Goal: Task Accomplishment & Management: Manage account settings

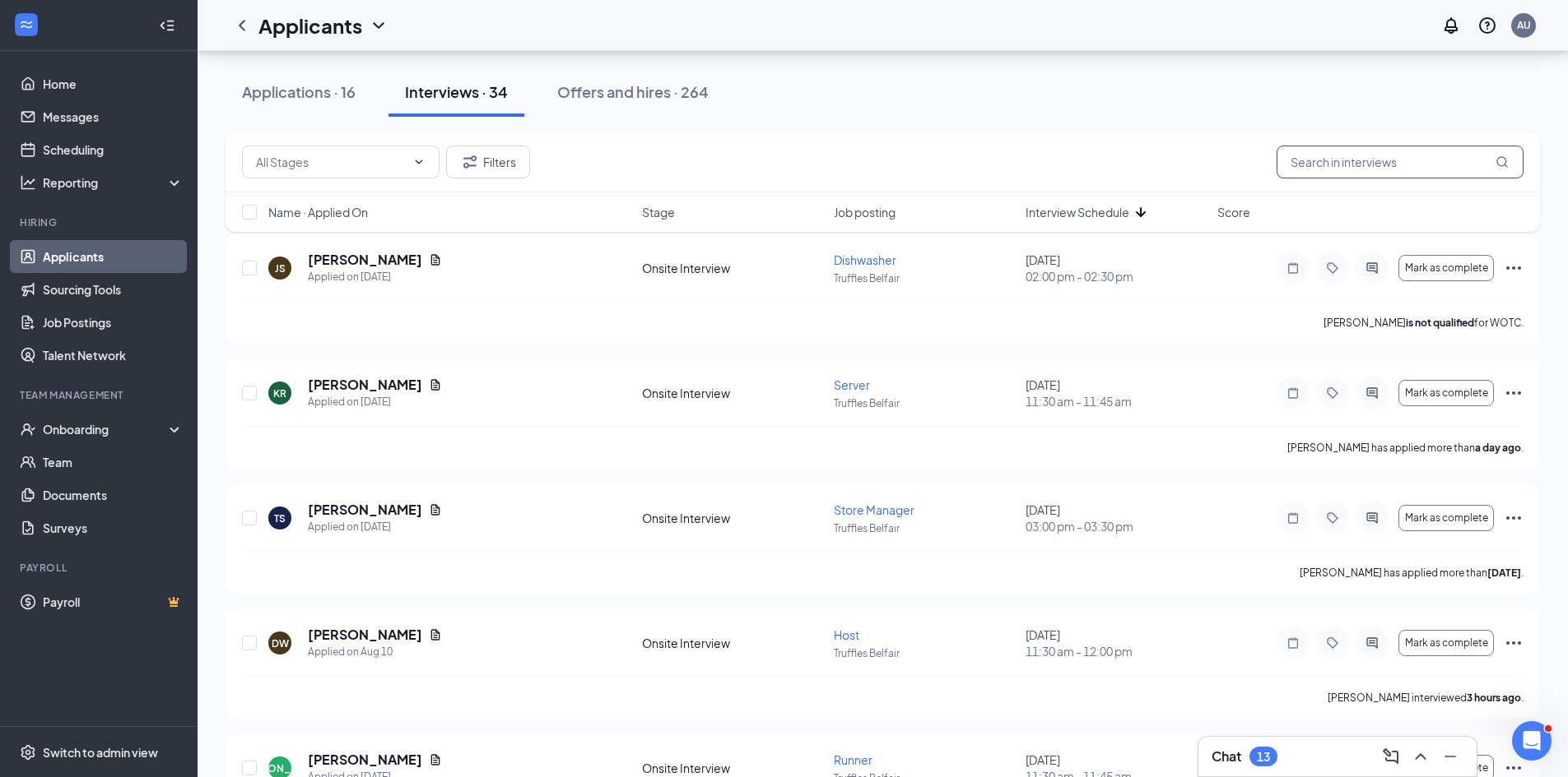
click at [1401, 158] on input "text" at bounding box center [1400, 162] width 247 height 33
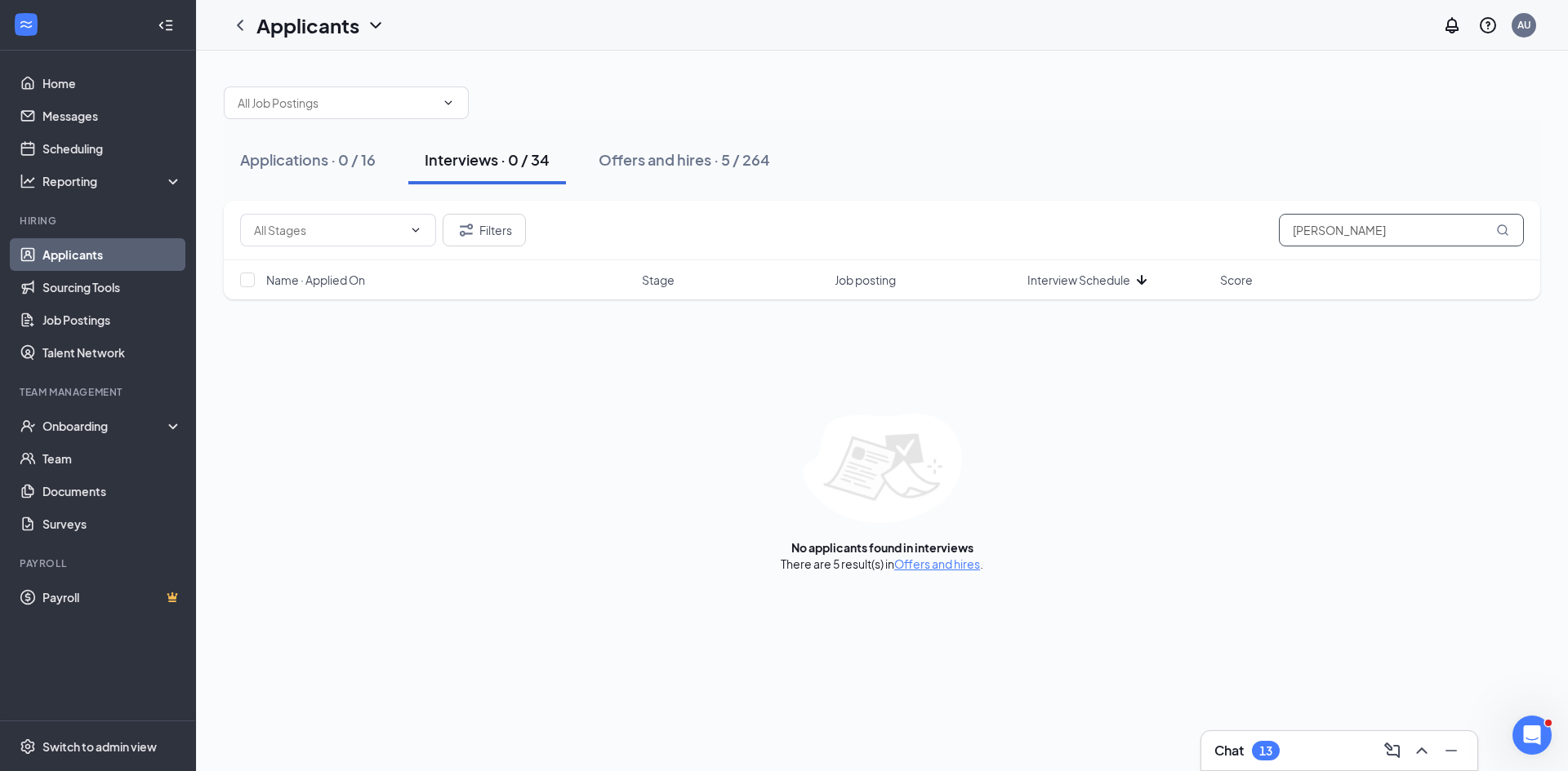
click at [1304, 235] on input "[PERSON_NAME]" at bounding box center [1401, 230] width 245 height 33
drag, startPoint x: 1329, startPoint y: 225, endPoint x: 1015, endPoint y: 256, distance: 315.5
click at [1017, 259] on div "Filters alex" at bounding box center [882, 230] width 1317 height 60
type input "[PERSON_NAME]"
drag, startPoint x: 1344, startPoint y: 232, endPoint x: 1213, endPoint y: 240, distance: 131.2
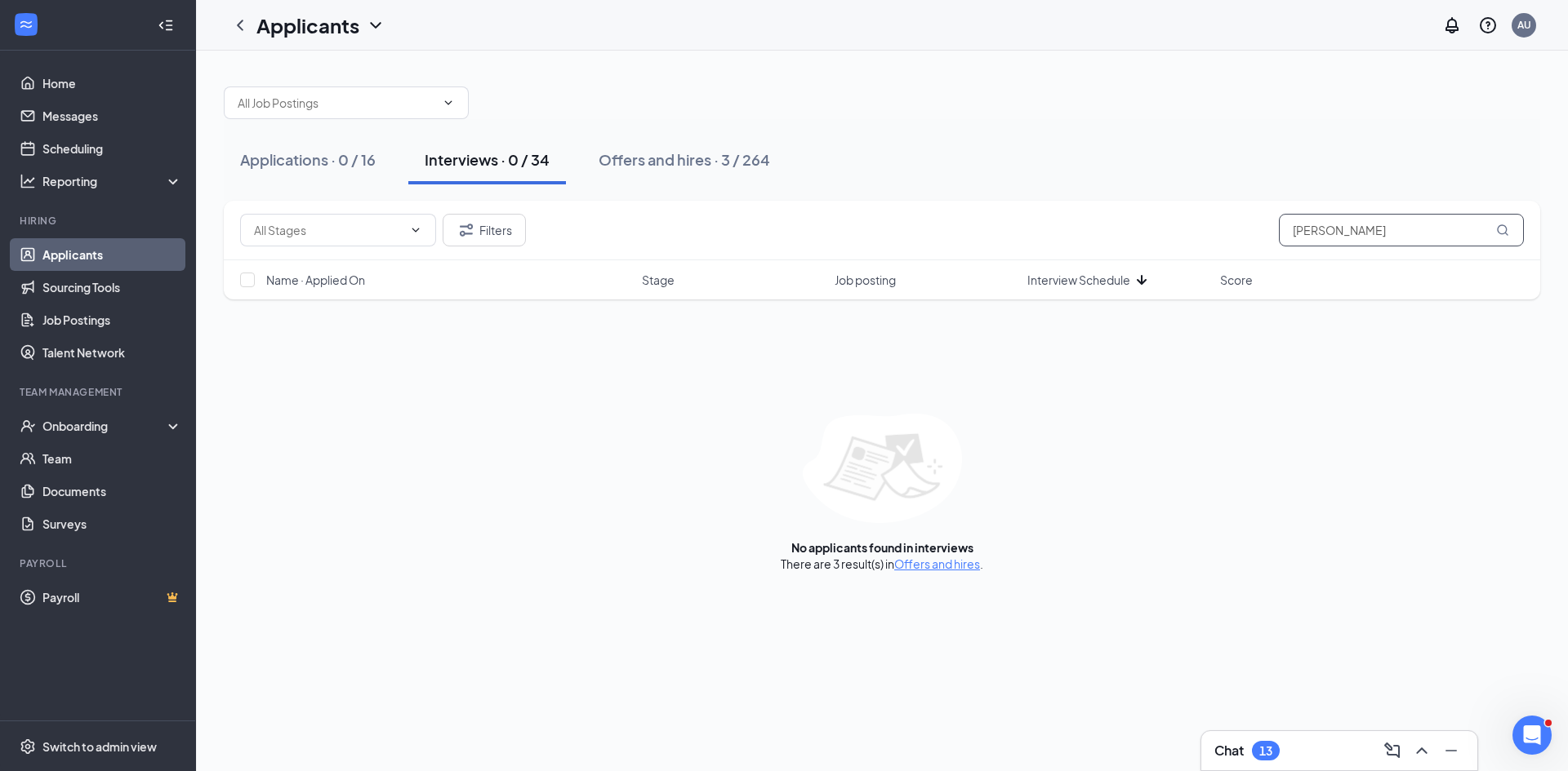
click at [1213, 240] on div "Filters [PERSON_NAME]" at bounding box center [882, 230] width 1284 height 33
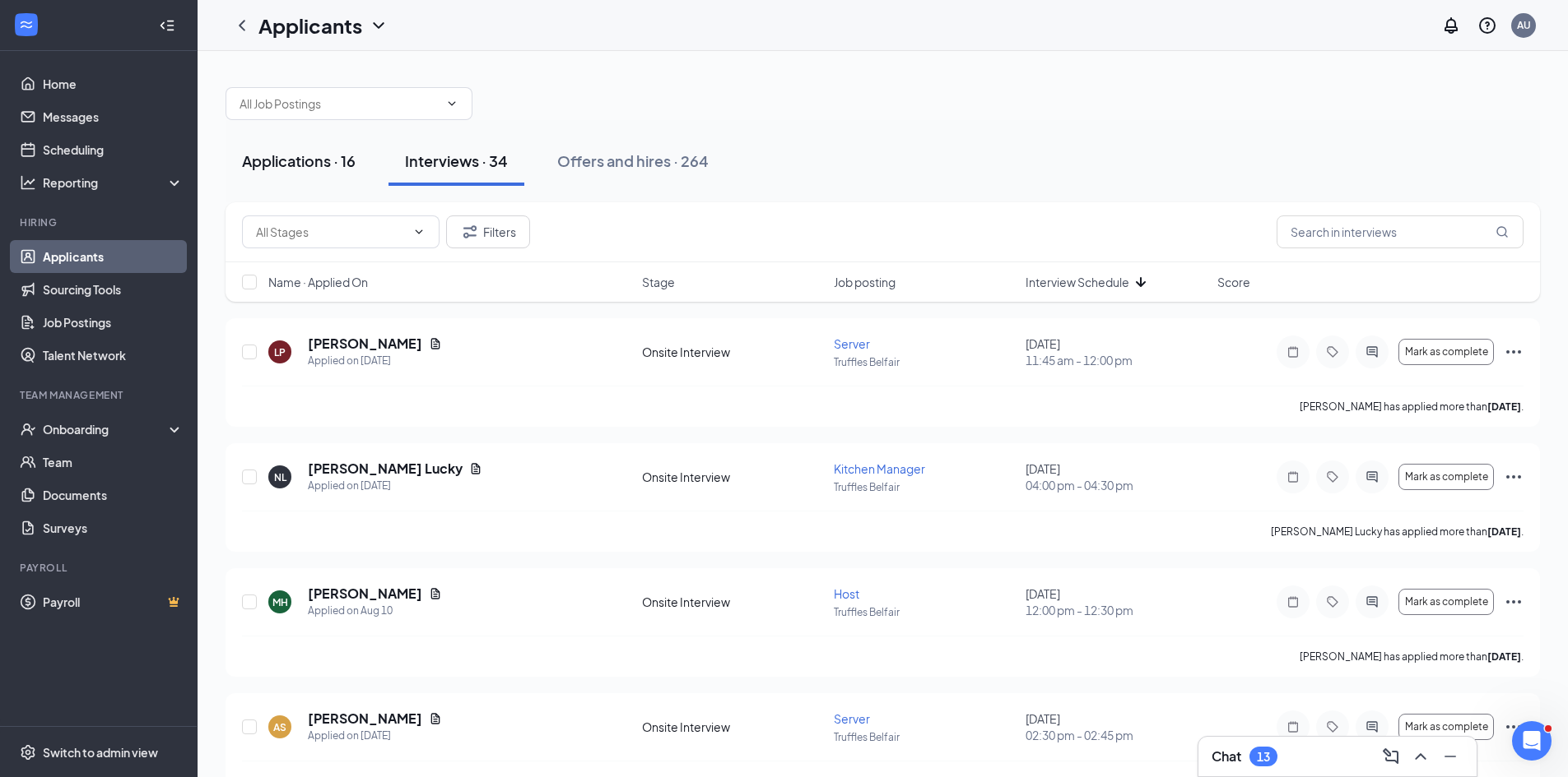
click at [317, 162] on div "Applications · 16" at bounding box center [299, 161] width 114 height 21
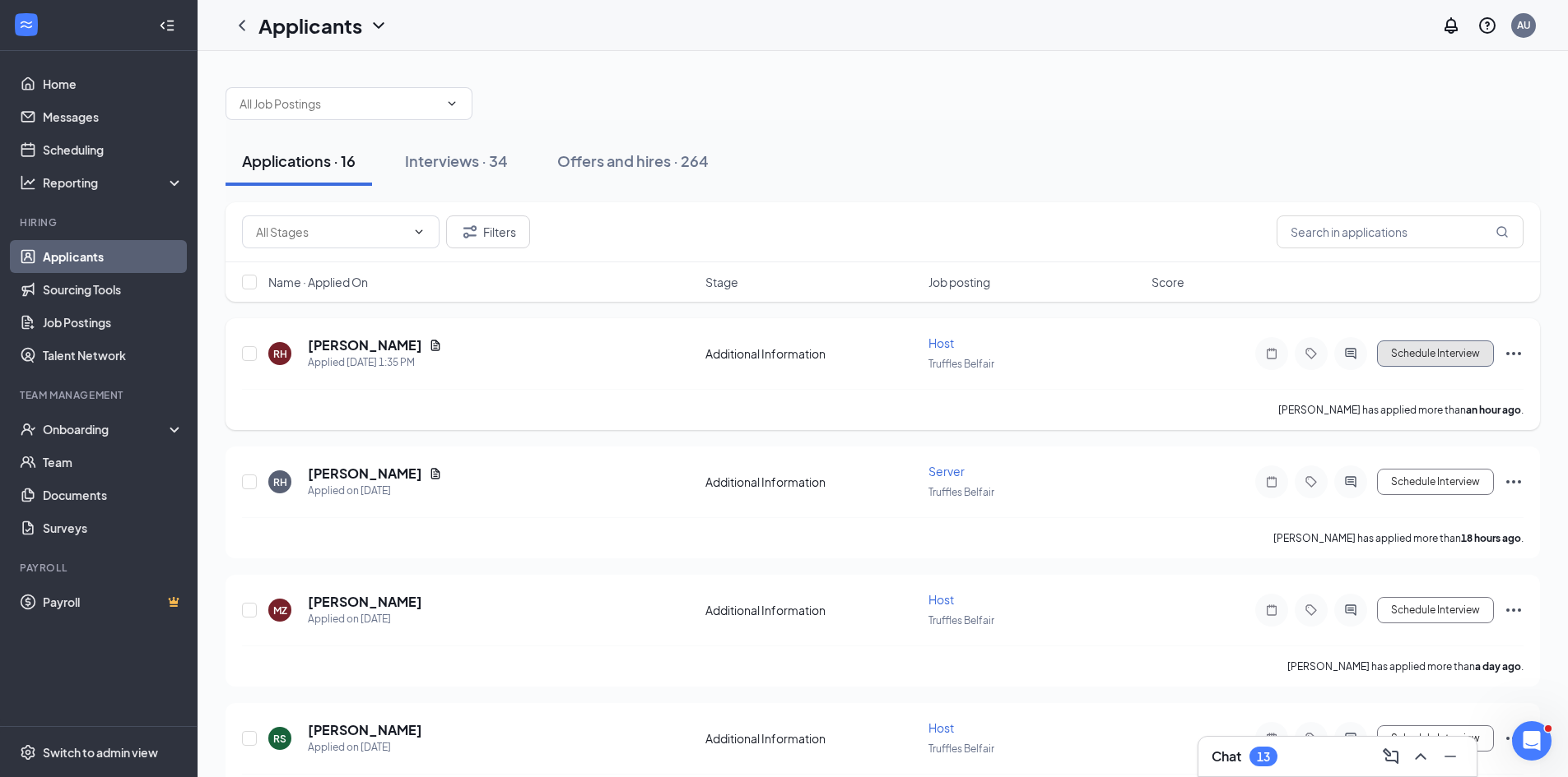
click at [1396, 360] on button "Schedule Interview" at bounding box center [1435, 354] width 117 height 26
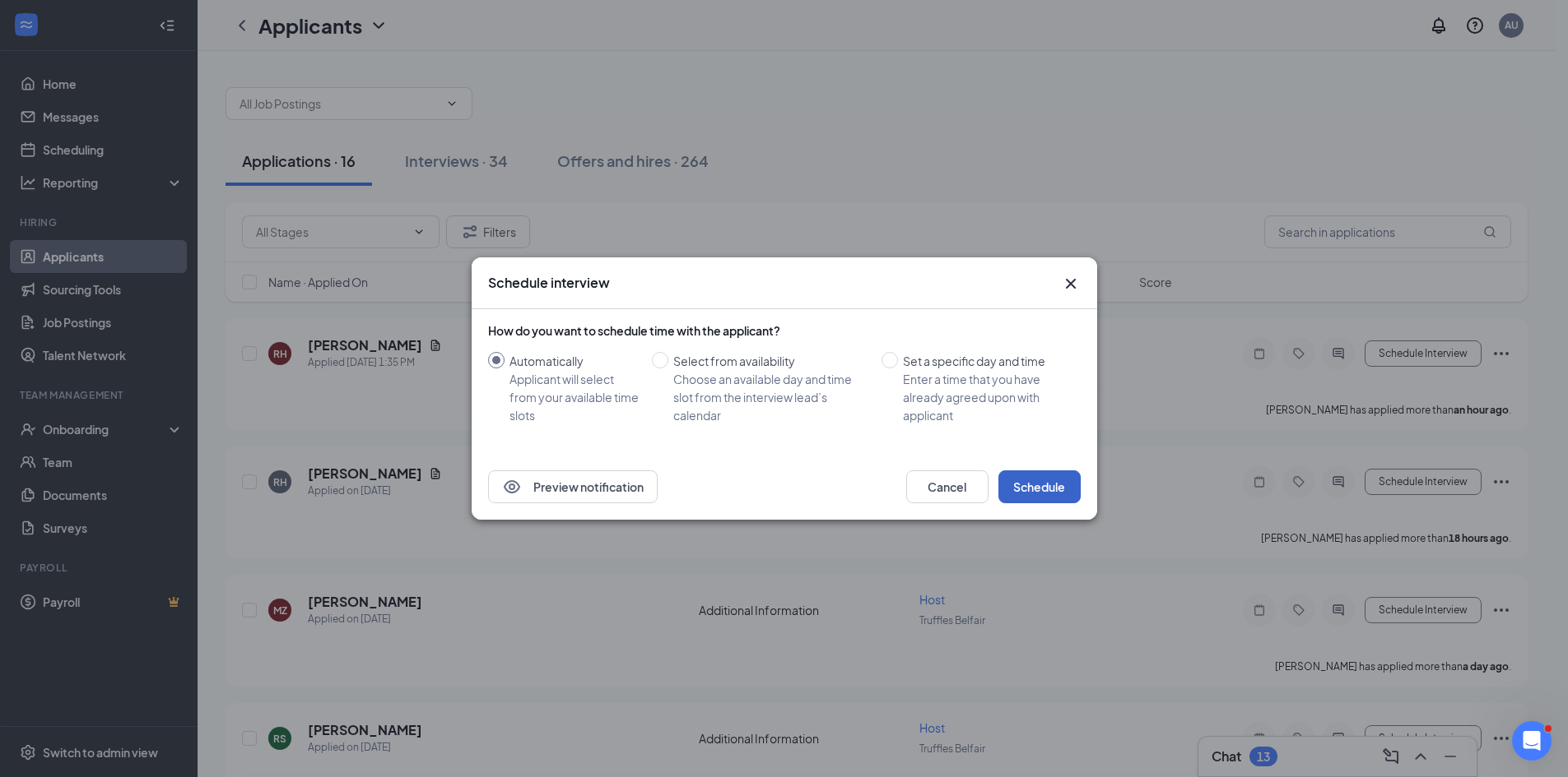
click at [1056, 478] on button "Schedule" at bounding box center [1040, 487] width 83 height 33
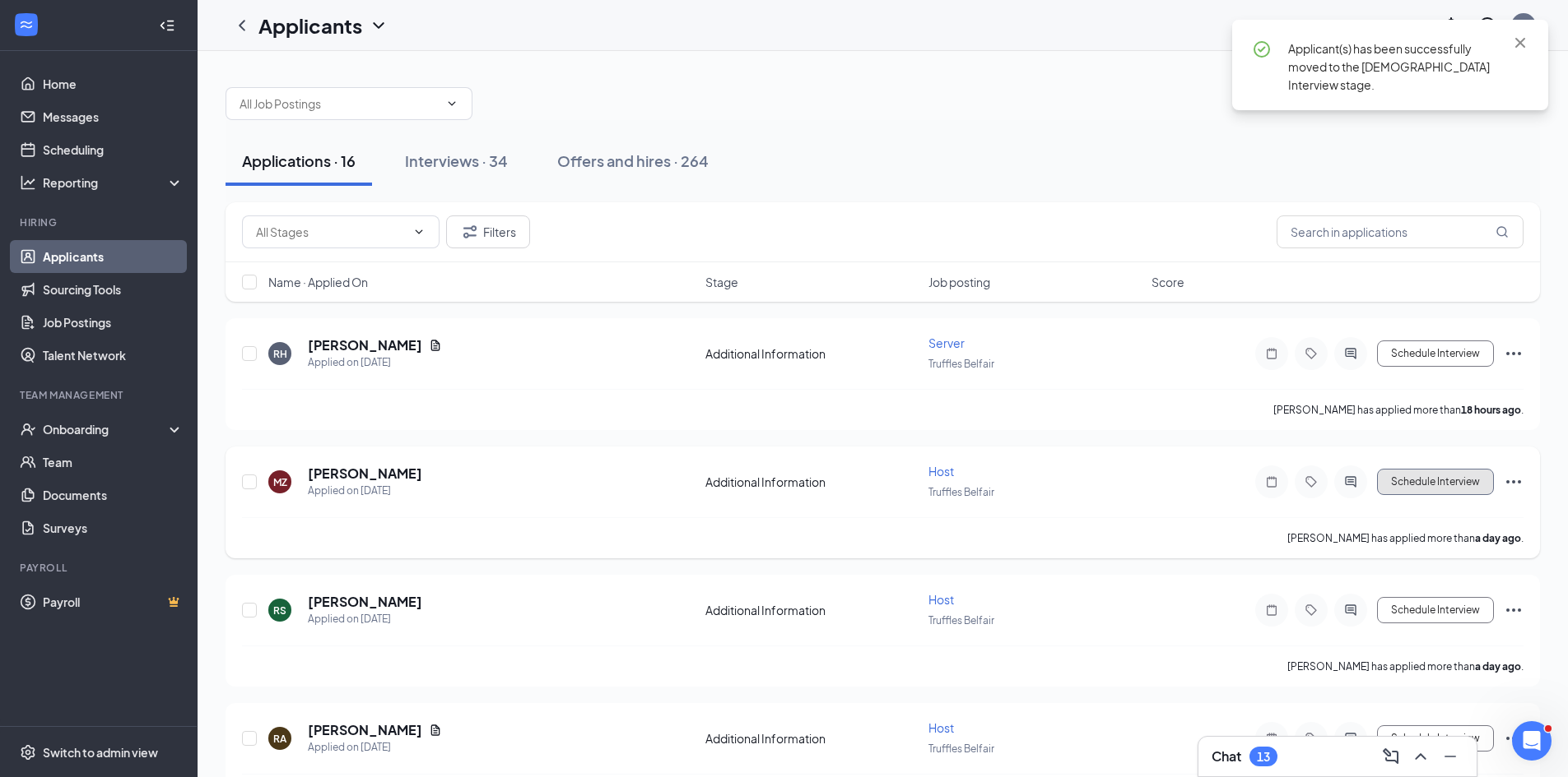
click at [1433, 482] on button "Schedule Interview" at bounding box center [1435, 482] width 117 height 26
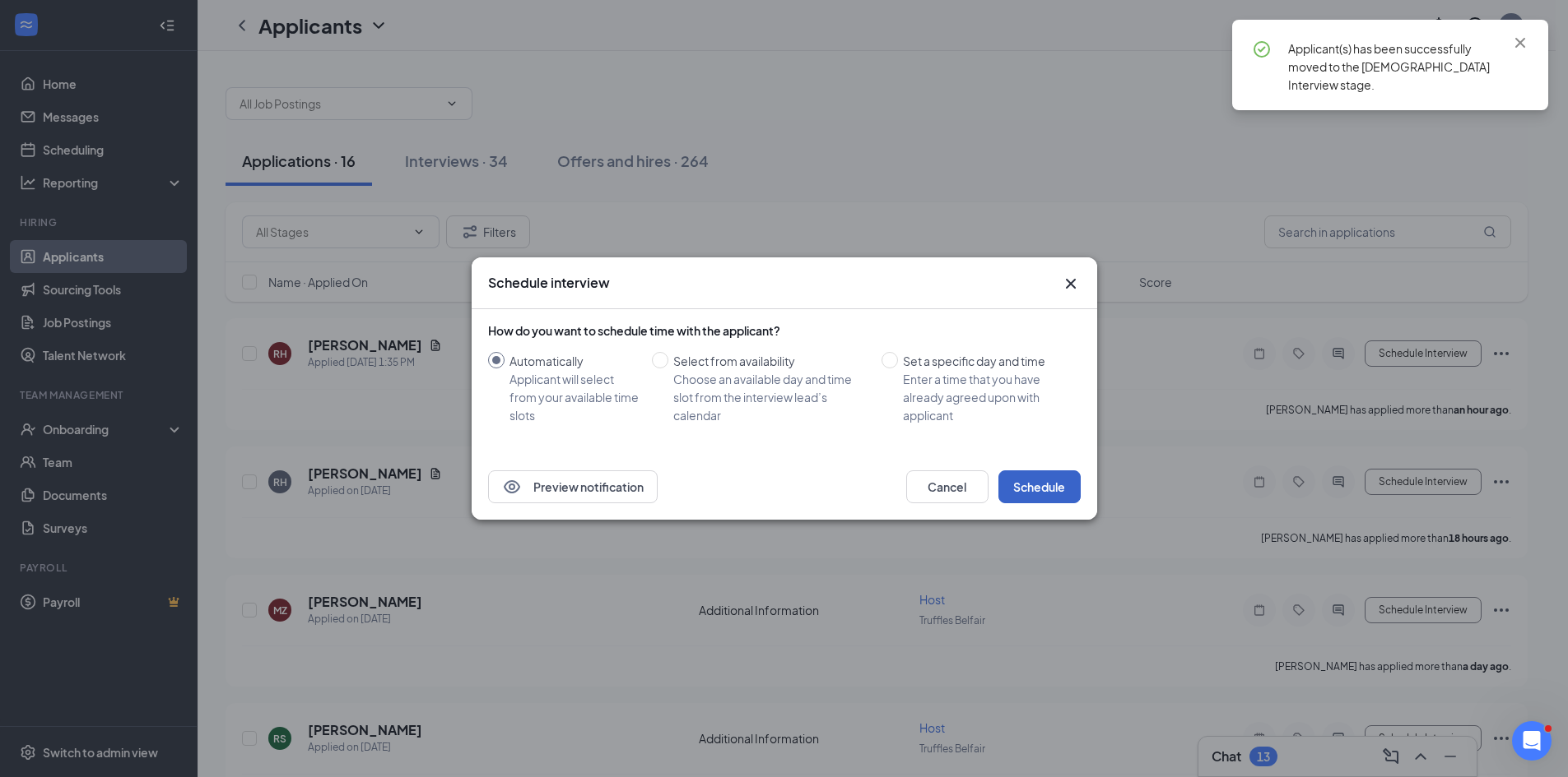
click at [1040, 486] on button "Schedule" at bounding box center [1040, 487] width 83 height 33
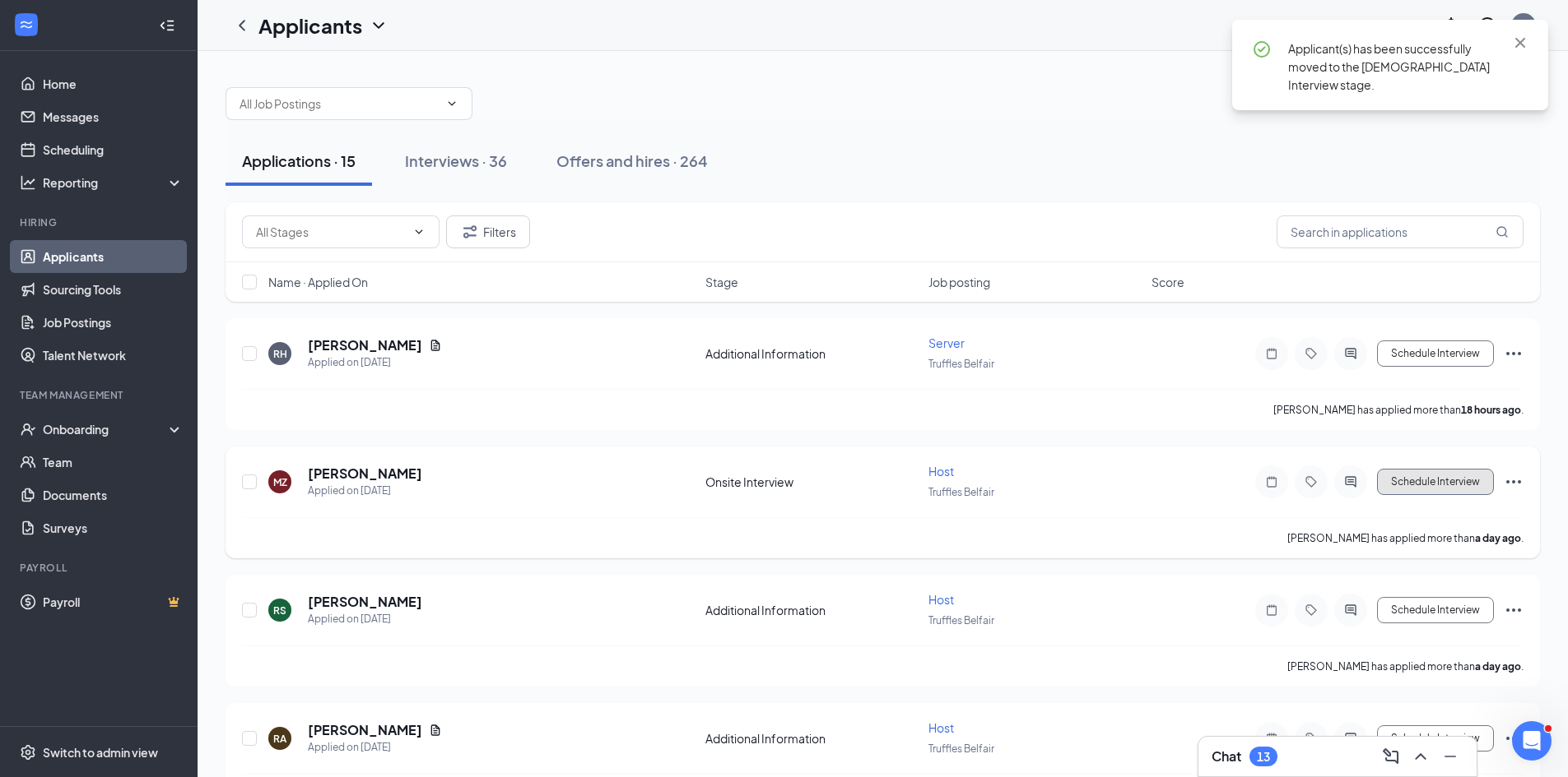
click at [1463, 477] on button "Schedule Interview" at bounding box center [1435, 482] width 117 height 26
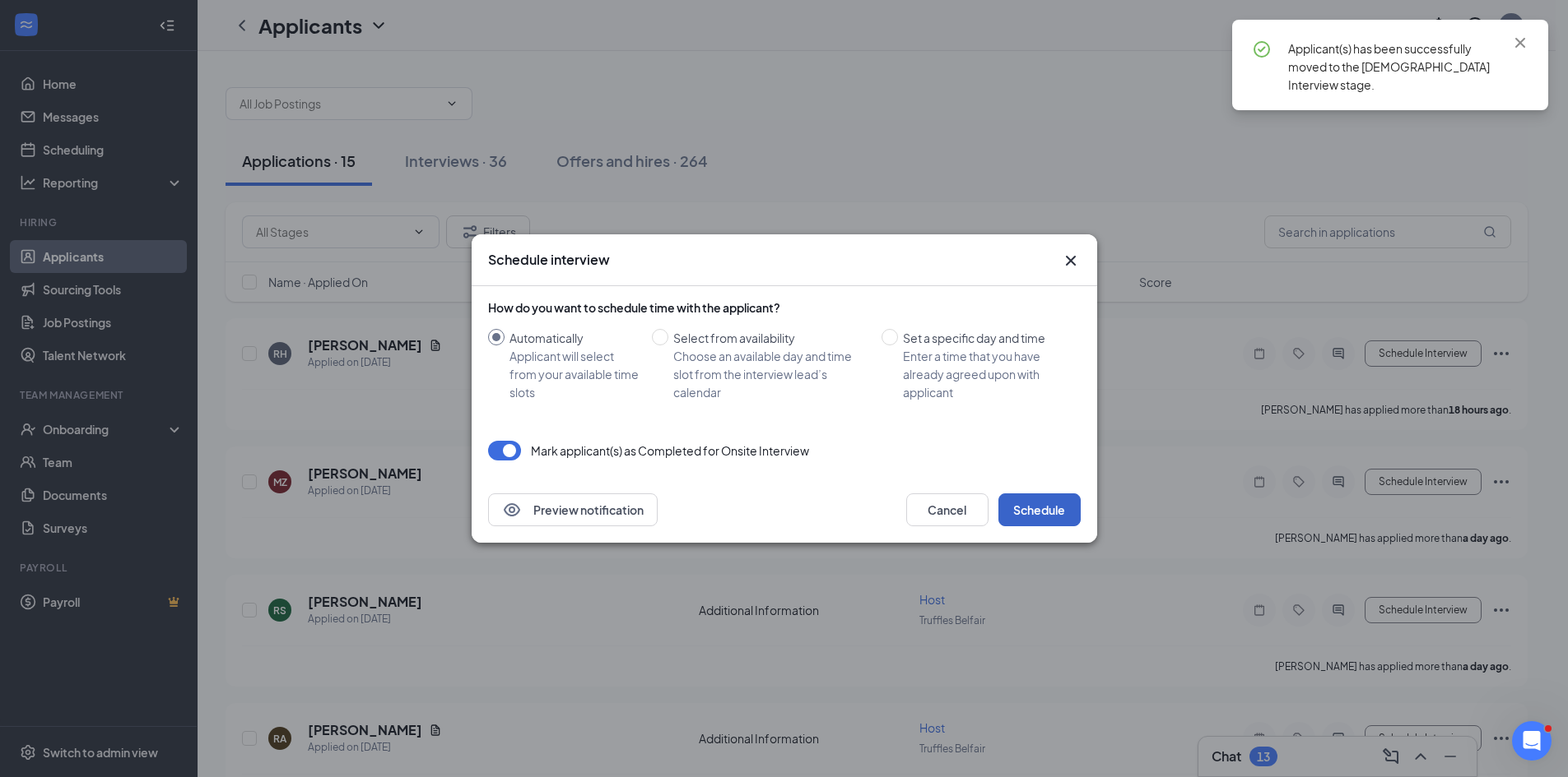
click at [1032, 511] on button "Schedule" at bounding box center [1040, 510] width 83 height 33
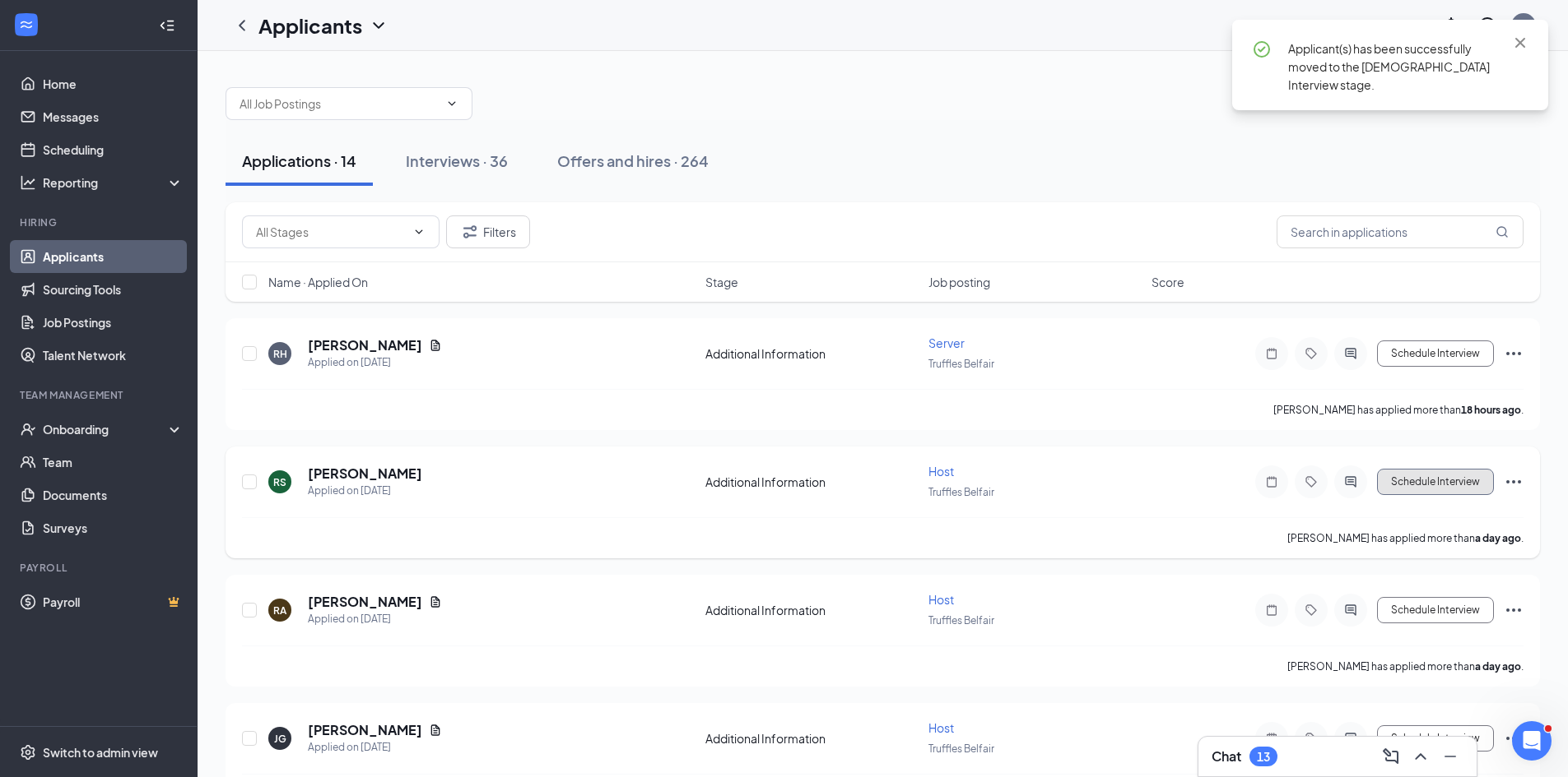
click at [1442, 483] on button "Schedule Interview" at bounding box center [1435, 482] width 117 height 26
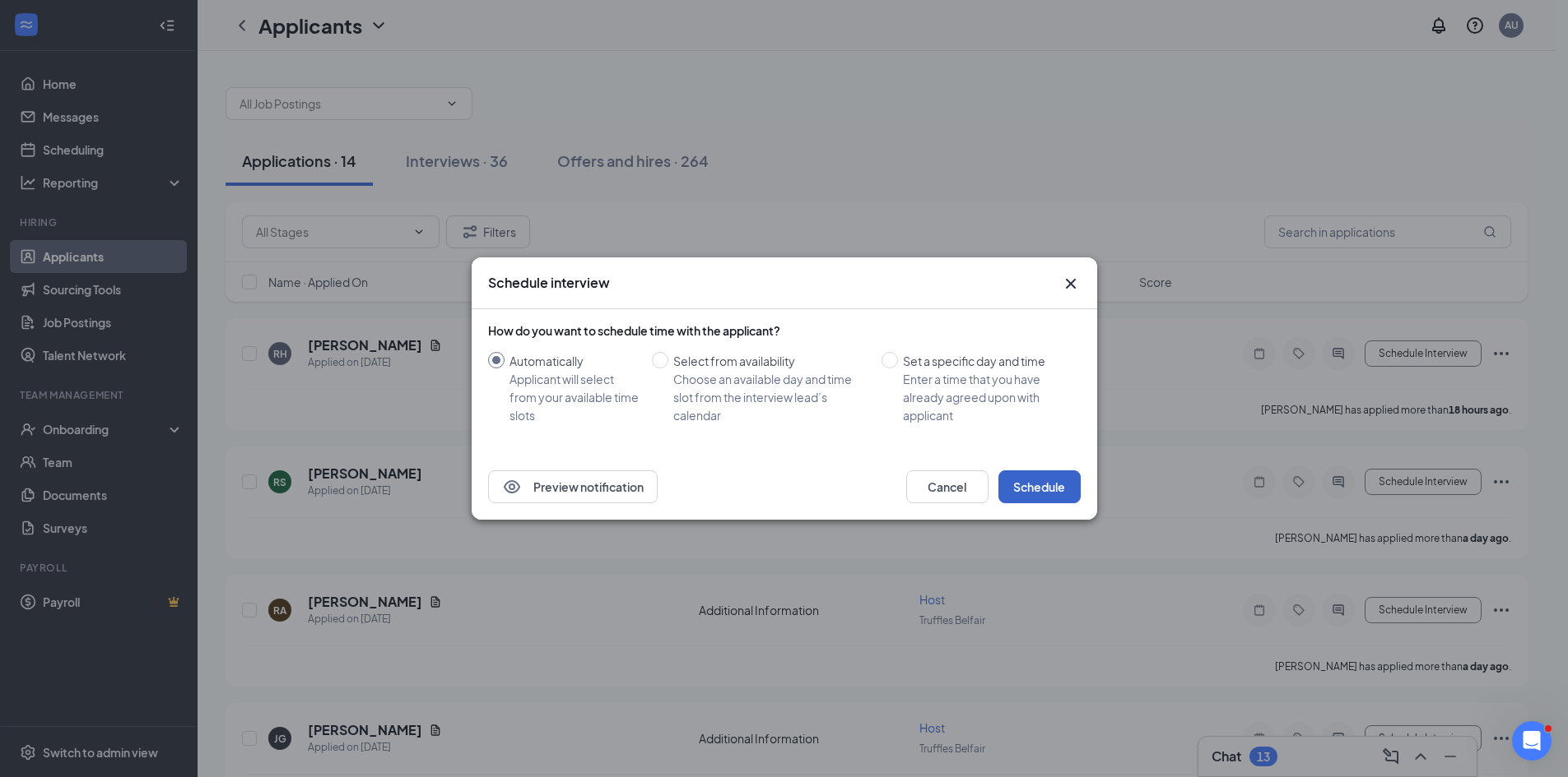
click at [1017, 491] on button "Schedule" at bounding box center [1040, 487] width 83 height 33
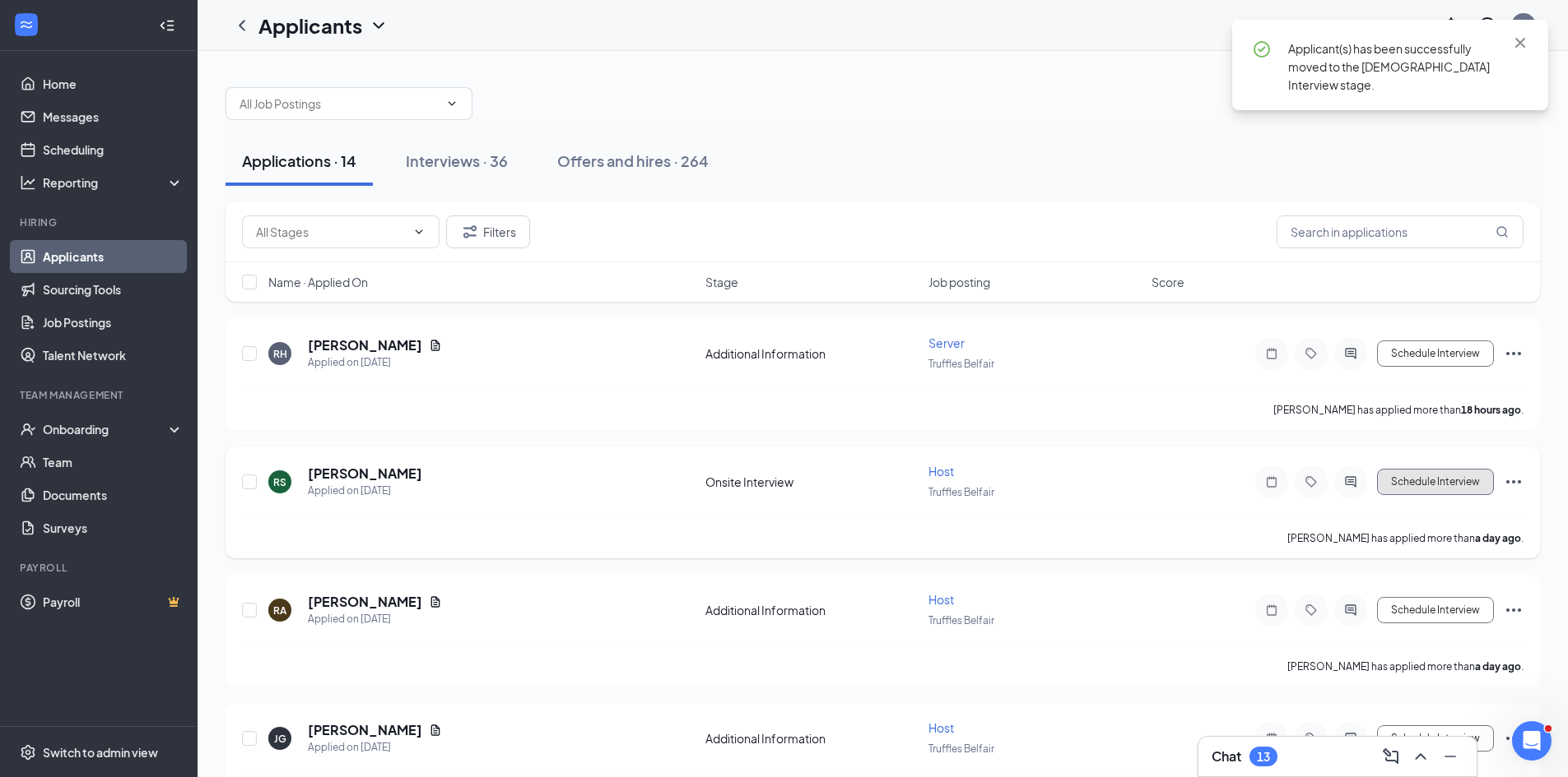
click at [1435, 481] on button "Schedule Interview" at bounding box center [1435, 482] width 117 height 26
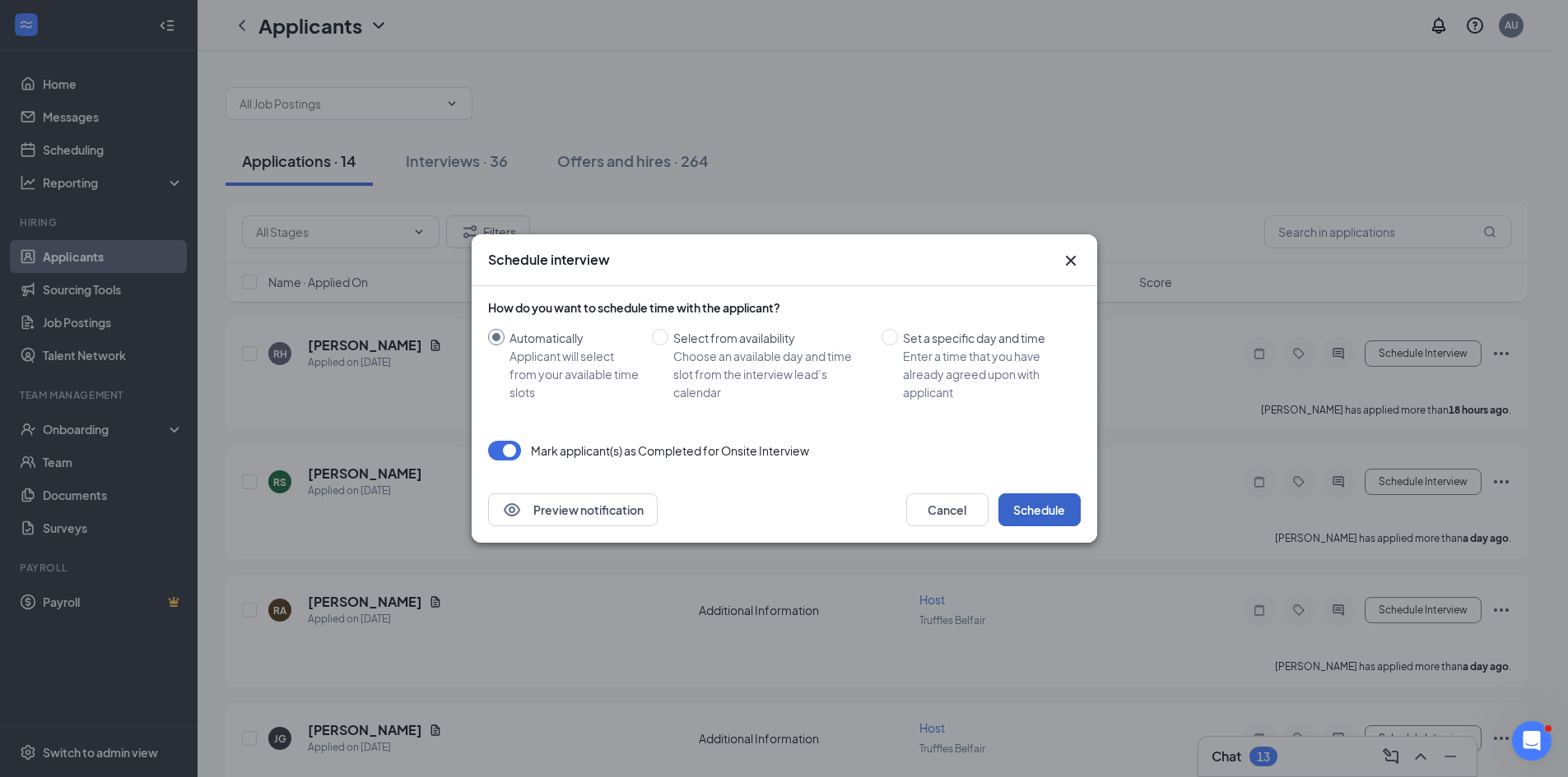
click at [1033, 500] on button "Schedule" at bounding box center [1040, 510] width 83 height 33
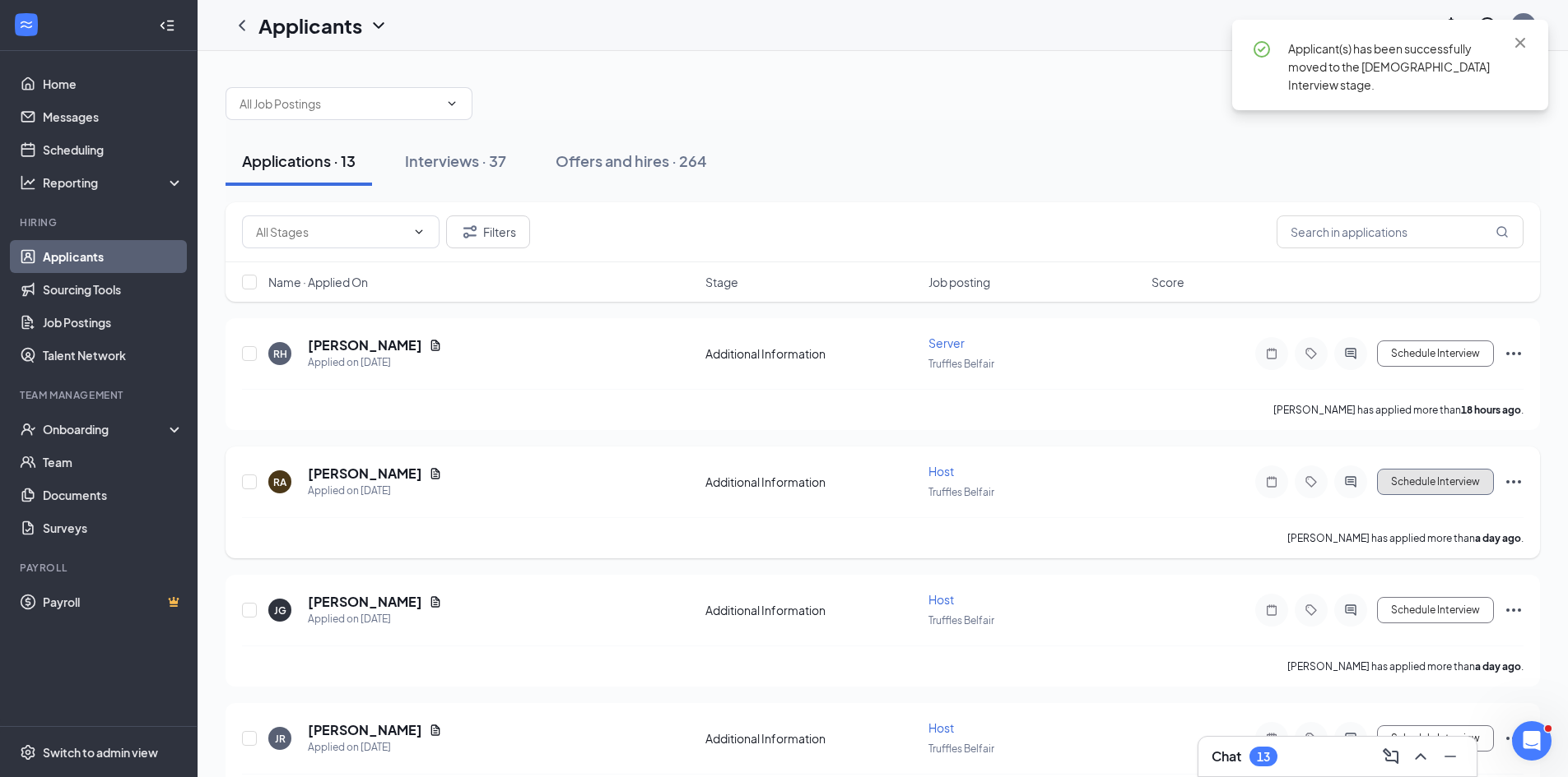
click at [1451, 479] on button "Schedule Interview" at bounding box center [1435, 482] width 117 height 26
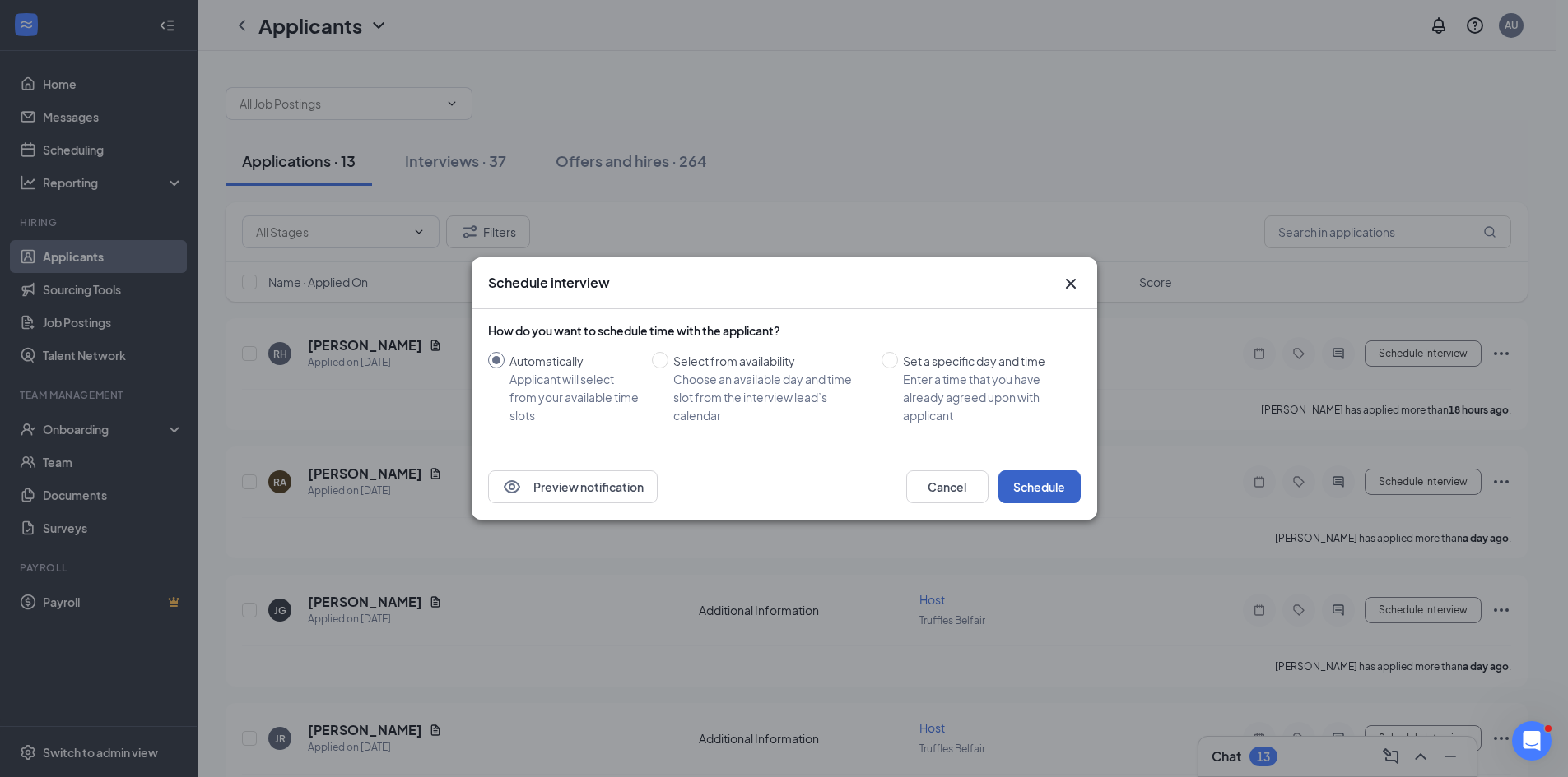
click at [1033, 500] on button "Schedule" at bounding box center [1040, 487] width 83 height 33
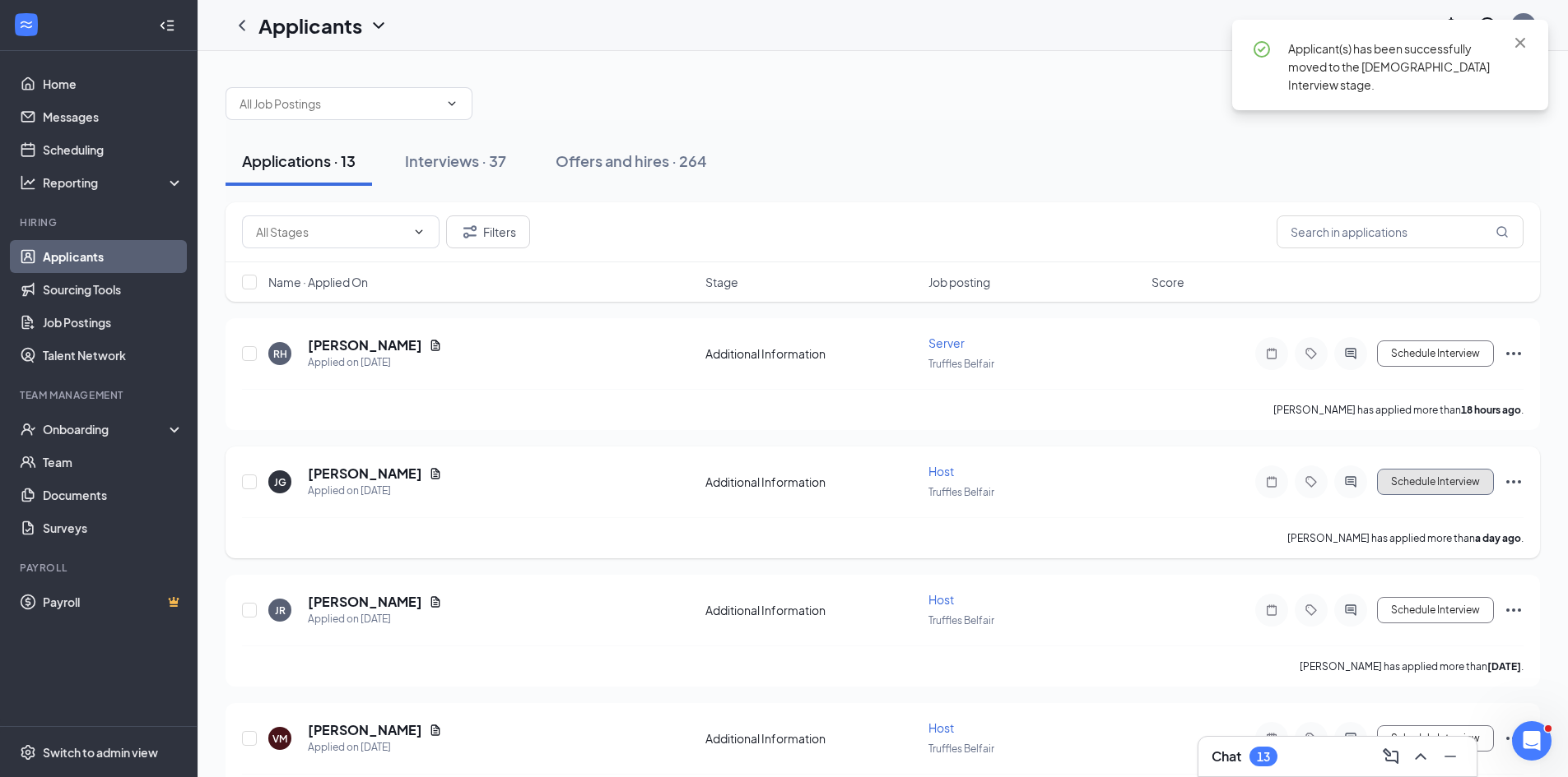
click at [1466, 481] on button "Schedule Interview" at bounding box center [1435, 482] width 117 height 26
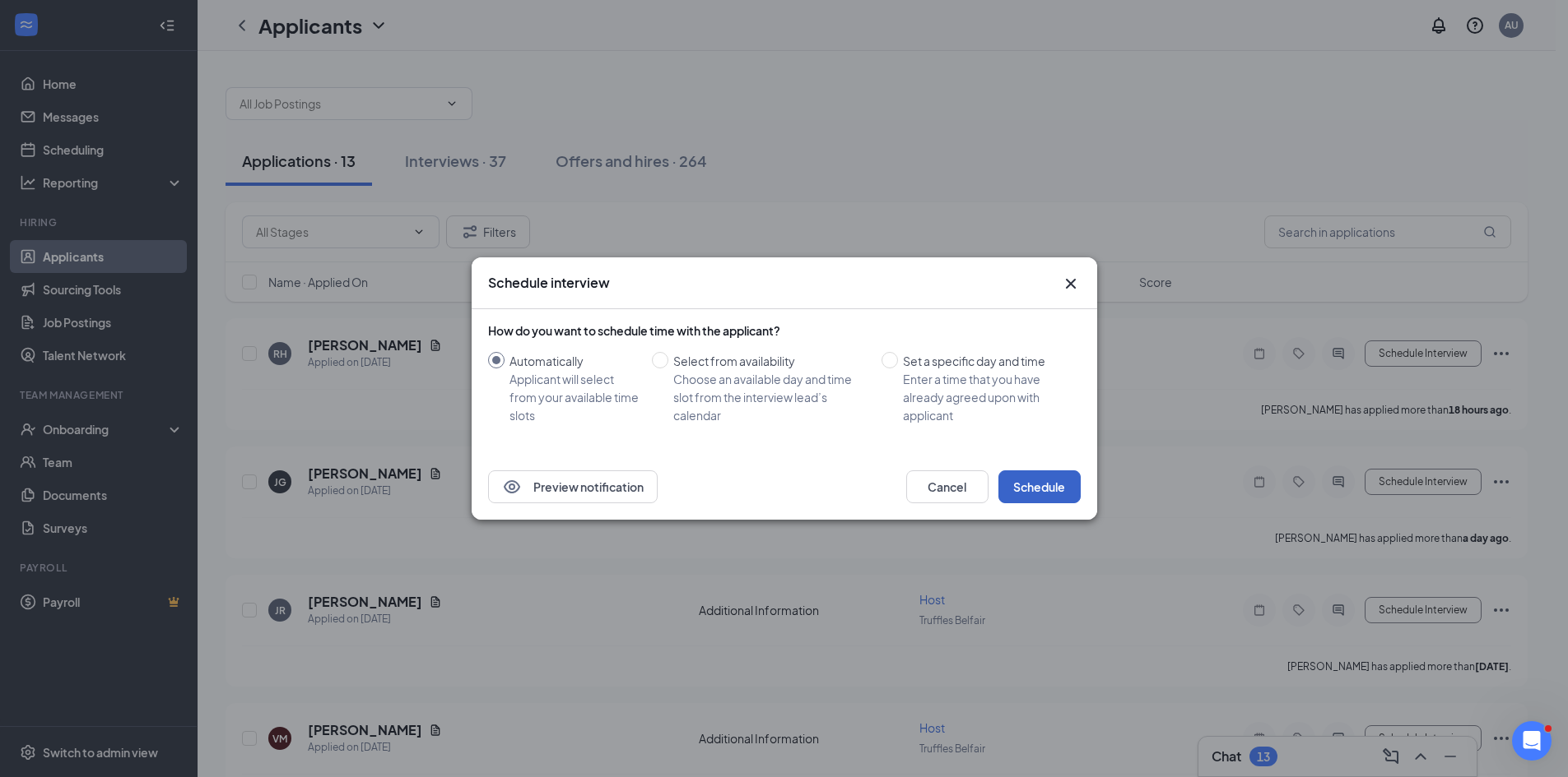
click at [1041, 492] on button "Schedule" at bounding box center [1040, 487] width 83 height 33
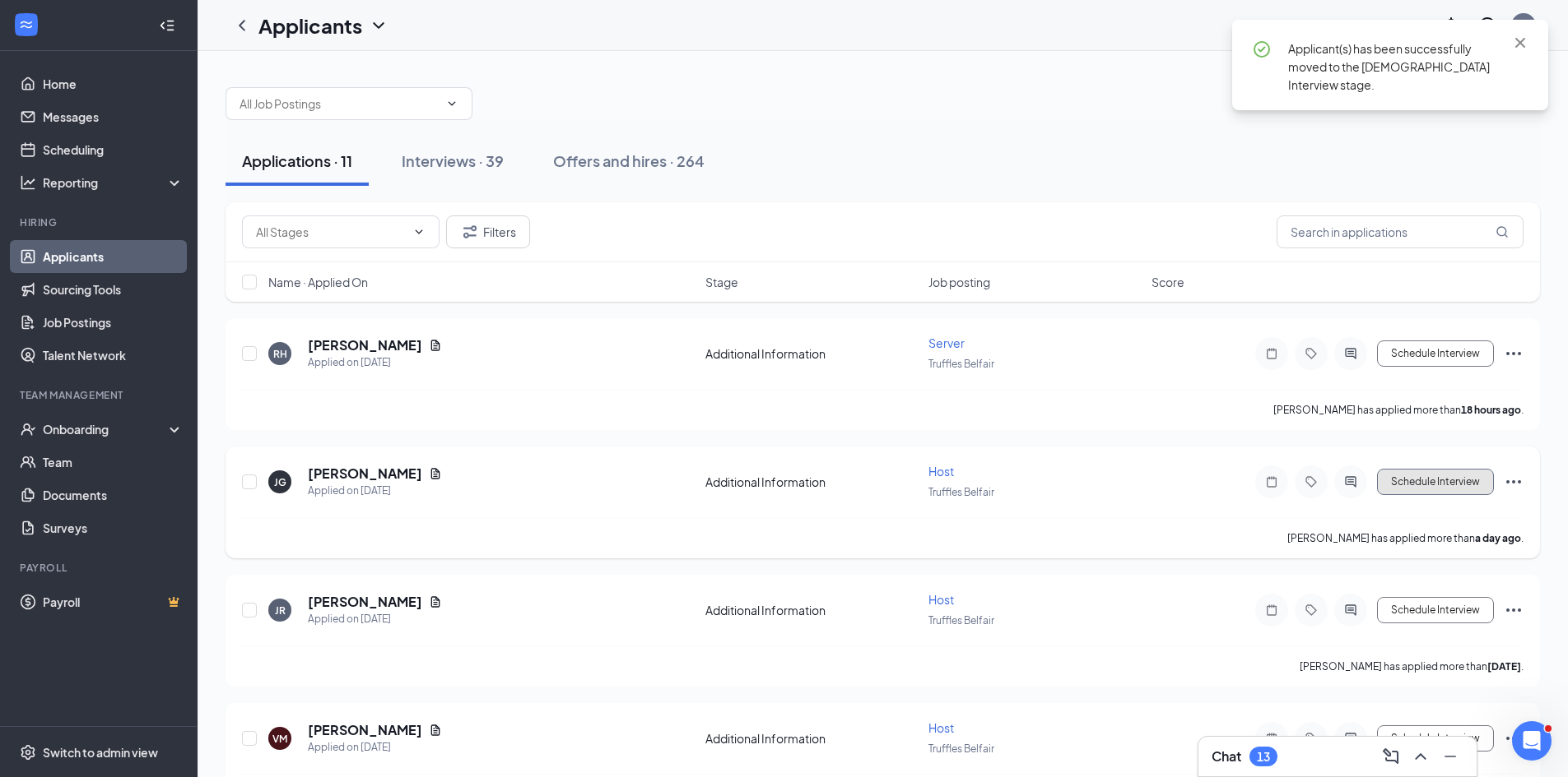
click at [1452, 483] on button "Schedule Interview" at bounding box center [1435, 482] width 117 height 26
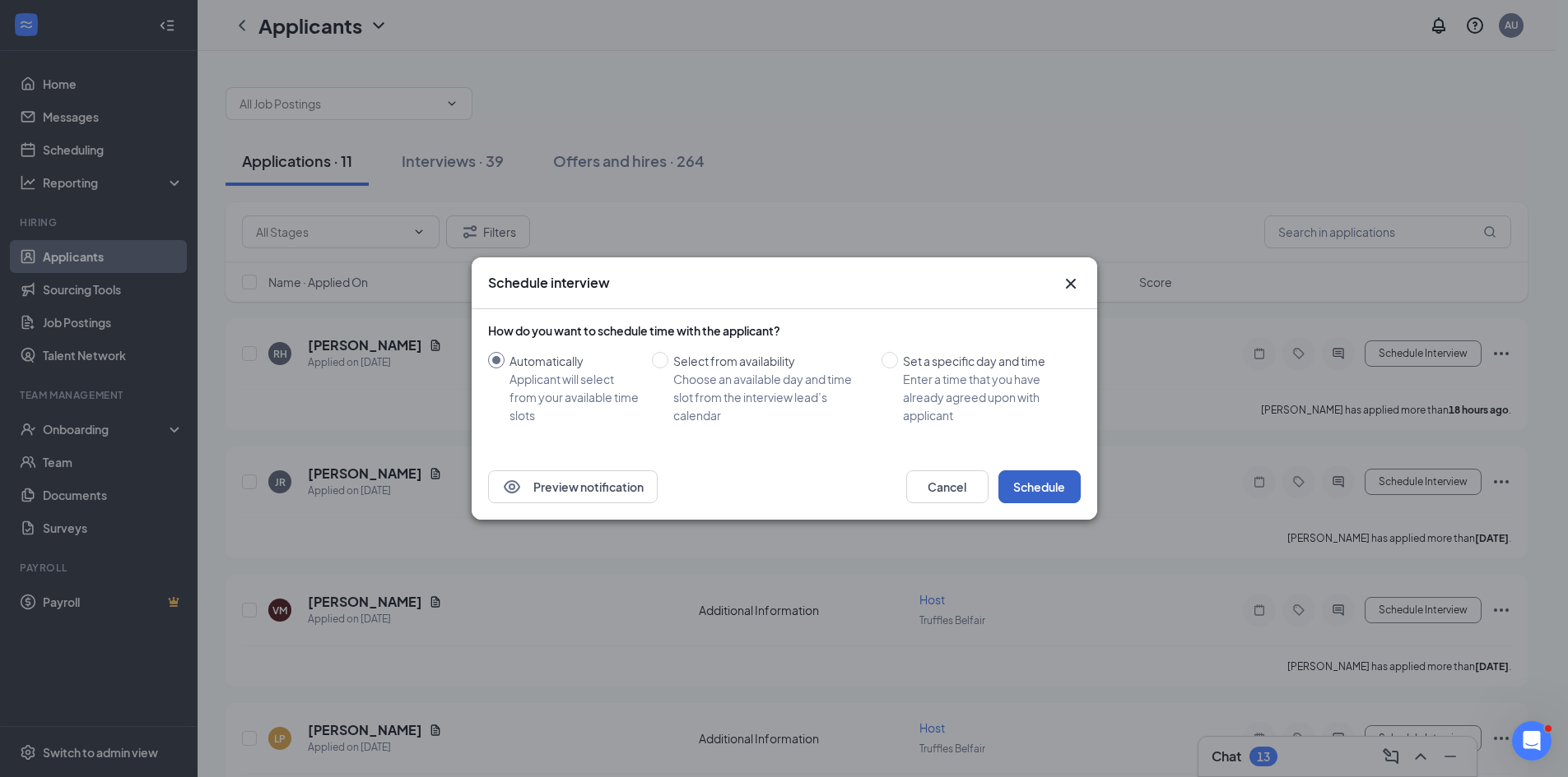
click at [1049, 487] on button "Schedule" at bounding box center [1040, 487] width 83 height 33
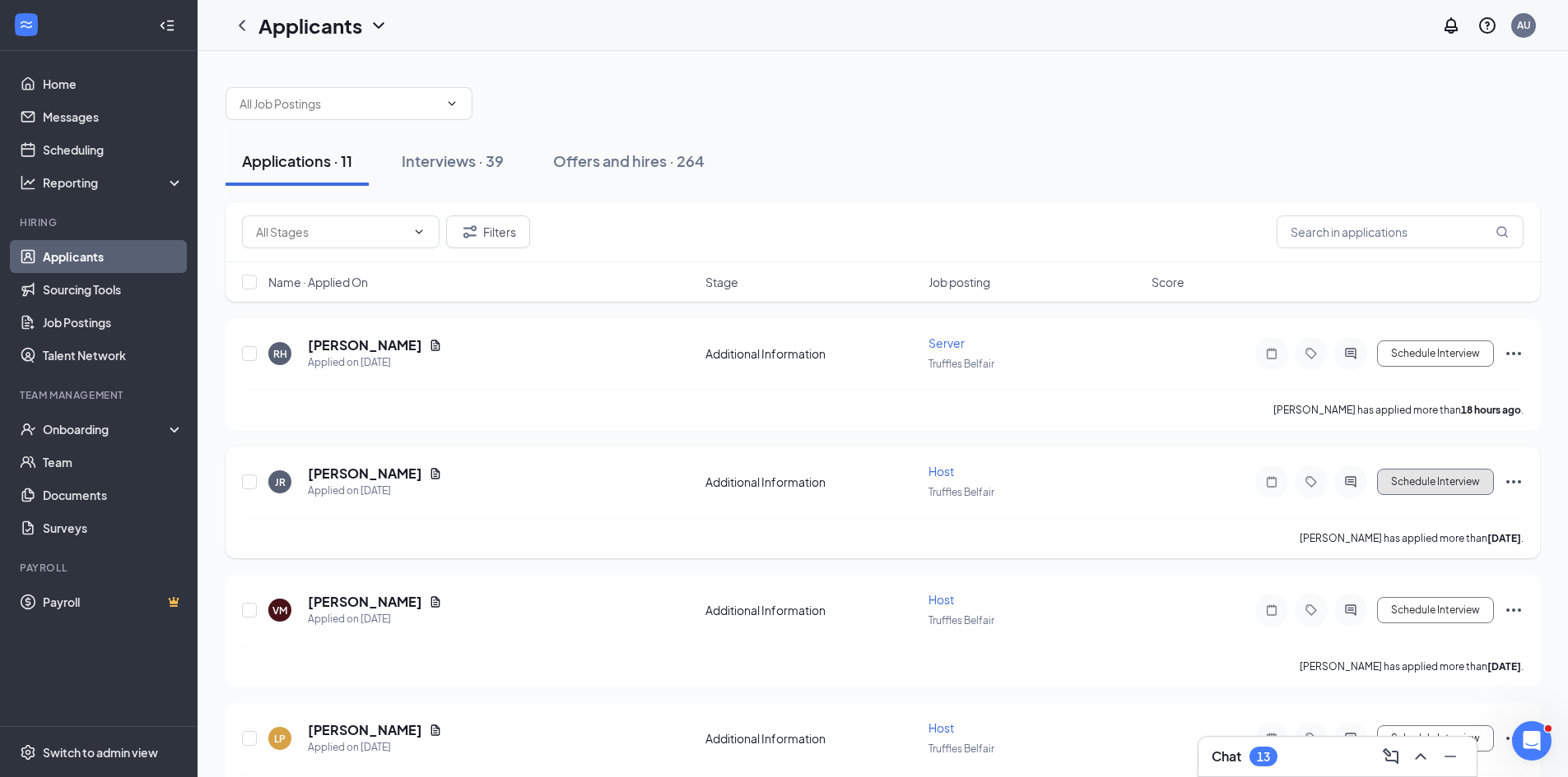
click at [1438, 480] on button "Schedule Interview" at bounding box center [1435, 482] width 117 height 26
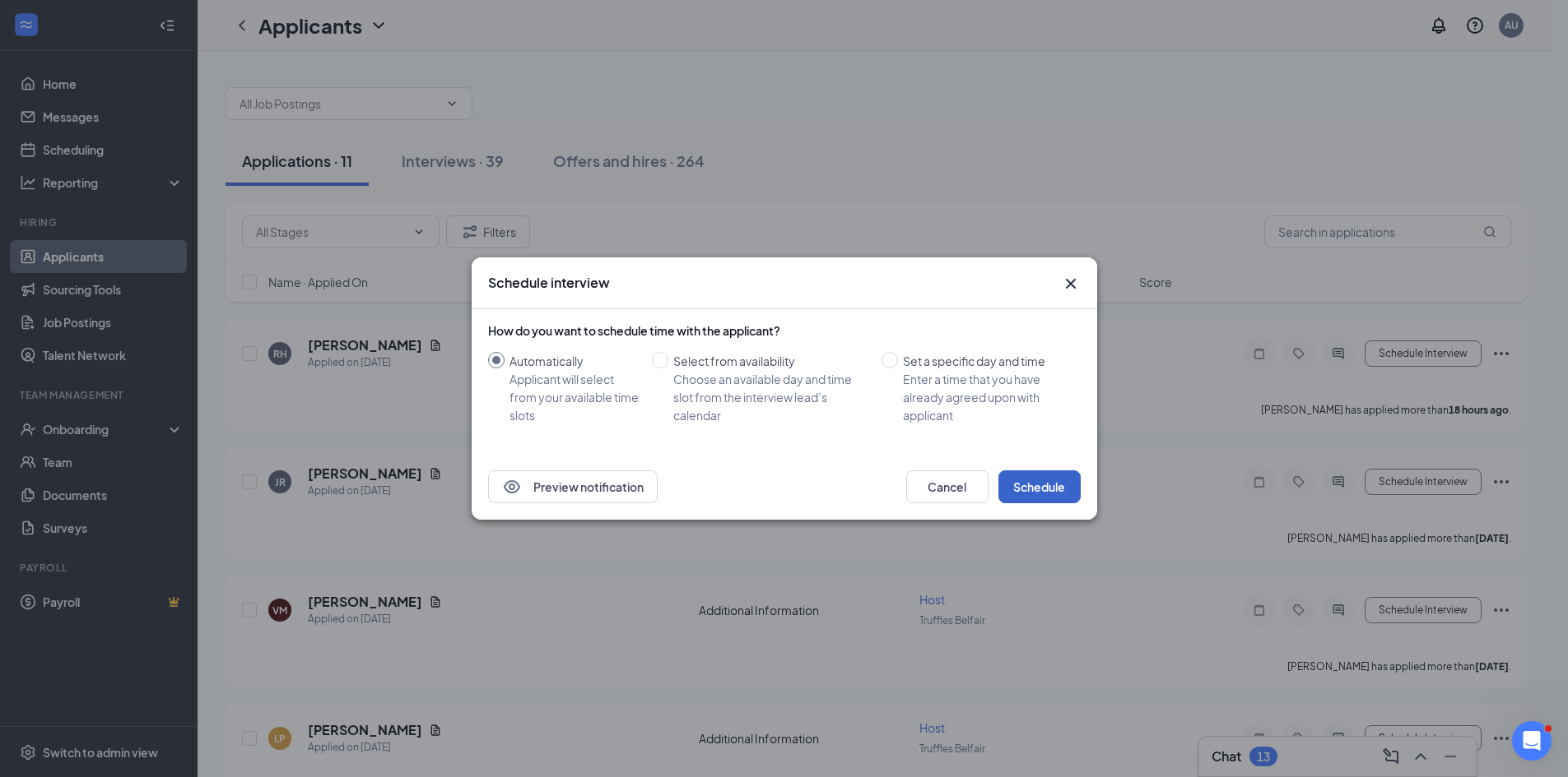
click at [1040, 480] on button "Schedule" at bounding box center [1040, 487] width 83 height 33
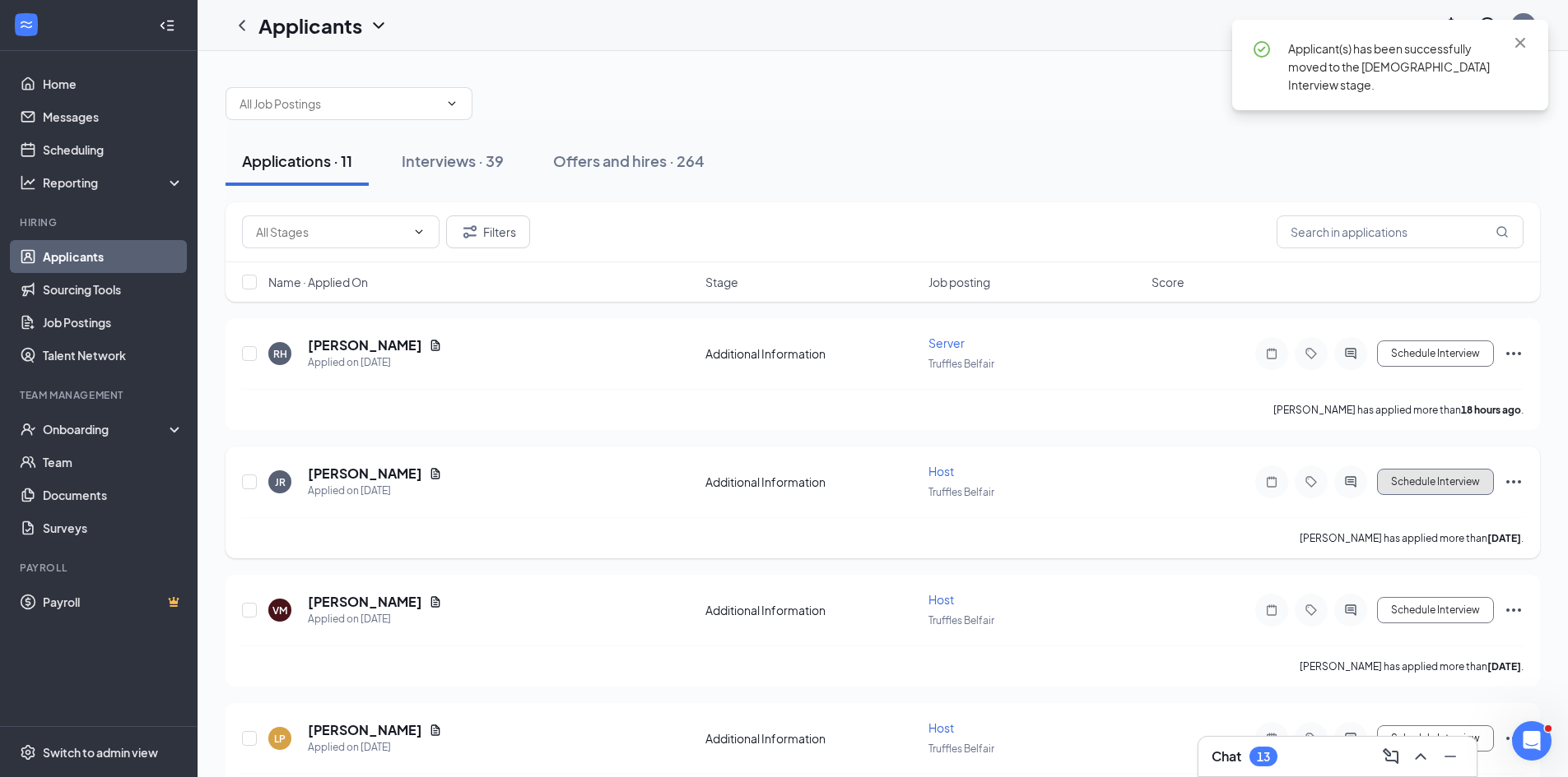
click at [1448, 482] on button "Schedule Interview" at bounding box center [1435, 482] width 117 height 26
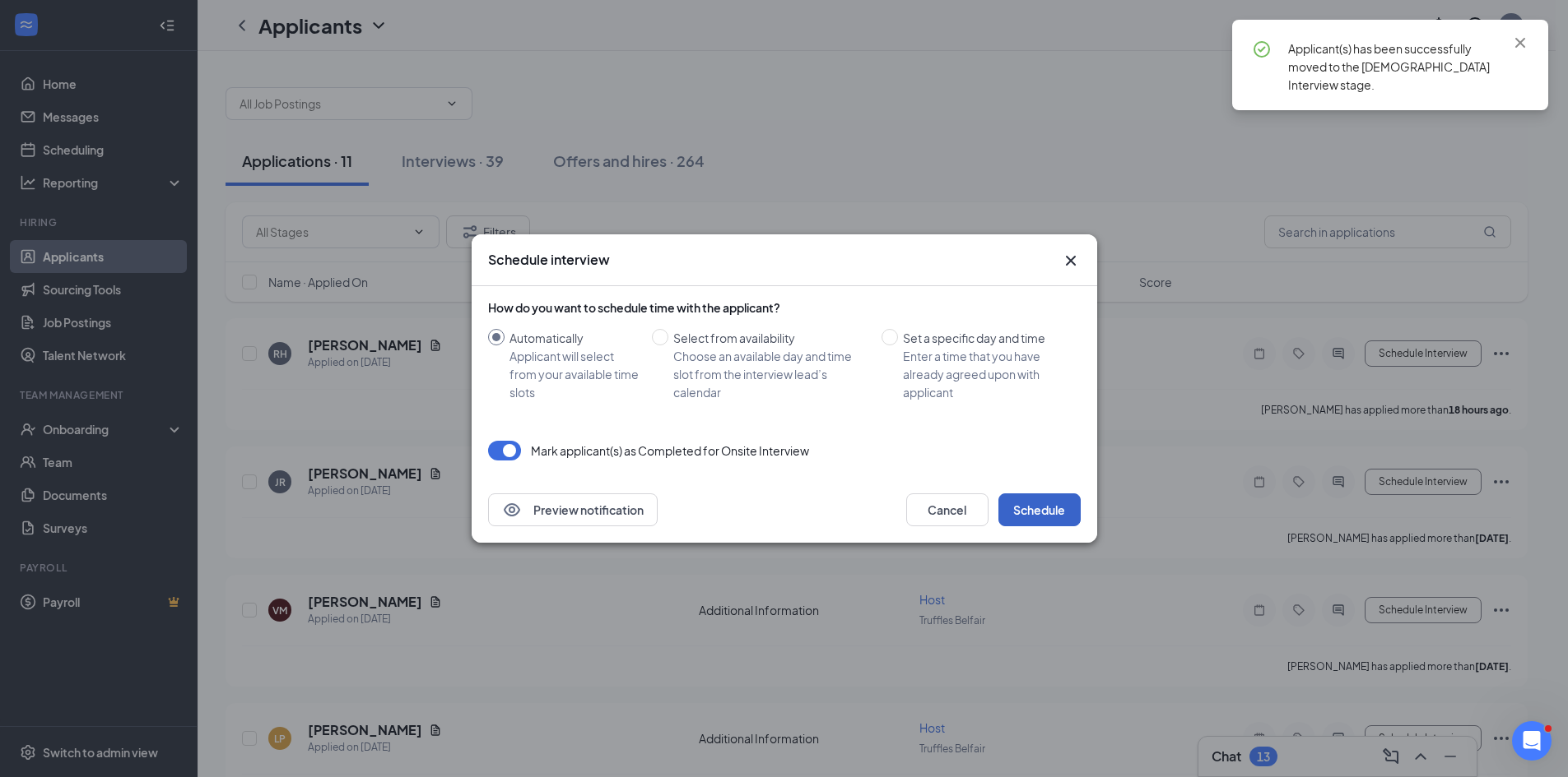
click at [1032, 511] on button "Schedule" at bounding box center [1040, 510] width 83 height 33
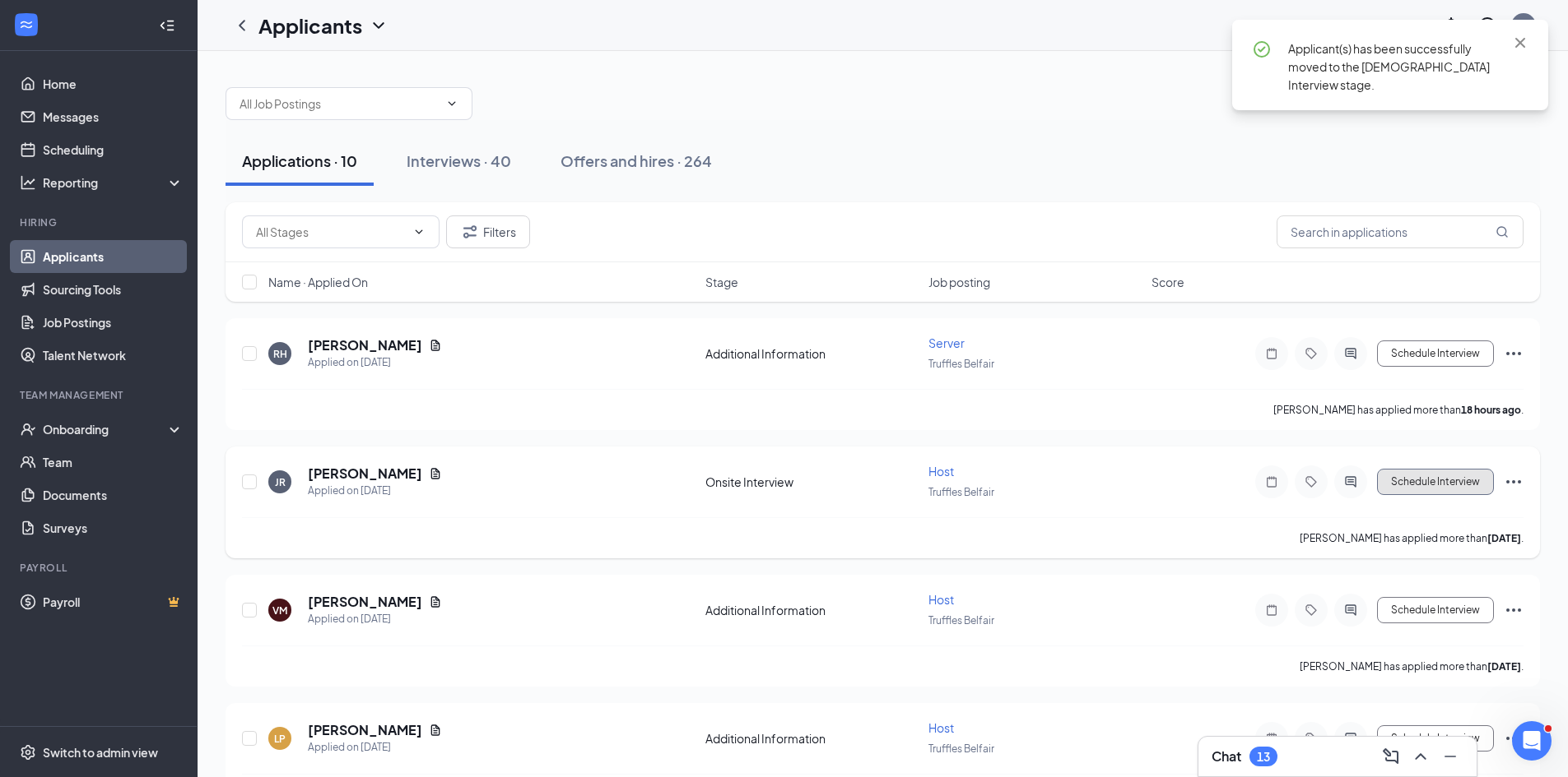
click at [1394, 478] on button "Schedule Interview" at bounding box center [1435, 482] width 117 height 26
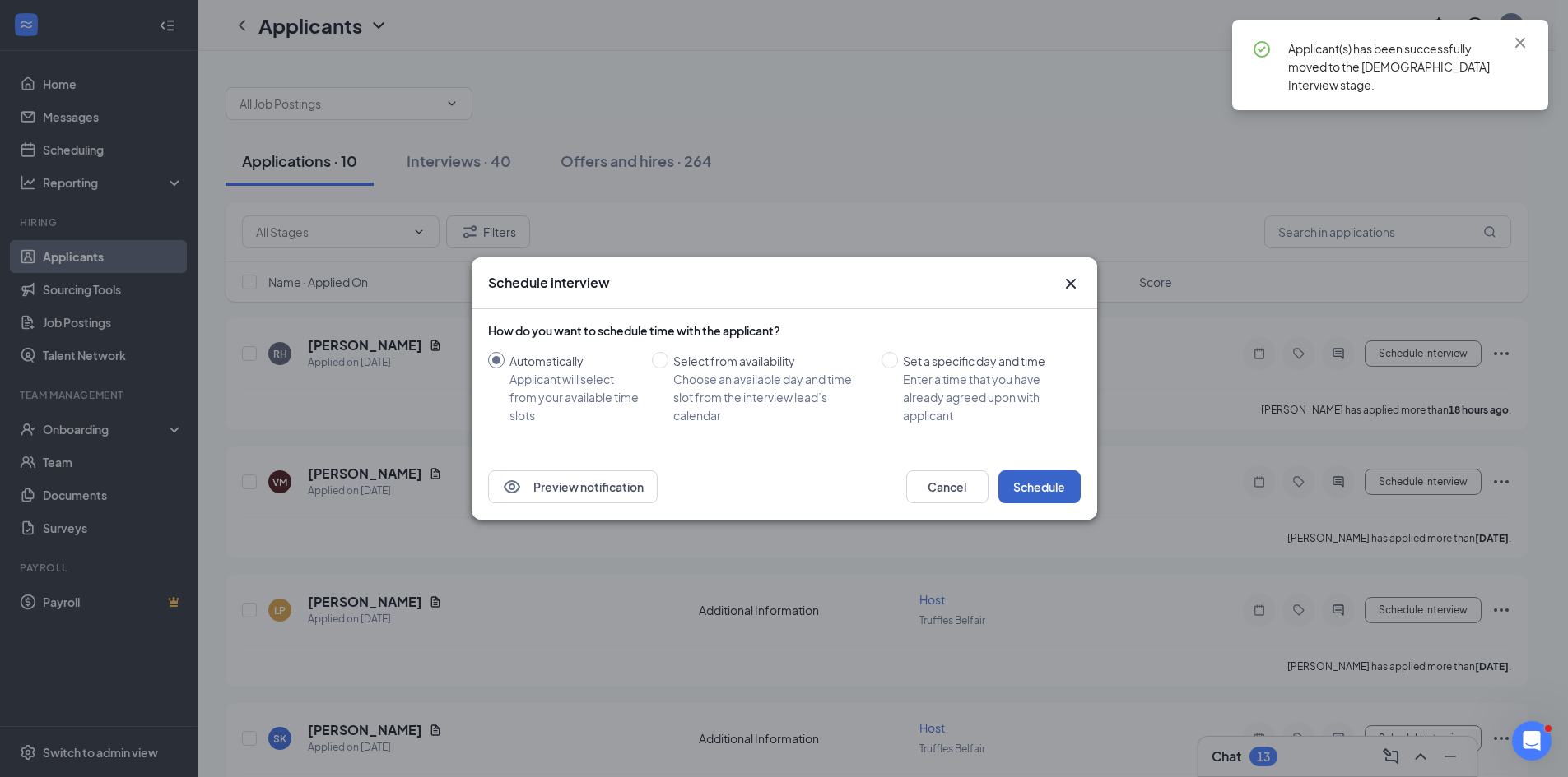
click at [1054, 473] on button "Schedule" at bounding box center [1040, 487] width 83 height 33
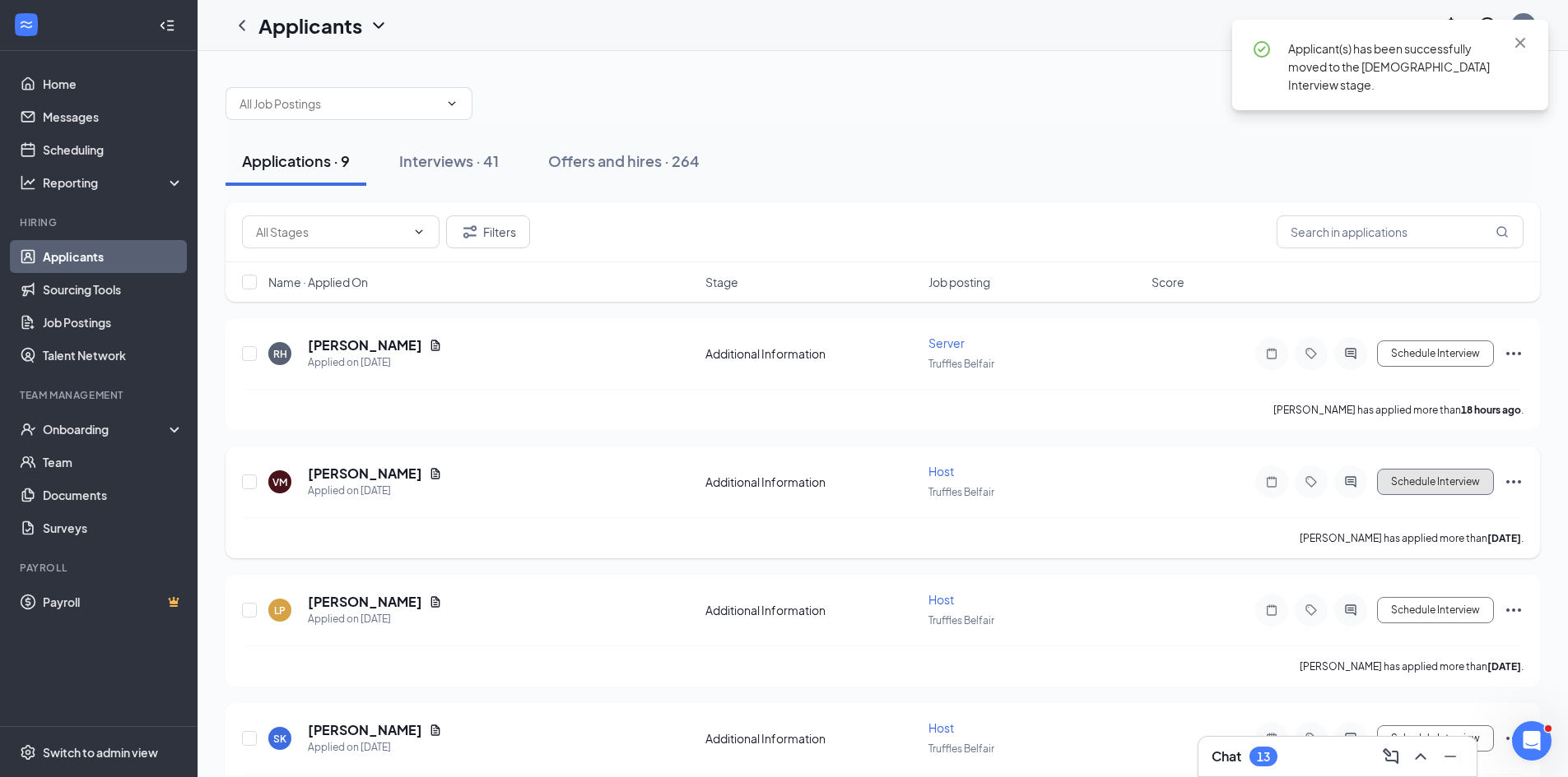
click at [1415, 484] on button "Schedule Interview" at bounding box center [1435, 482] width 117 height 26
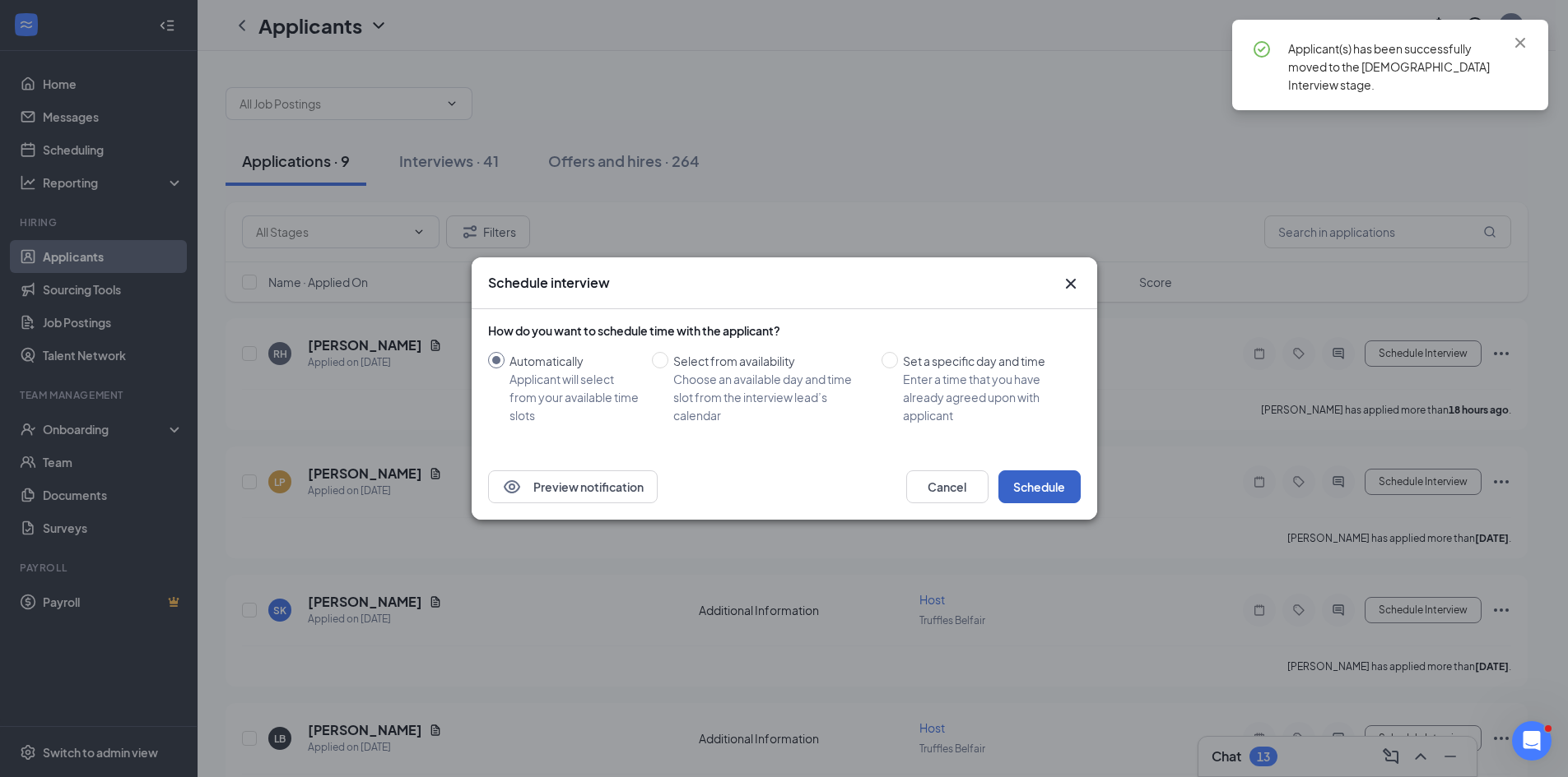
click at [1056, 492] on button "Schedule" at bounding box center [1040, 487] width 83 height 33
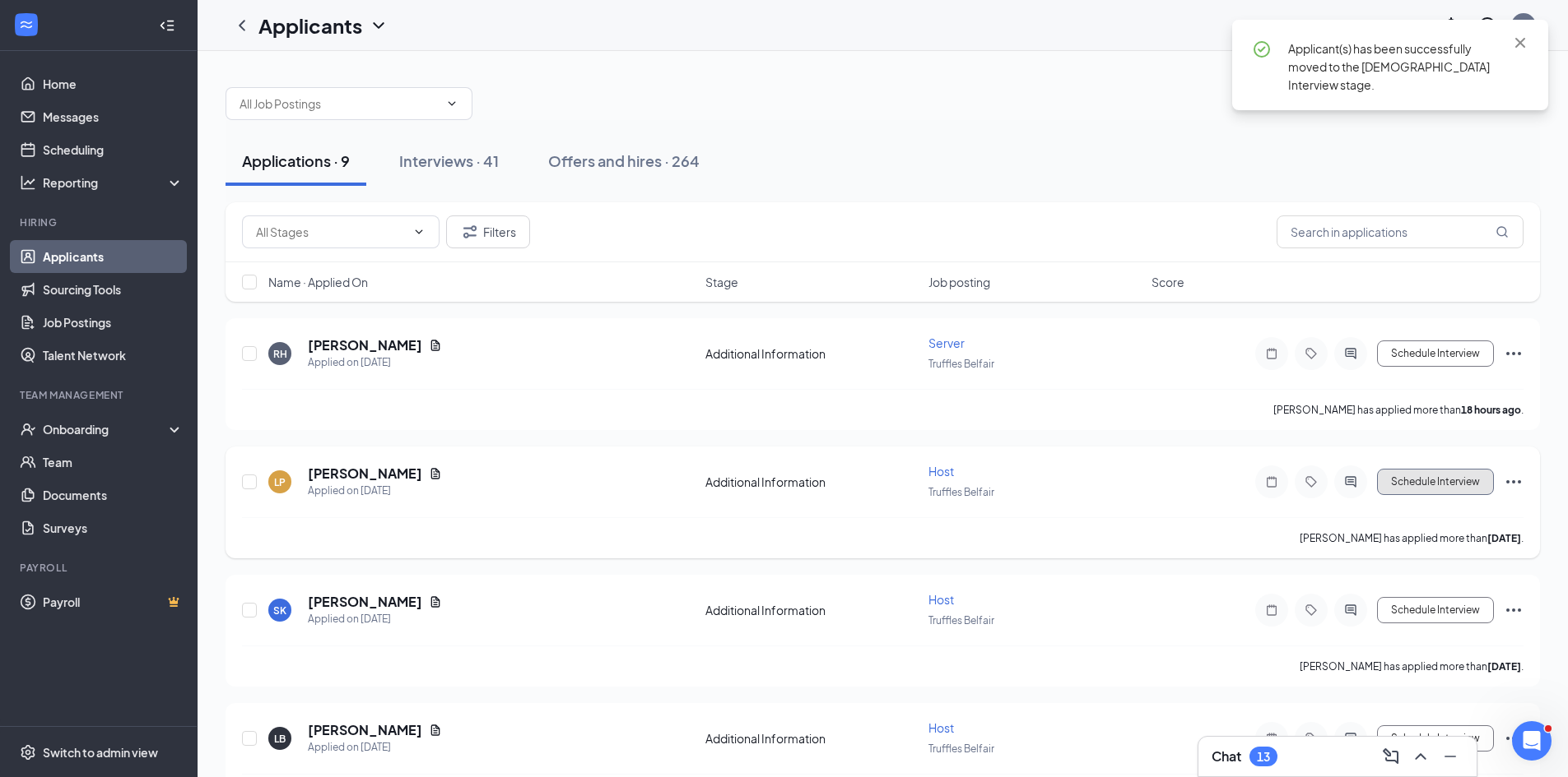
click at [1419, 479] on button "Schedule Interview" at bounding box center [1435, 482] width 117 height 26
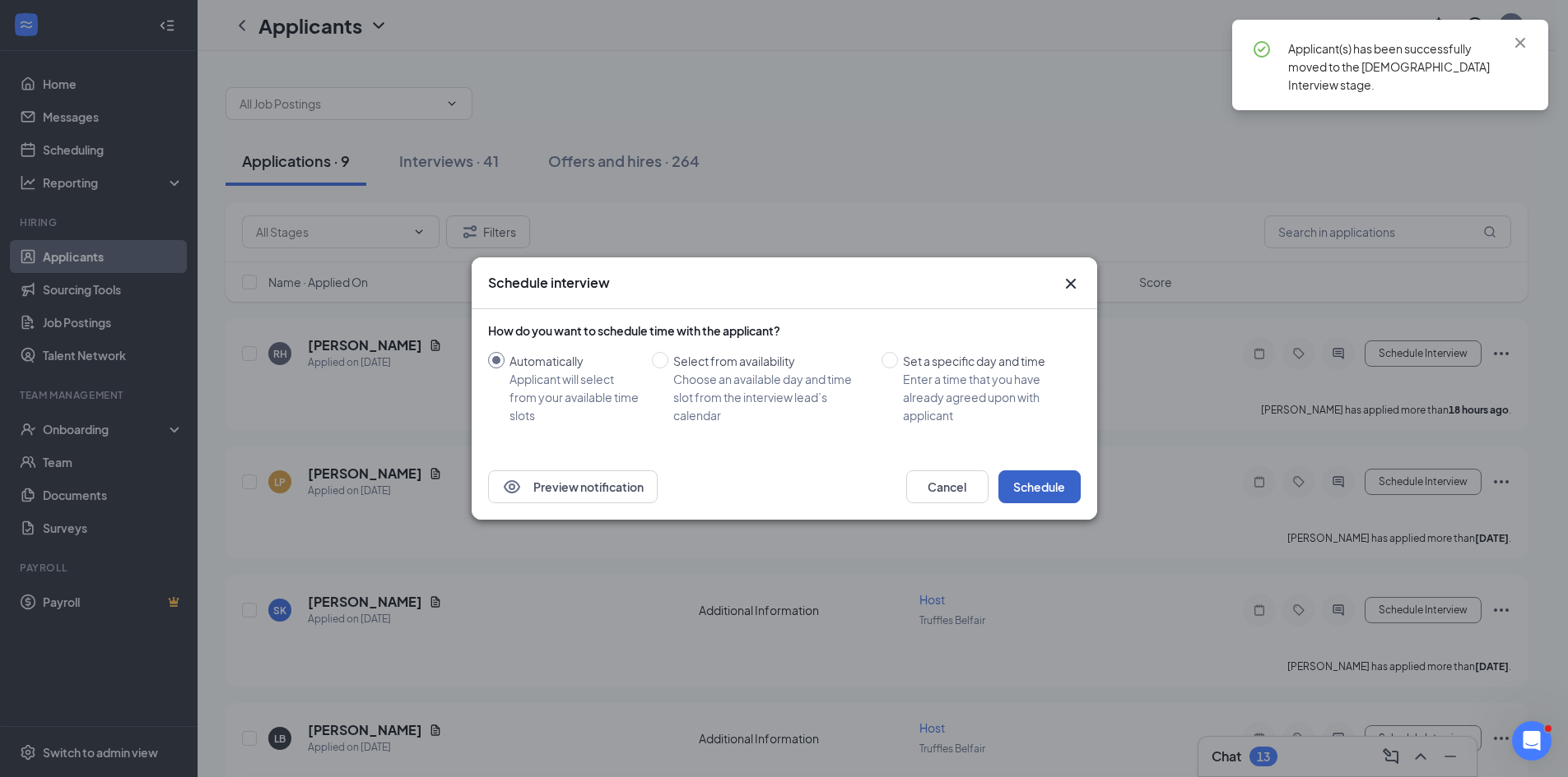
click at [1014, 483] on button "Schedule" at bounding box center [1040, 487] width 83 height 33
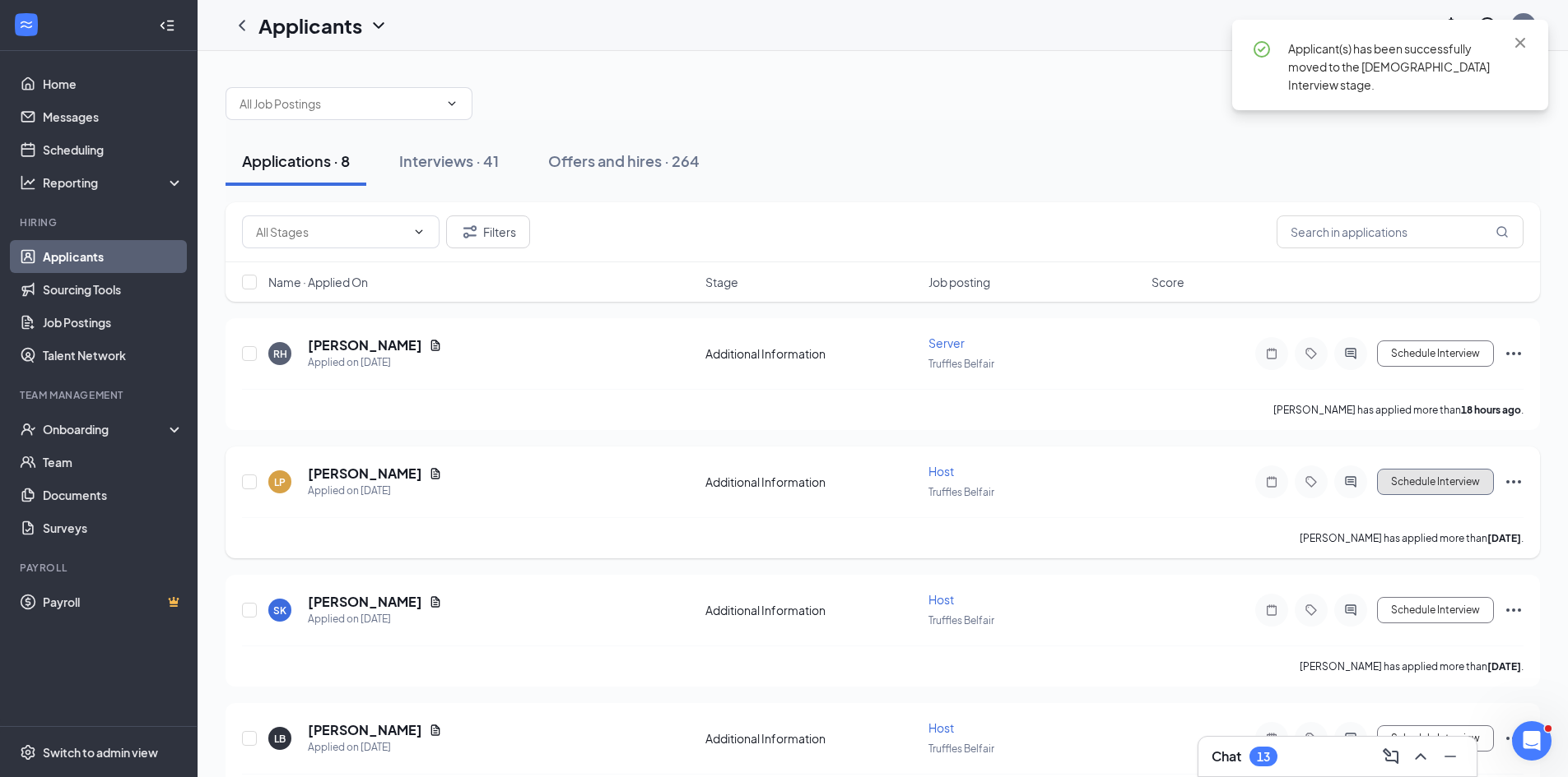
click at [1431, 483] on button "Schedule Interview" at bounding box center [1435, 482] width 117 height 26
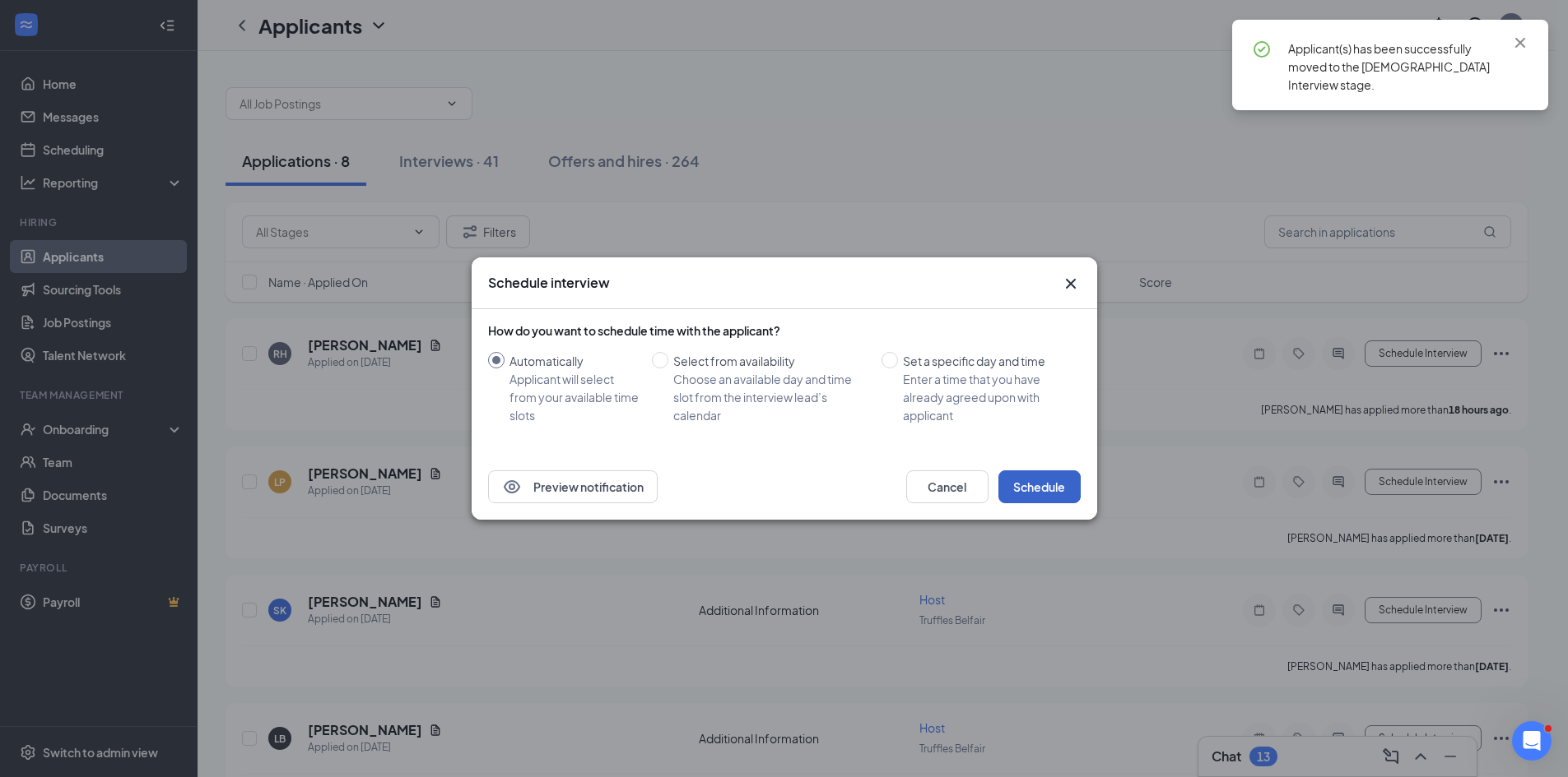
click at [1004, 482] on button "Schedule" at bounding box center [1040, 487] width 83 height 33
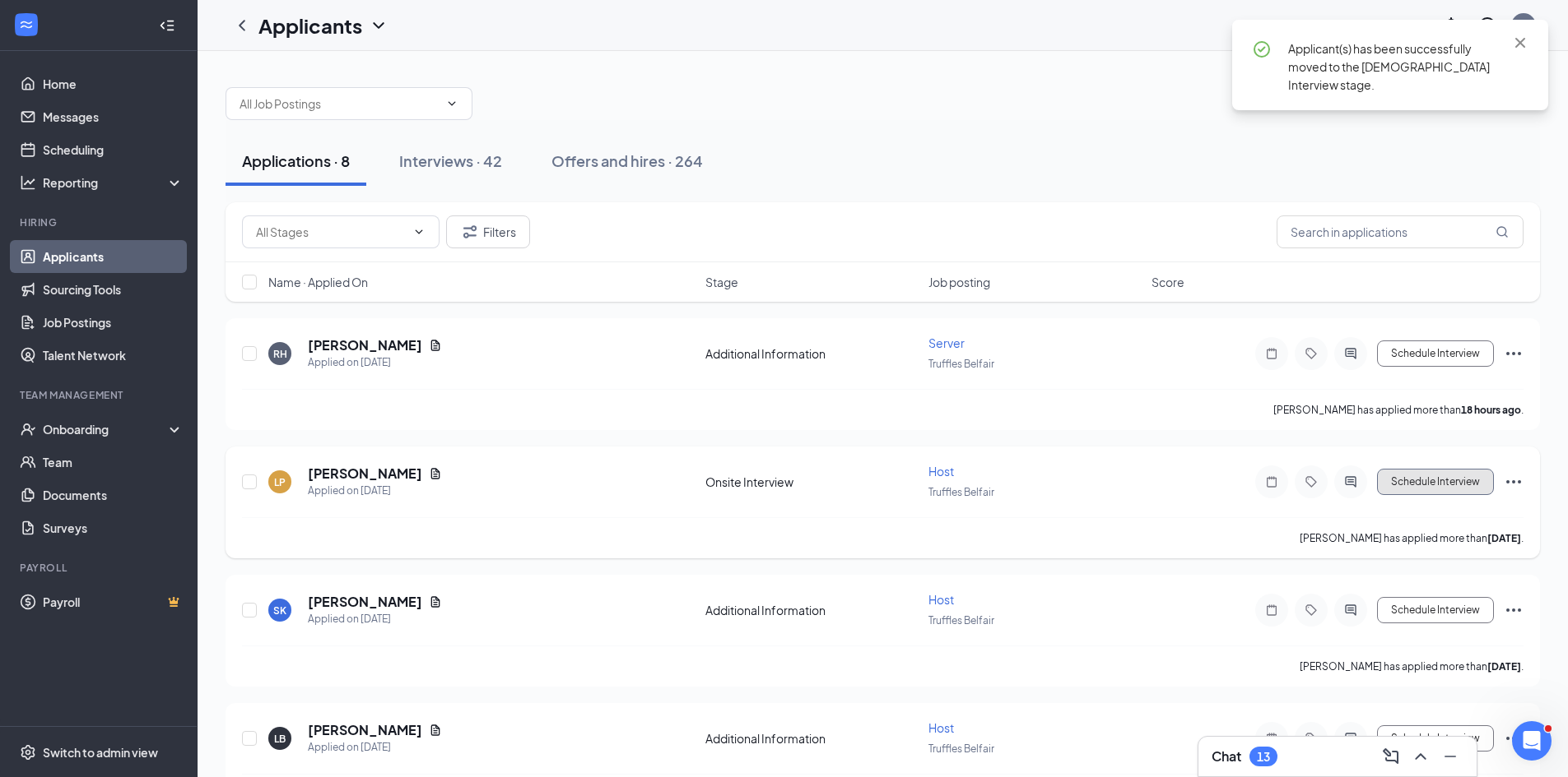
click at [1448, 469] on button "Schedule Interview" at bounding box center [1435, 482] width 117 height 26
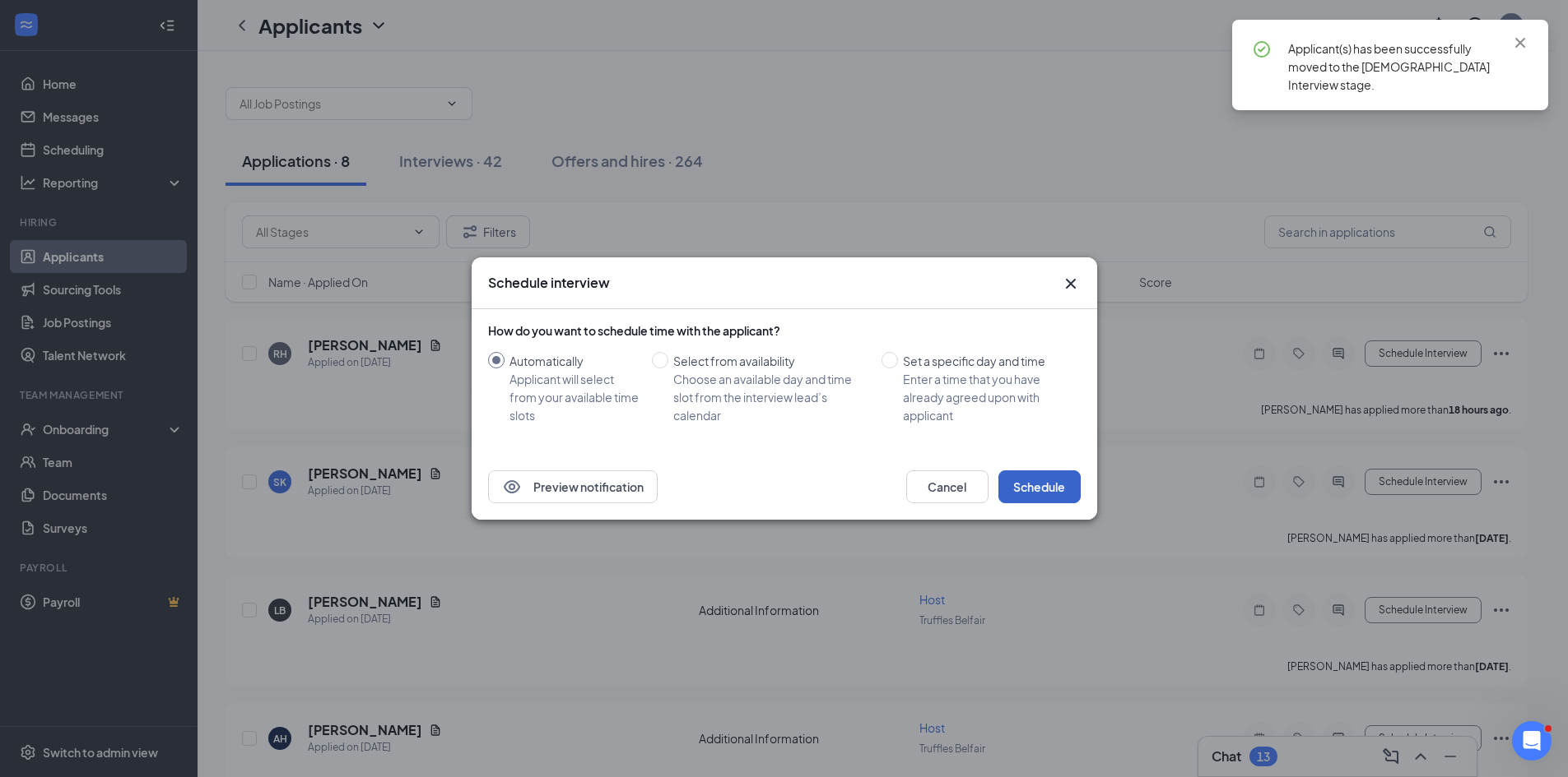
click at [1070, 487] on button "Schedule" at bounding box center [1040, 487] width 83 height 33
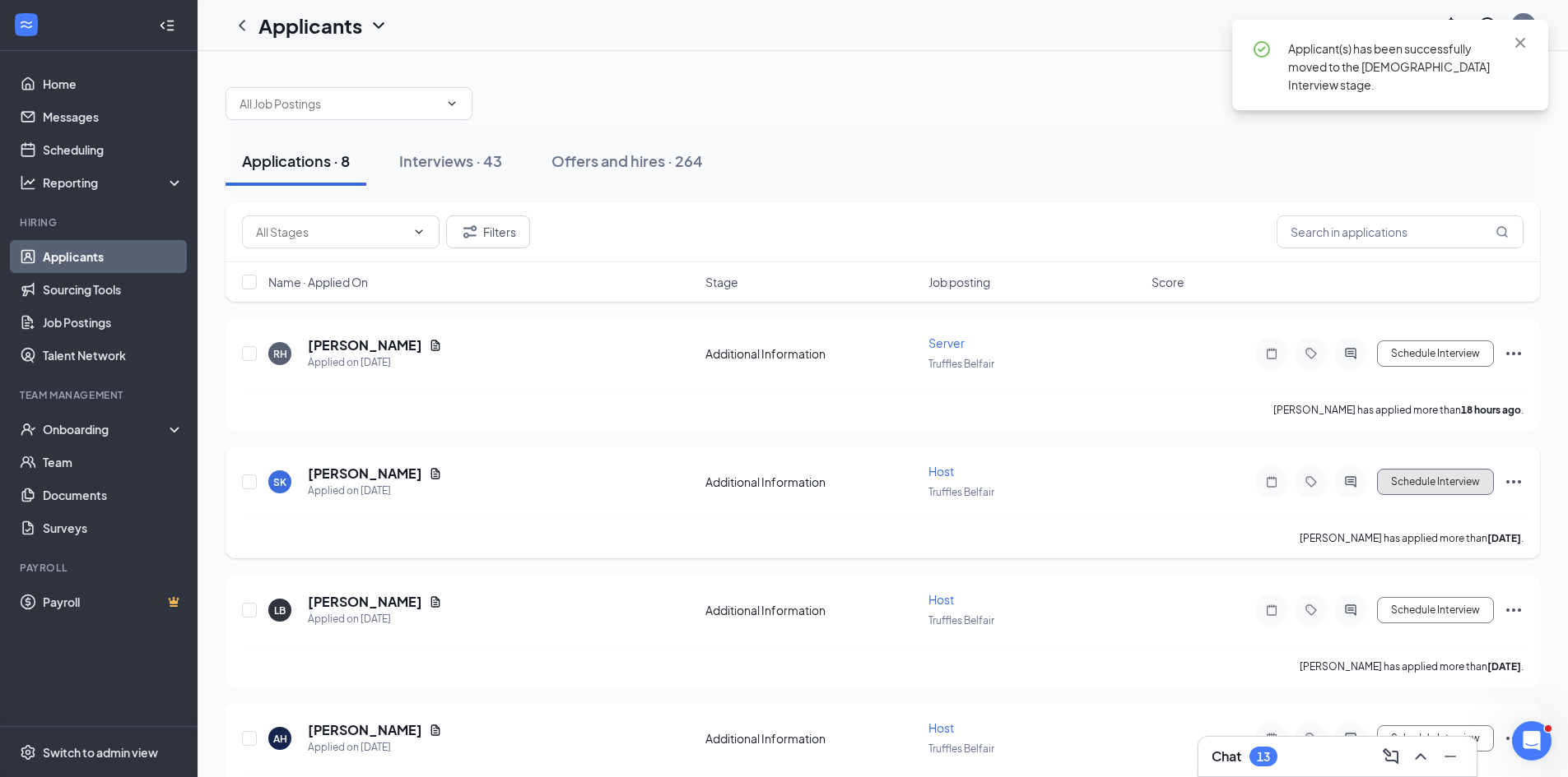
click at [1447, 483] on button "Schedule Interview" at bounding box center [1435, 482] width 117 height 26
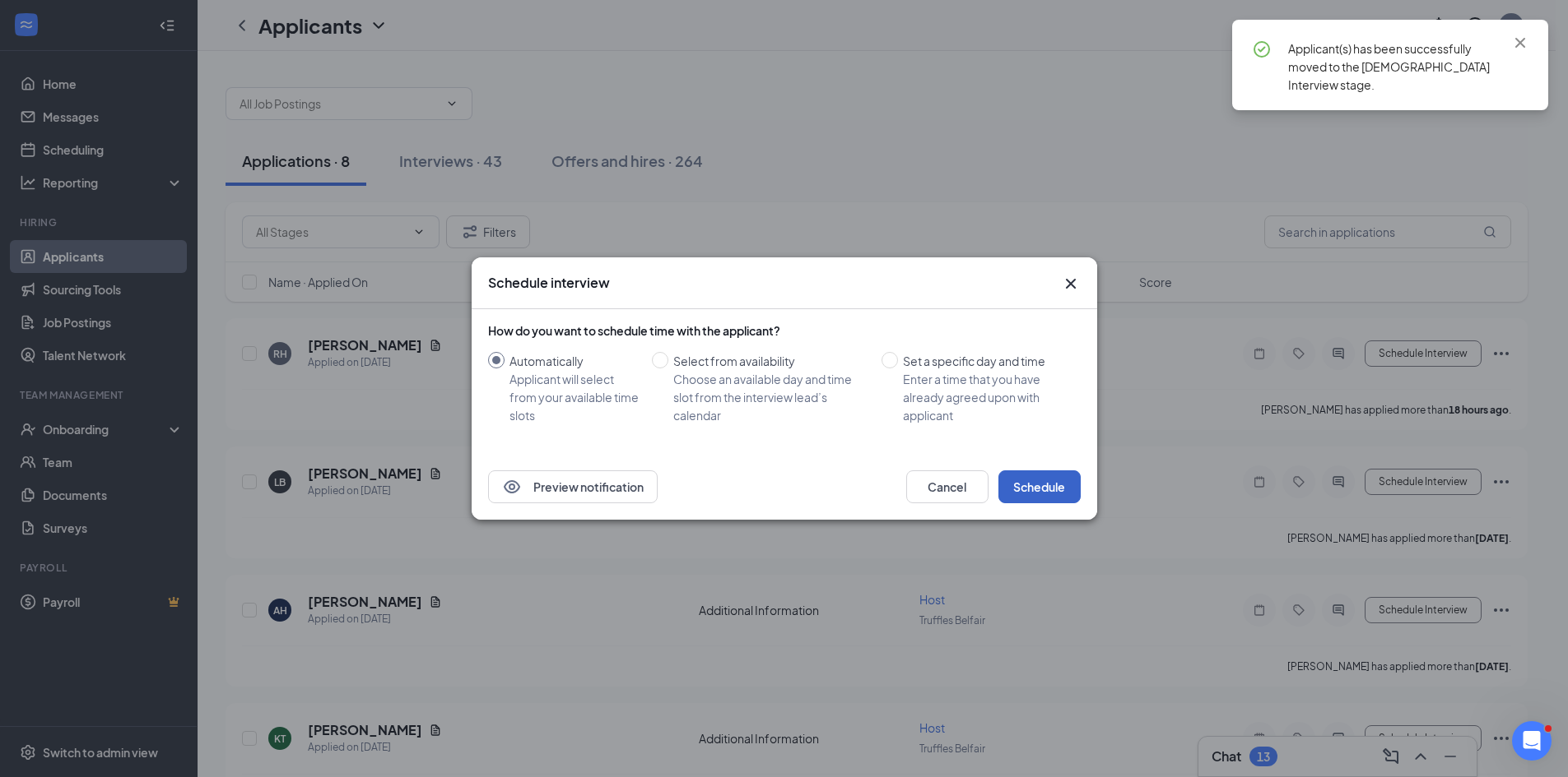
click at [1070, 487] on button "Schedule" at bounding box center [1040, 487] width 83 height 33
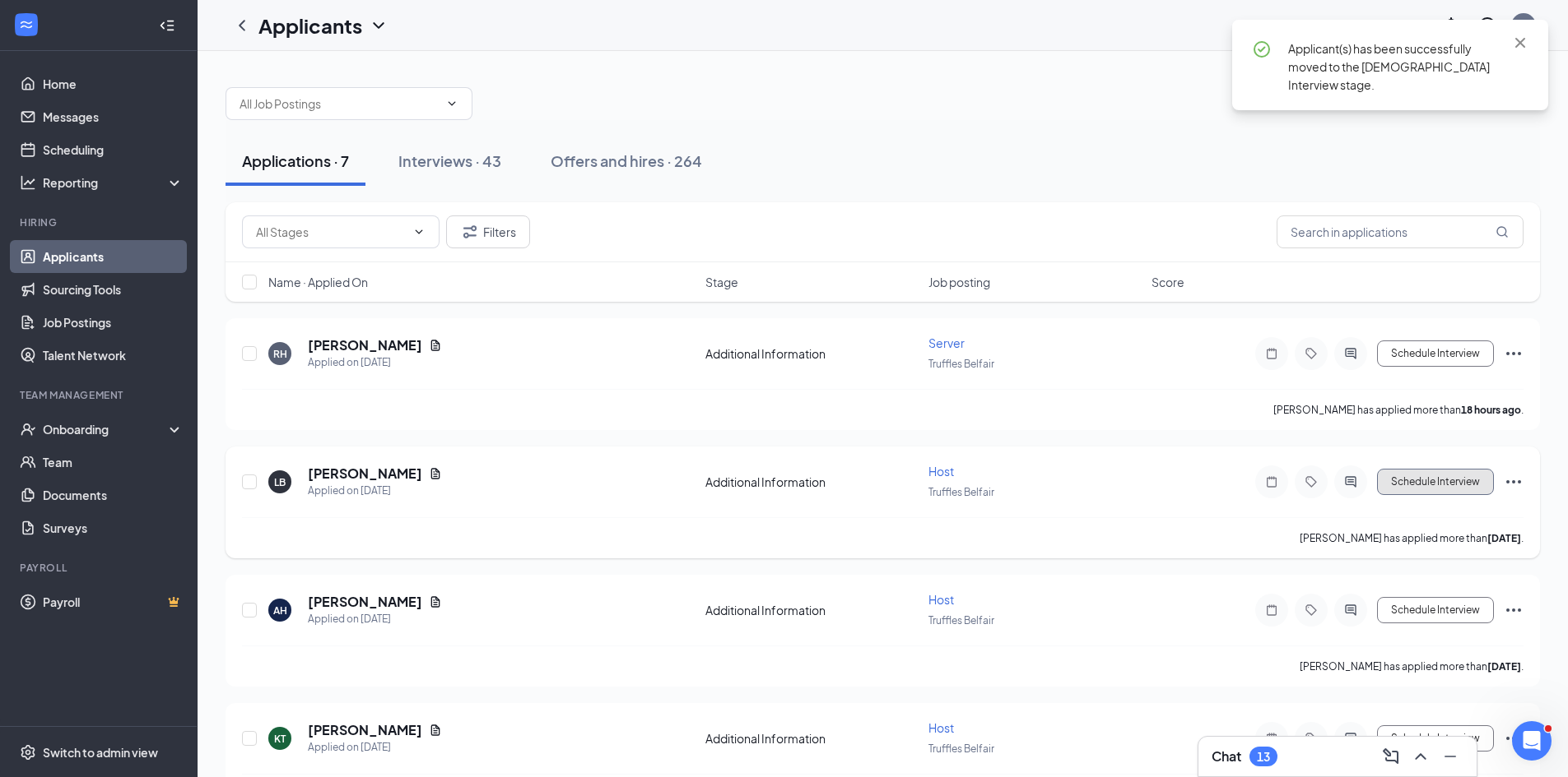
click at [1429, 486] on button "Schedule Interview" at bounding box center [1435, 482] width 117 height 26
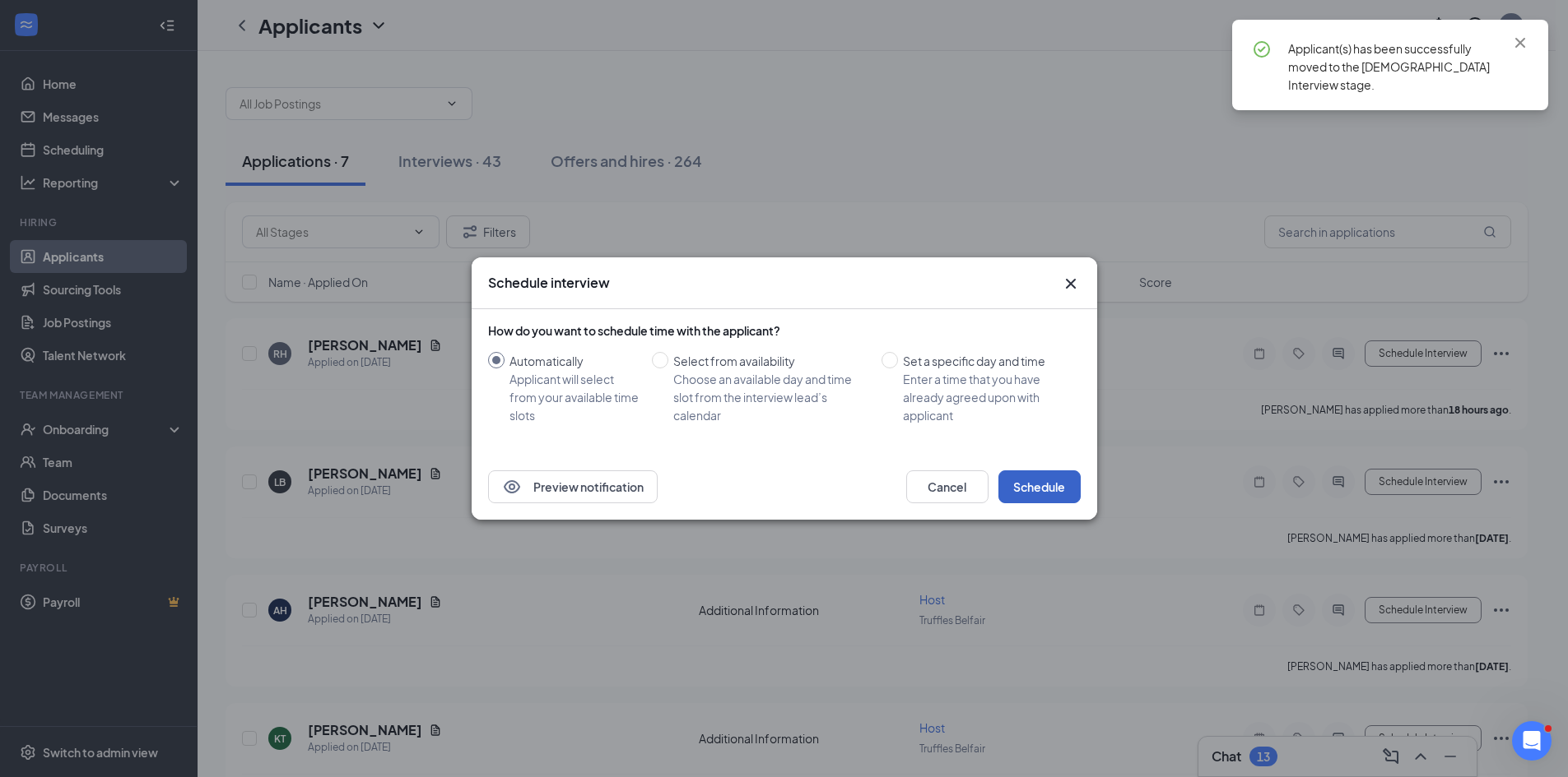
click at [1045, 487] on button "Schedule" at bounding box center [1040, 487] width 83 height 33
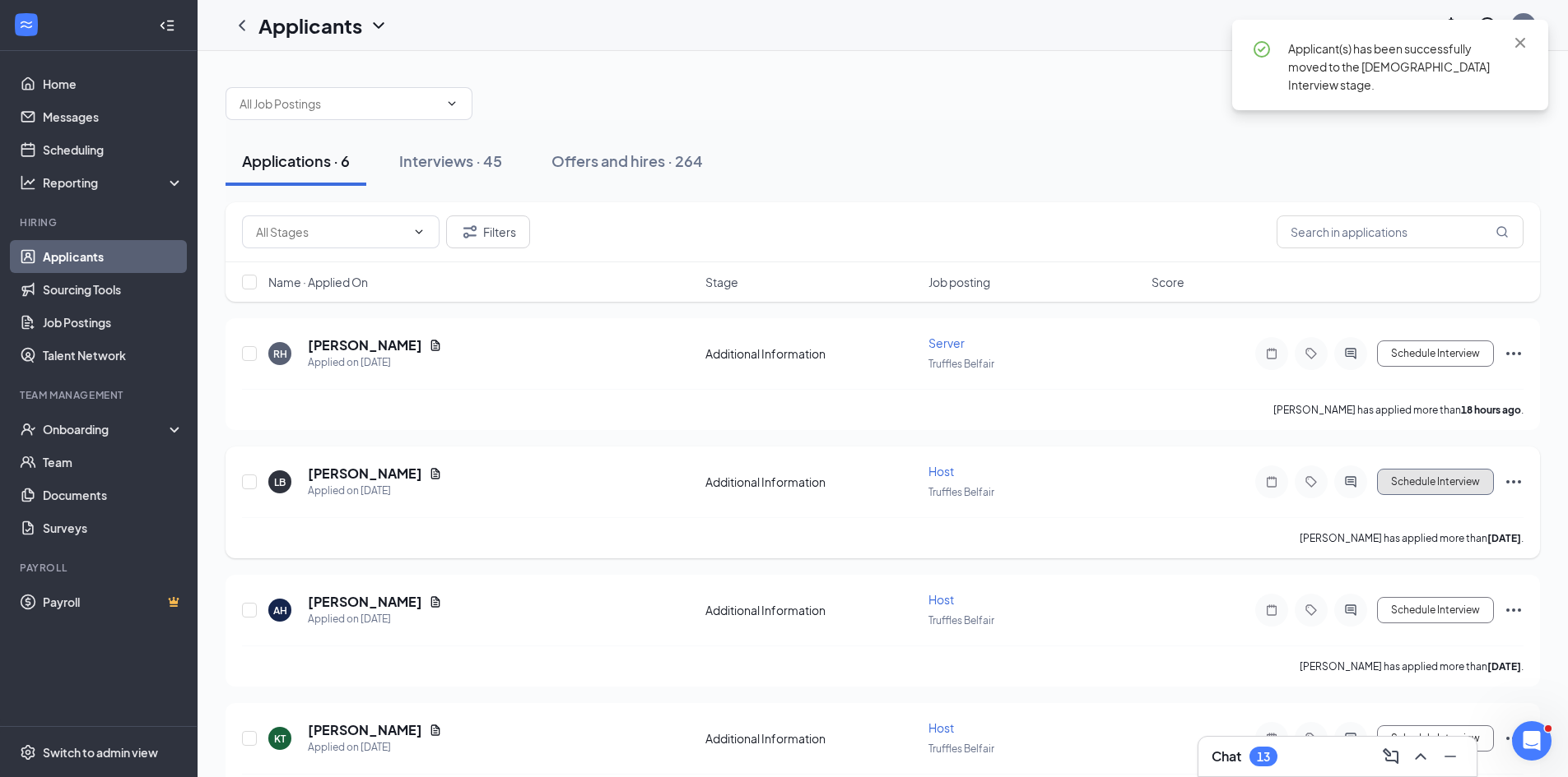
click at [1433, 483] on button "Schedule Interview" at bounding box center [1435, 482] width 117 height 26
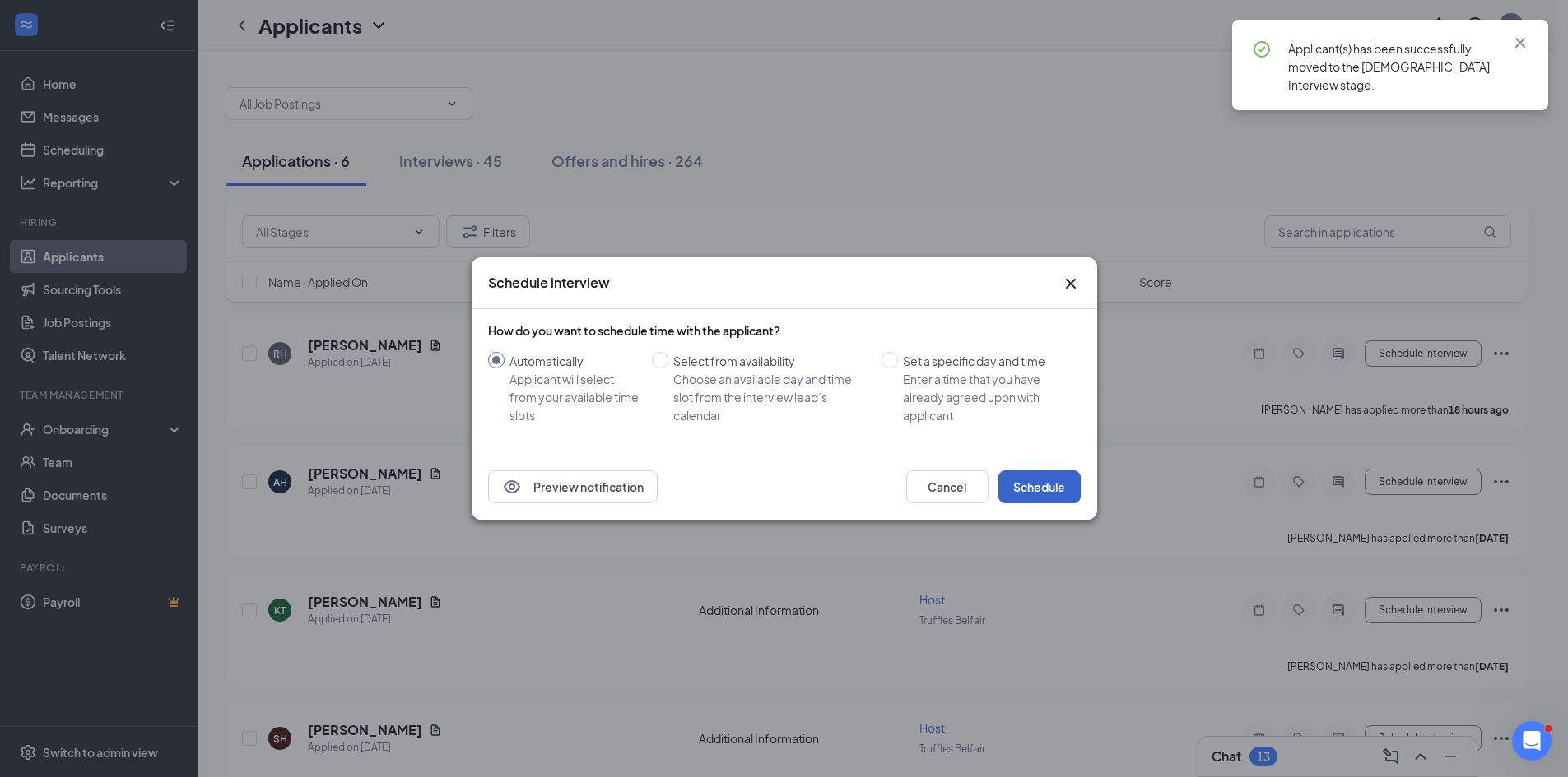
click at [1052, 498] on button "Schedule" at bounding box center [1040, 487] width 83 height 33
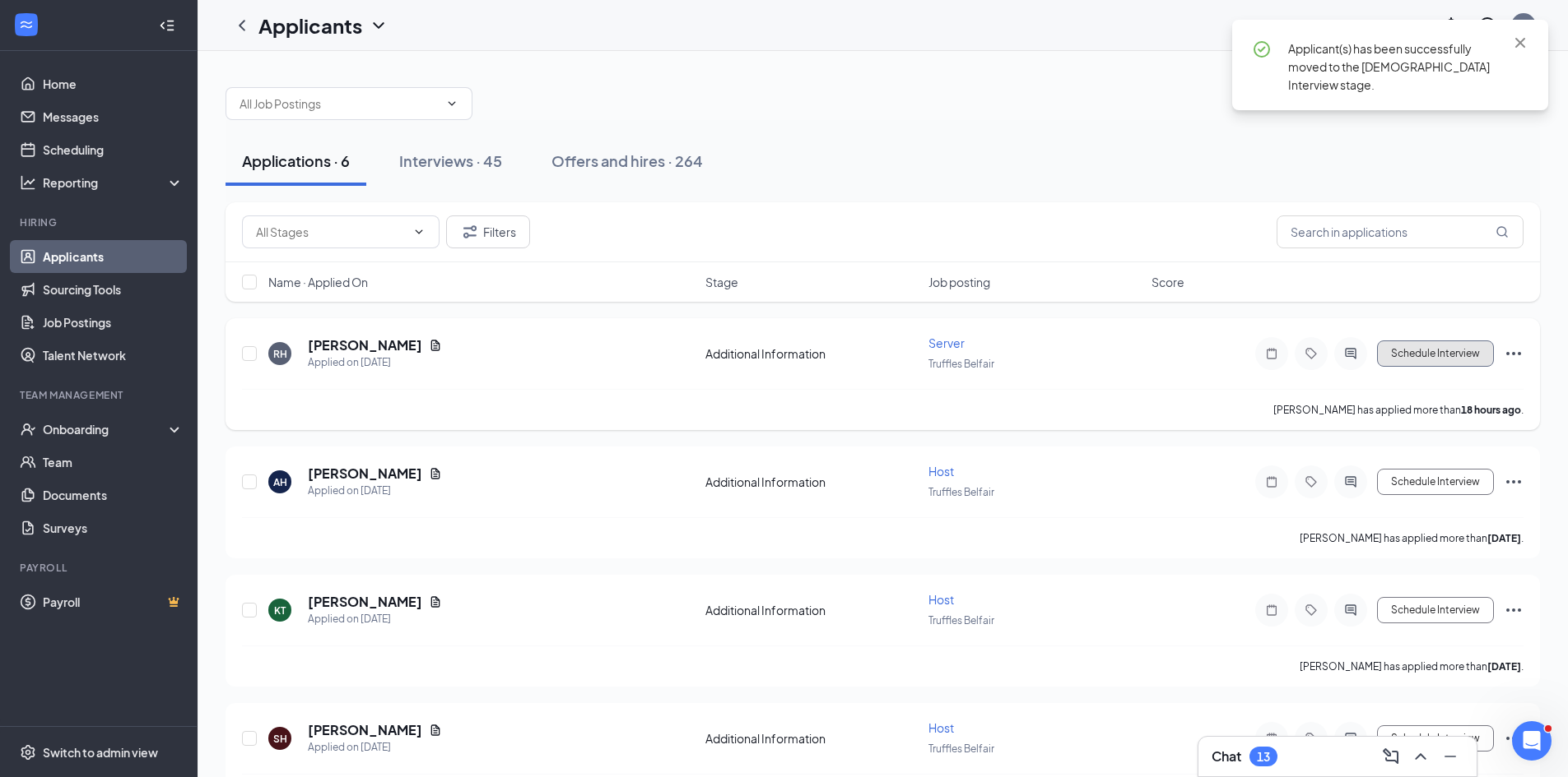
click at [1433, 350] on button "Schedule Interview" at bounding box center [1435, 354] width 117 height 26
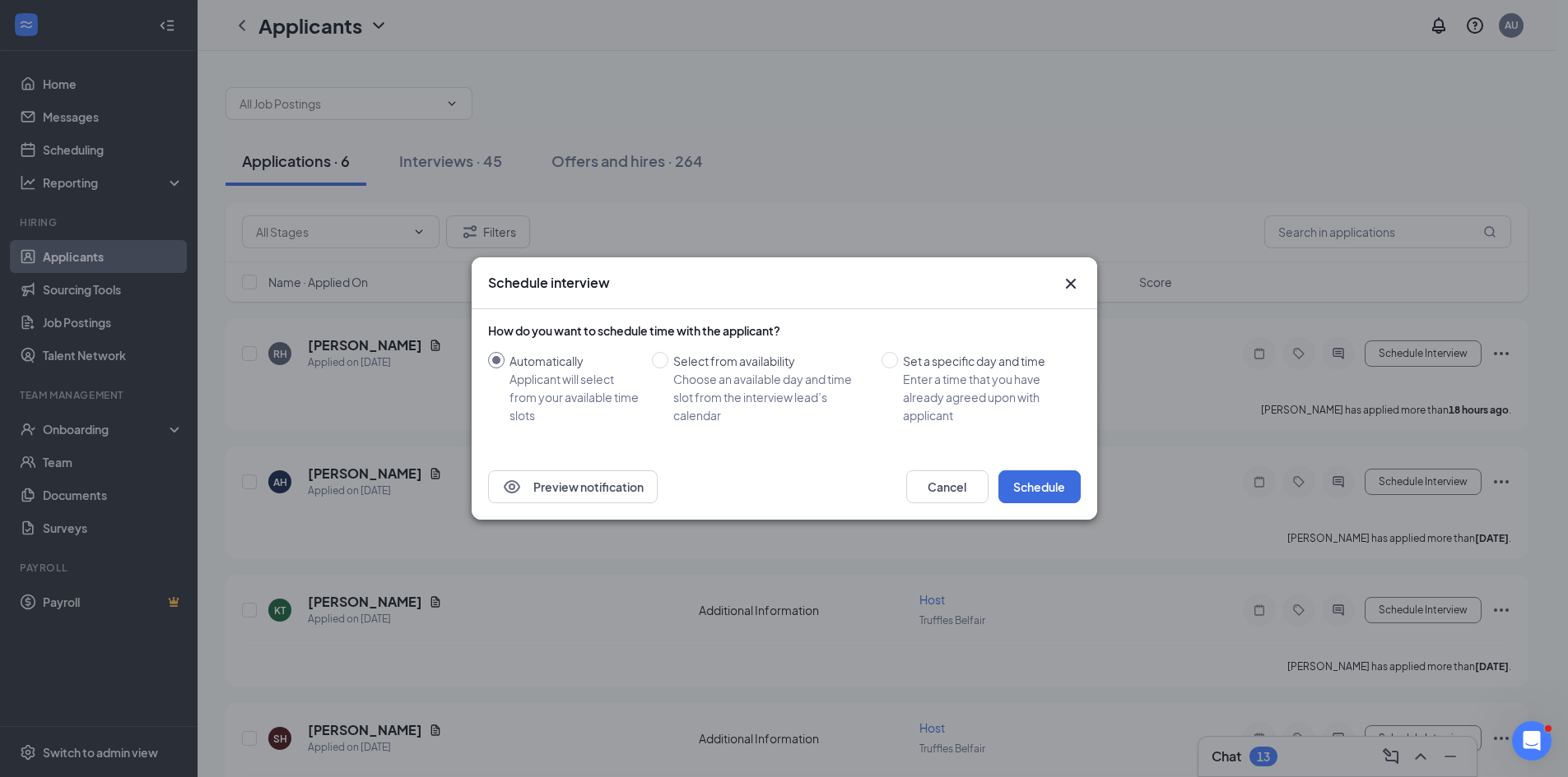
click at [1032, 449] on div "How do you want to schedule time with the applicant? Automatically Applicant wi…" at bounding box center [784, 382] width 593 height 145
click at [1041, 480] on button "Schedule" at bounding box center [1040, 487] width 83 height 33
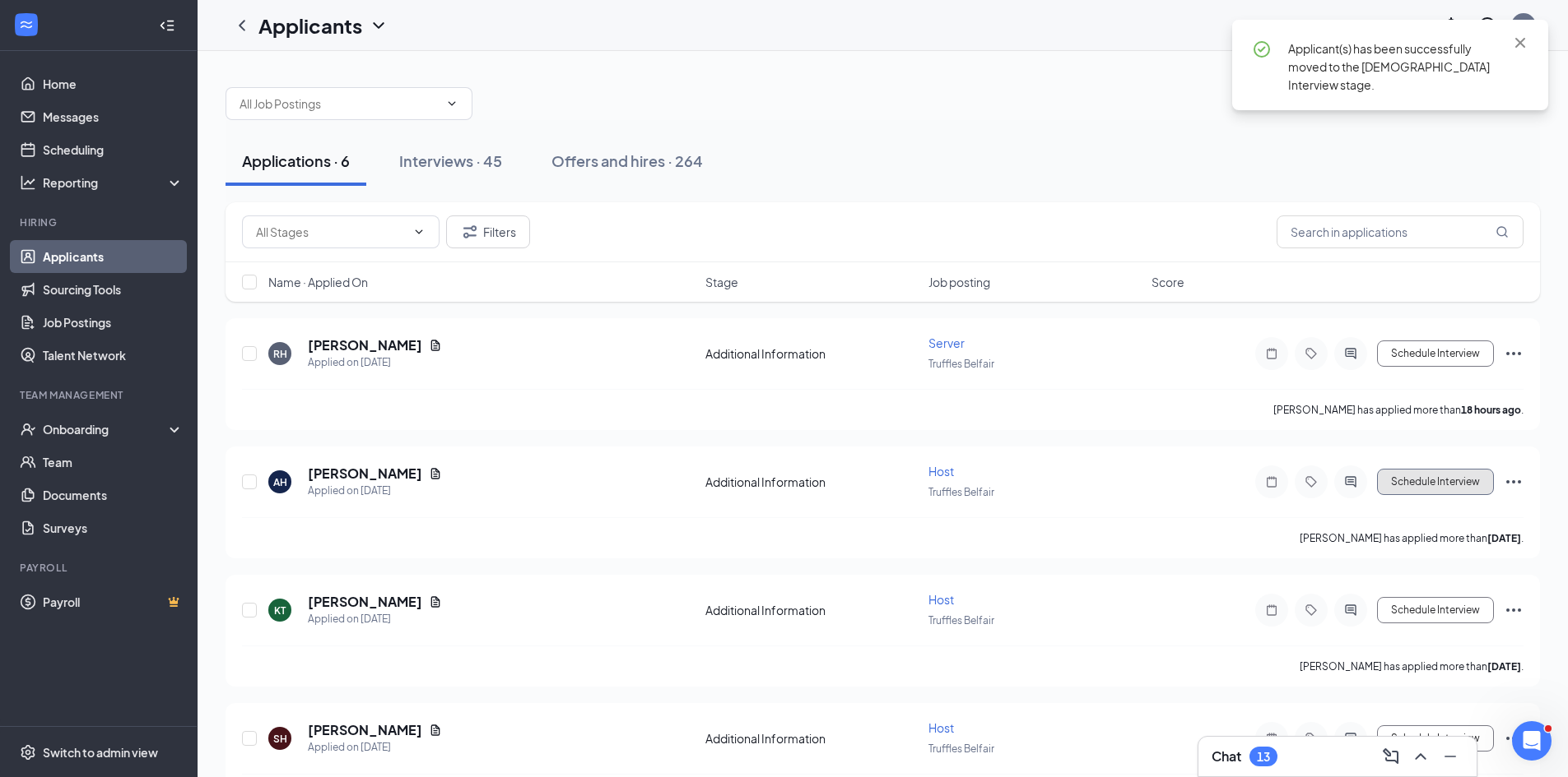
click at [1438, 478] on button "Schedule Interview" at bounding box center [1435, 482] width 117 height 26
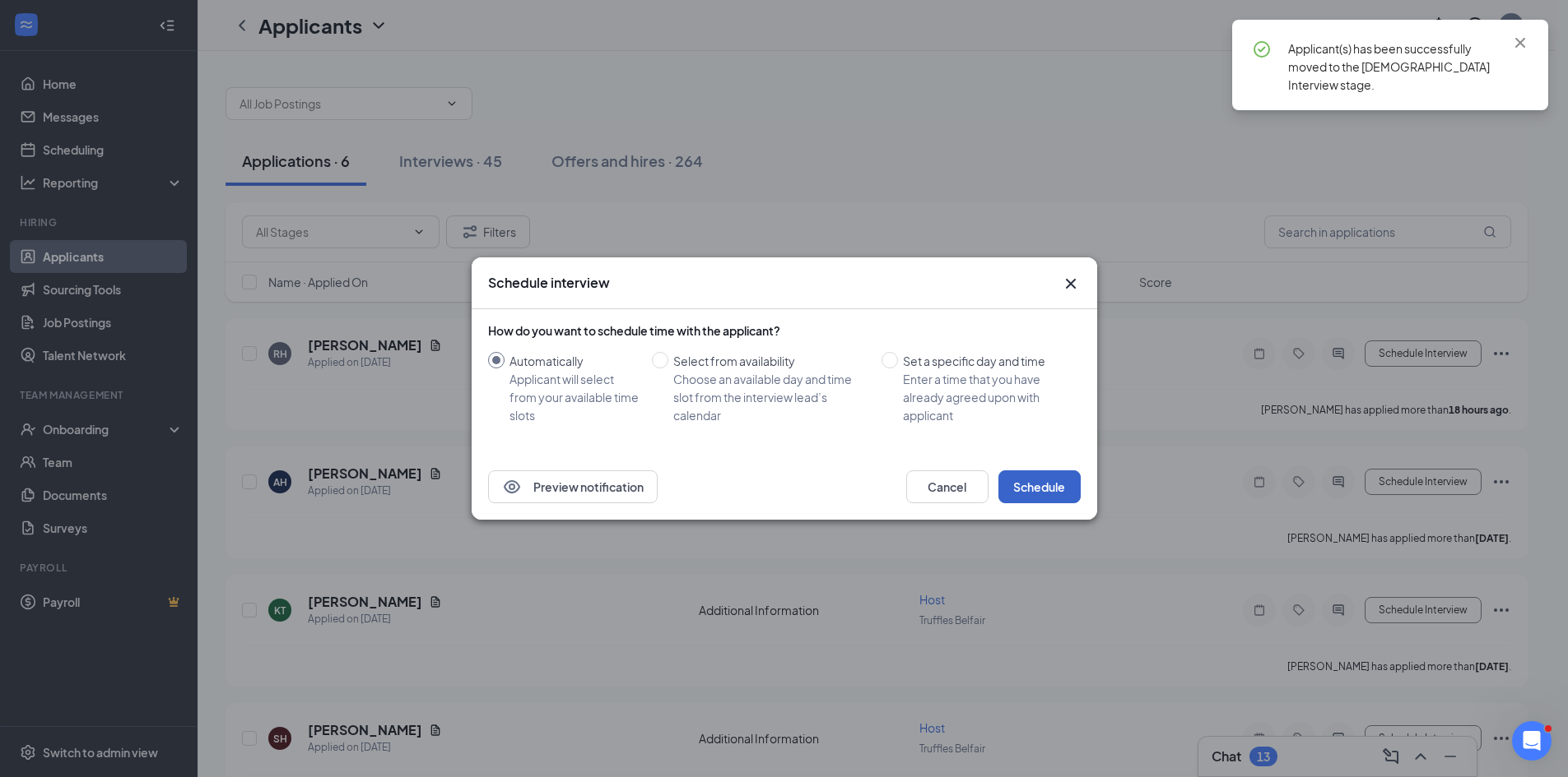
click at [1051, 483] on button "Schedule" at bounding box center [1040, 487] width 83 height 33
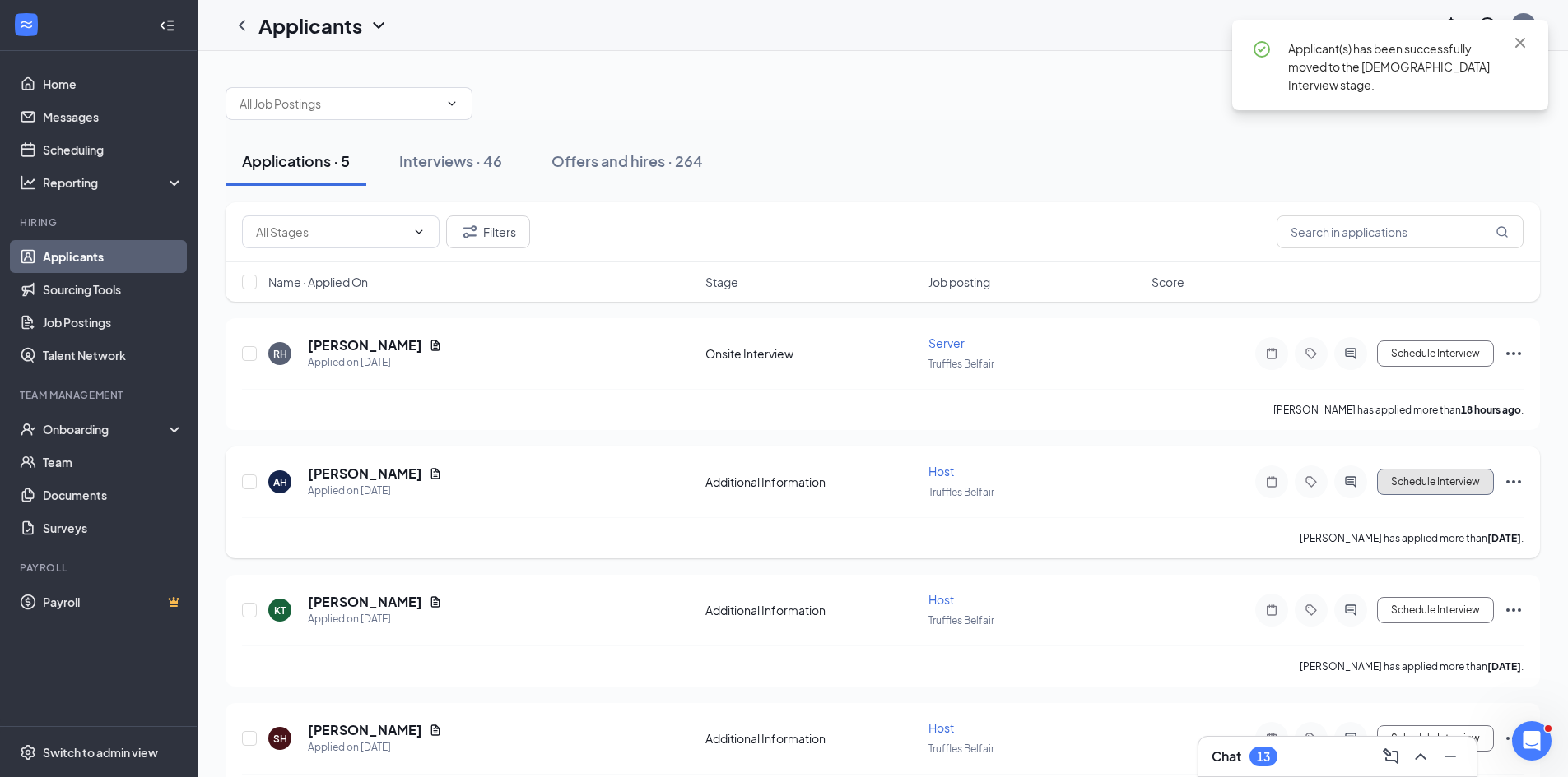
drag, startPoint x: 1481, startPoint y: 478, endPoint x: 1296, endPoint y: 505, distance: 187.0
click at [1480, 479] on button "Schedule Interview" at bounding box center [1435, 482] width 117 height 26
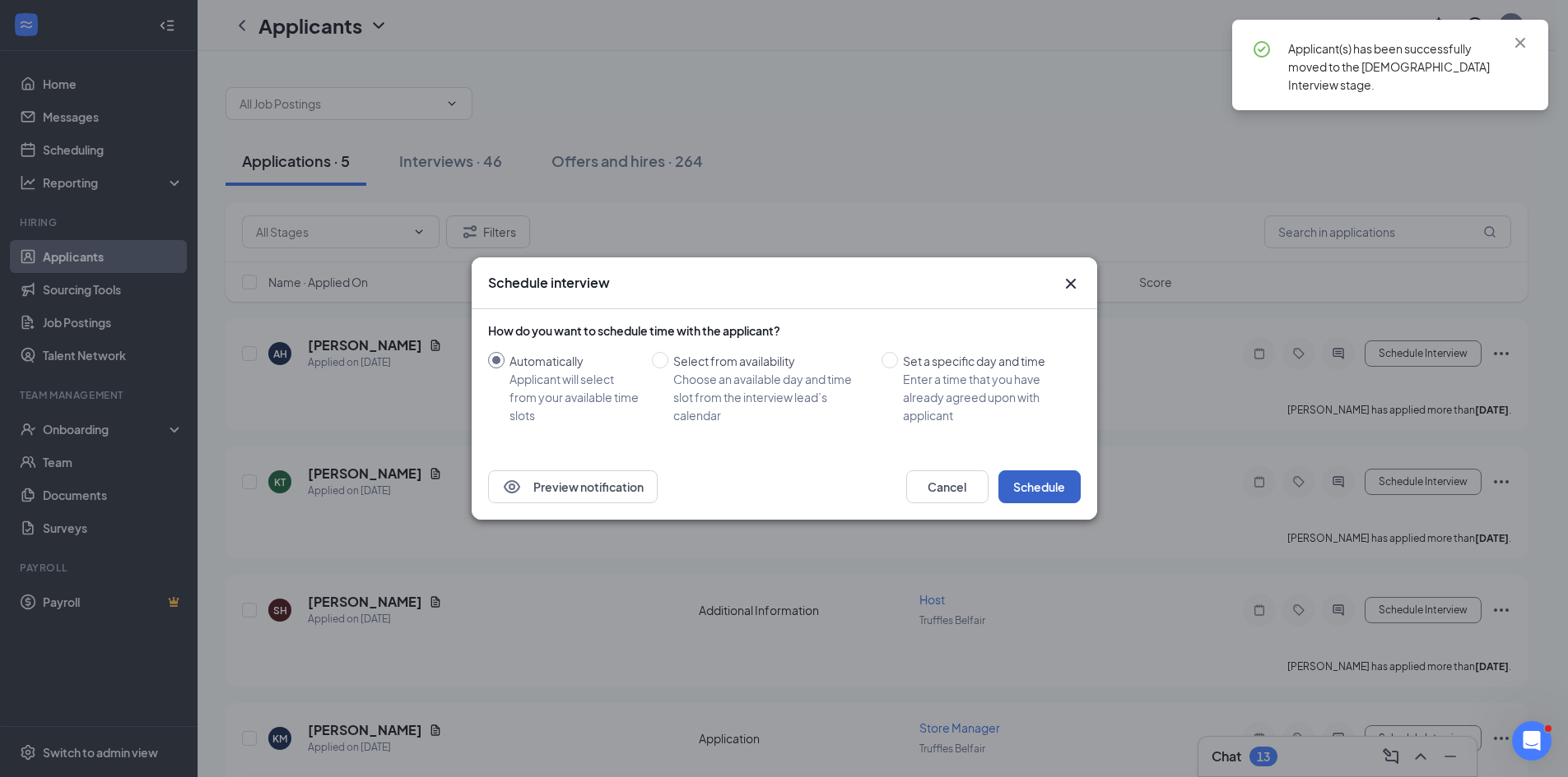
click at [1033, 490] on button "Schedule" at bounding box center [1040, 487] width 83 height 33
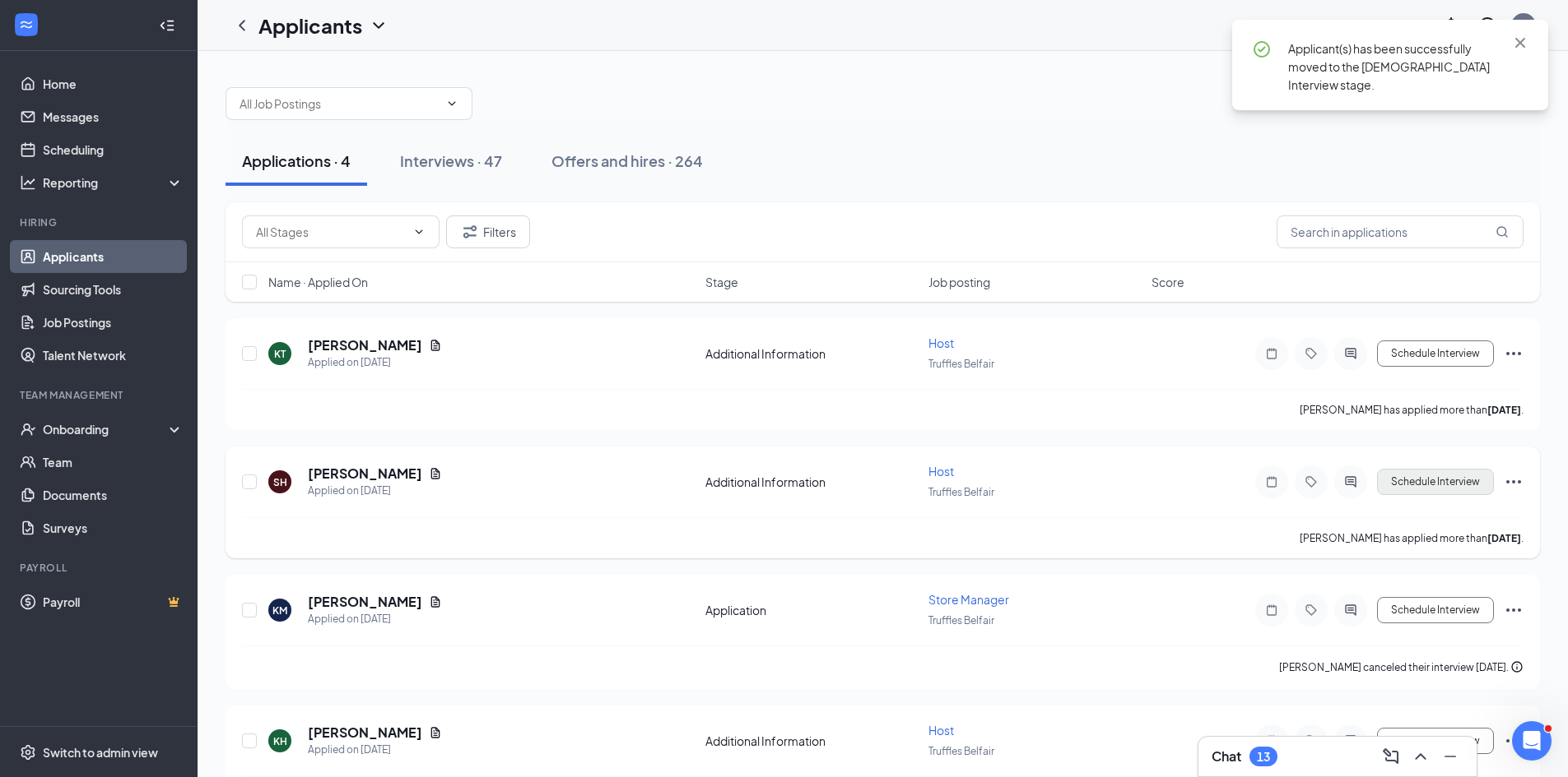
click at [1494, 478] on div "Schedule Interview" at bounding box center [1375, 482] width 296 height 33
click at [1455, 481] on button "Schedule Interview" at bounding box center [1435, 482] width 117 height 26
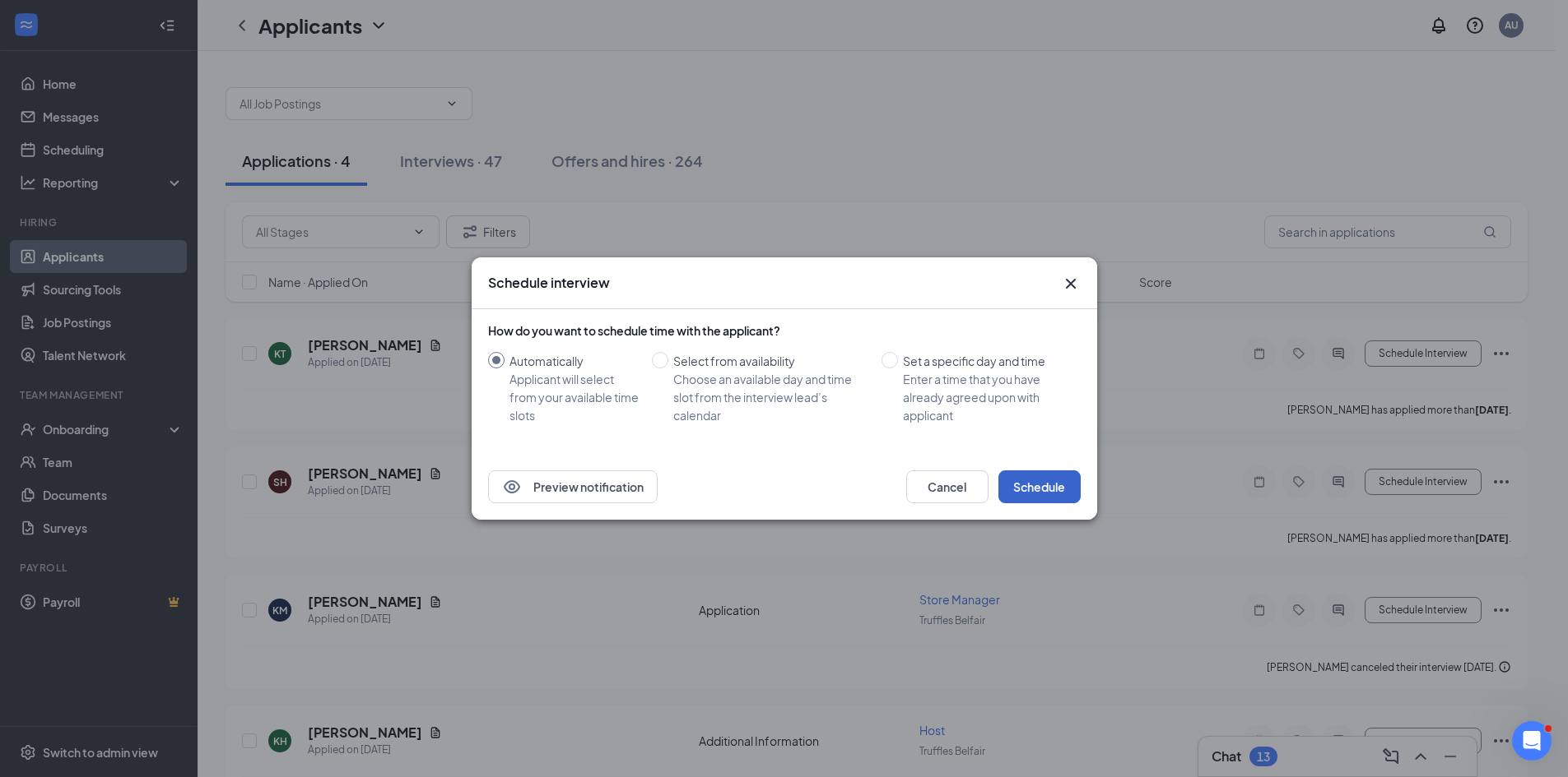
click at [1023, 484] on button "Schedule" at bounding box center [1040, 487] width 83 height 33
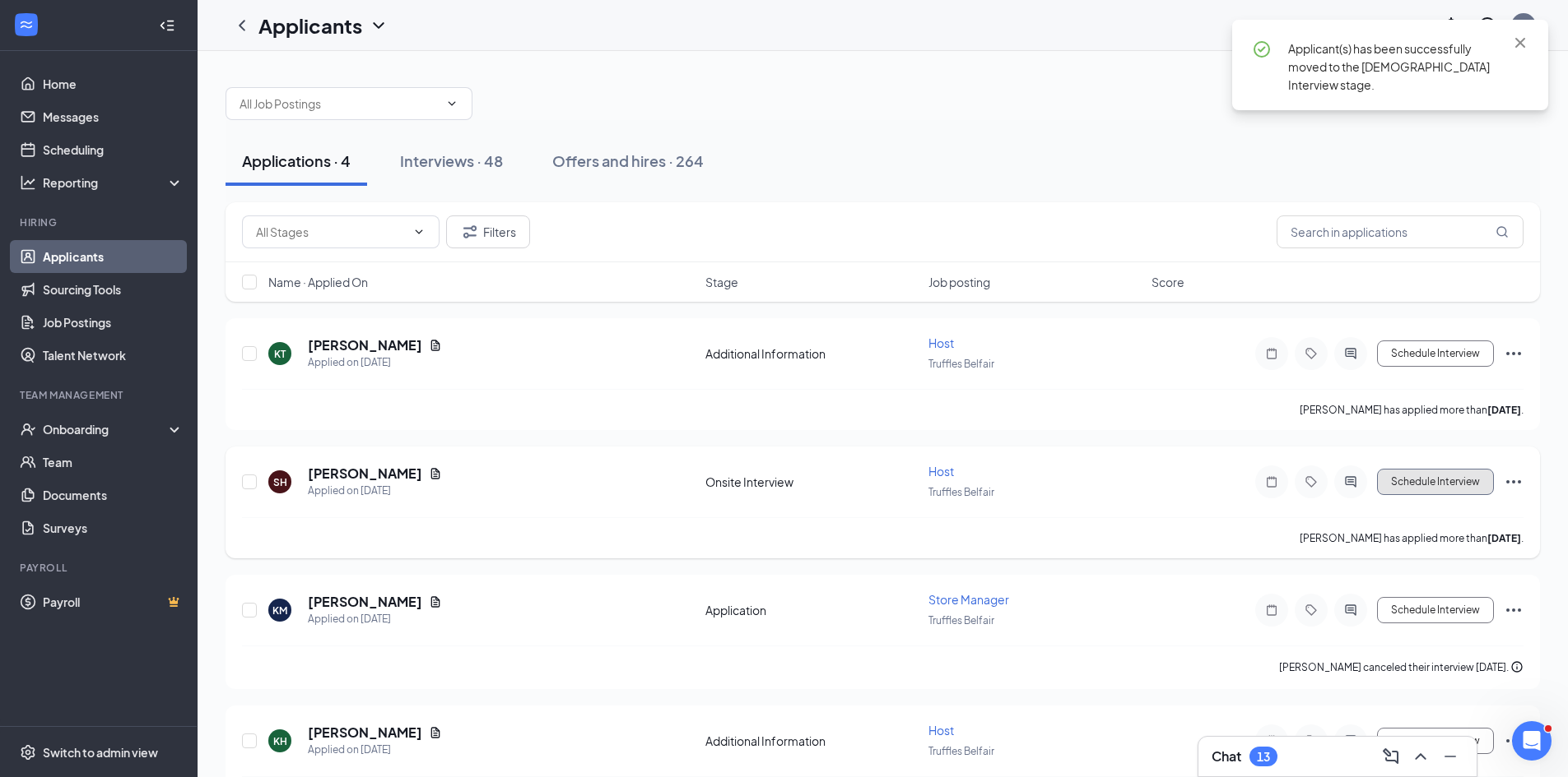
click at [1450, 478] on button "Schedule Interview" at bounding box center [1435, 482] width 117 height 26
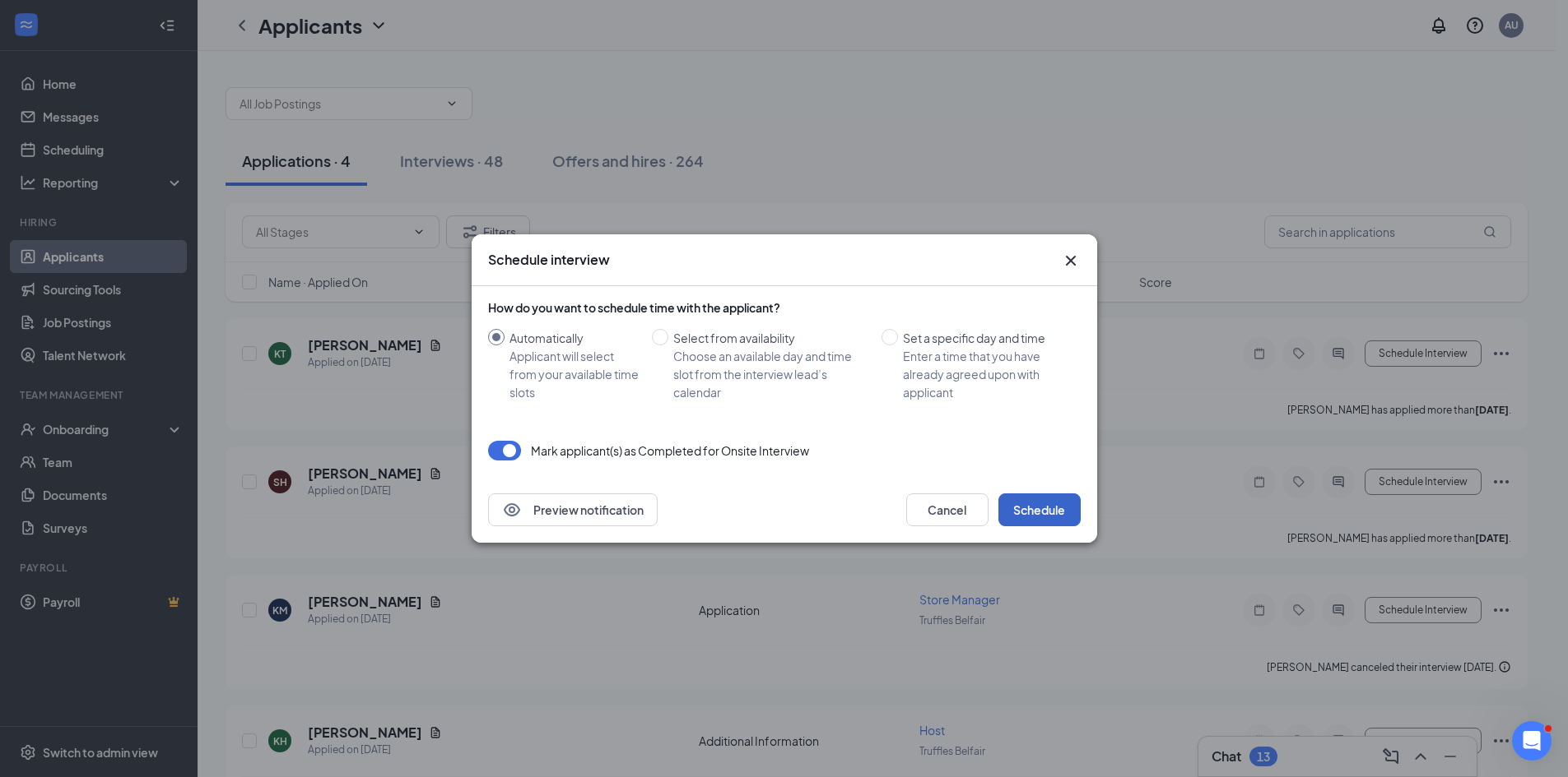
drag, startPoint x: 1065, startPoint y: 501, endPoint x: 1079, endPoint y: 501, distance: 14.0
click at [1066, 502] on button "Schedule" at bounding box center [1040, 510] width 83 height 33
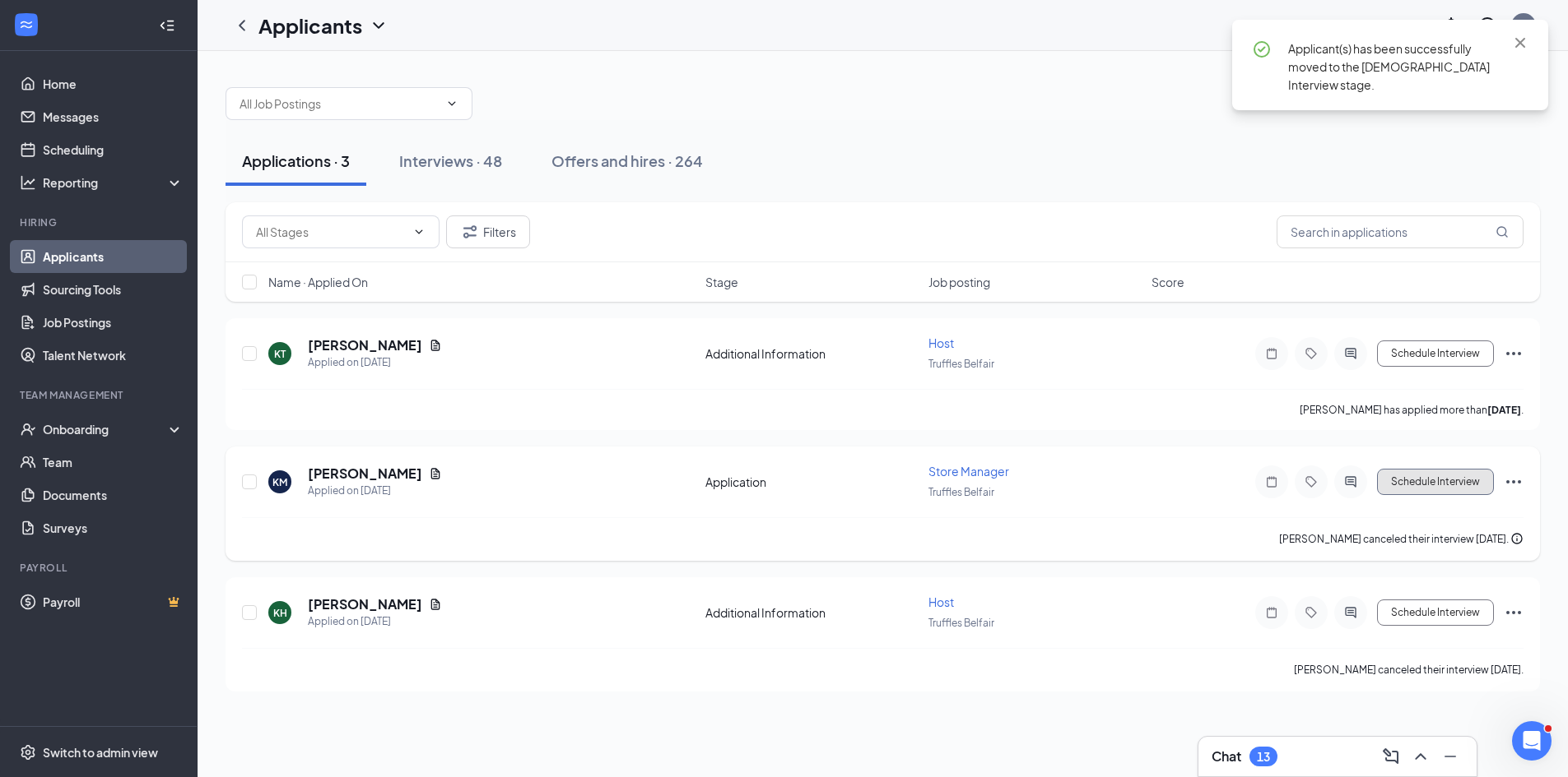
click at [1436, 480] on button "Schedule Interview" at bounding box center [1435, 482] width 117 height 26
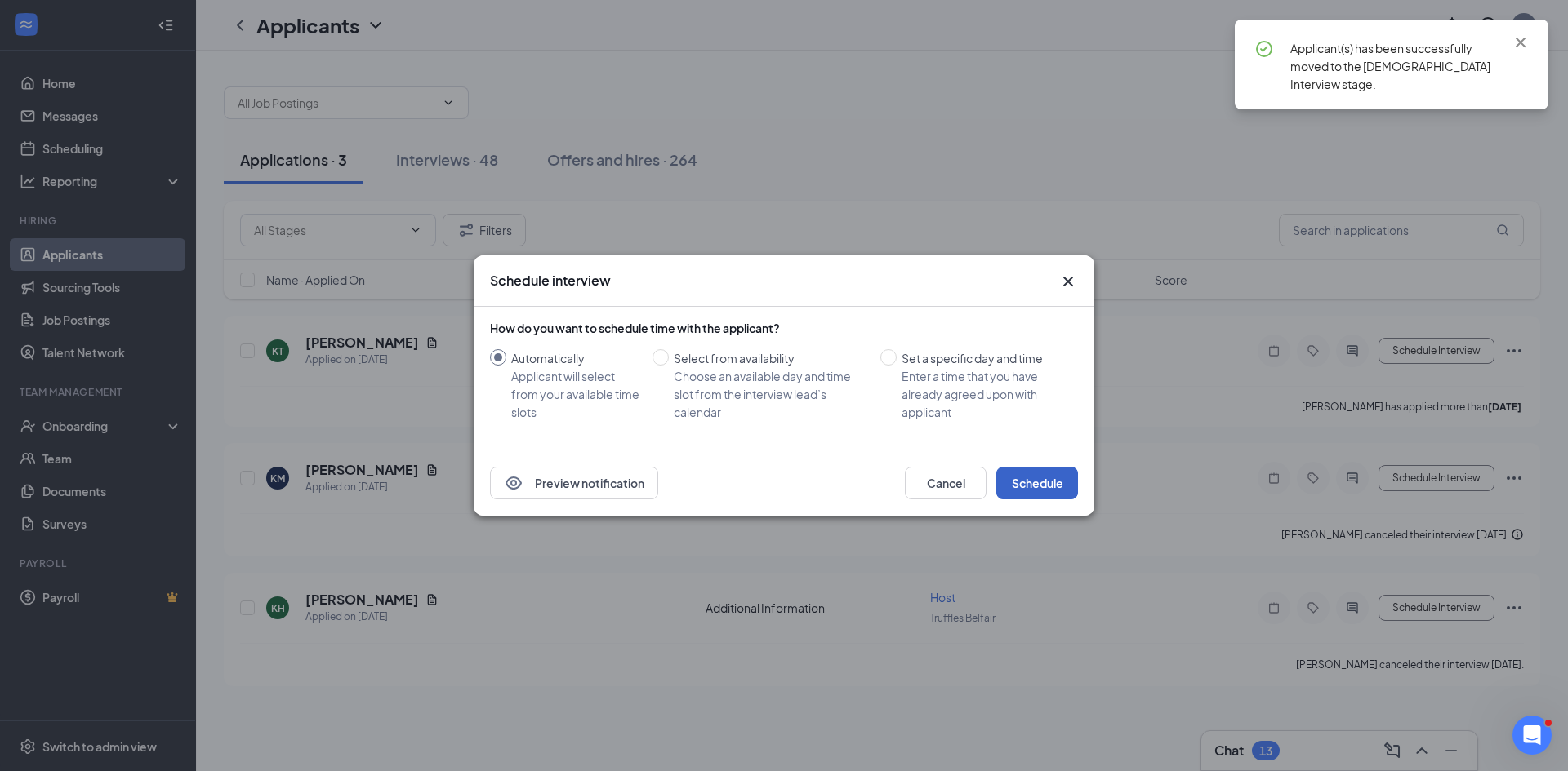
click at [1025, 475] on button "Schedule" at bounding box center [1037, 483] width 82 height 33
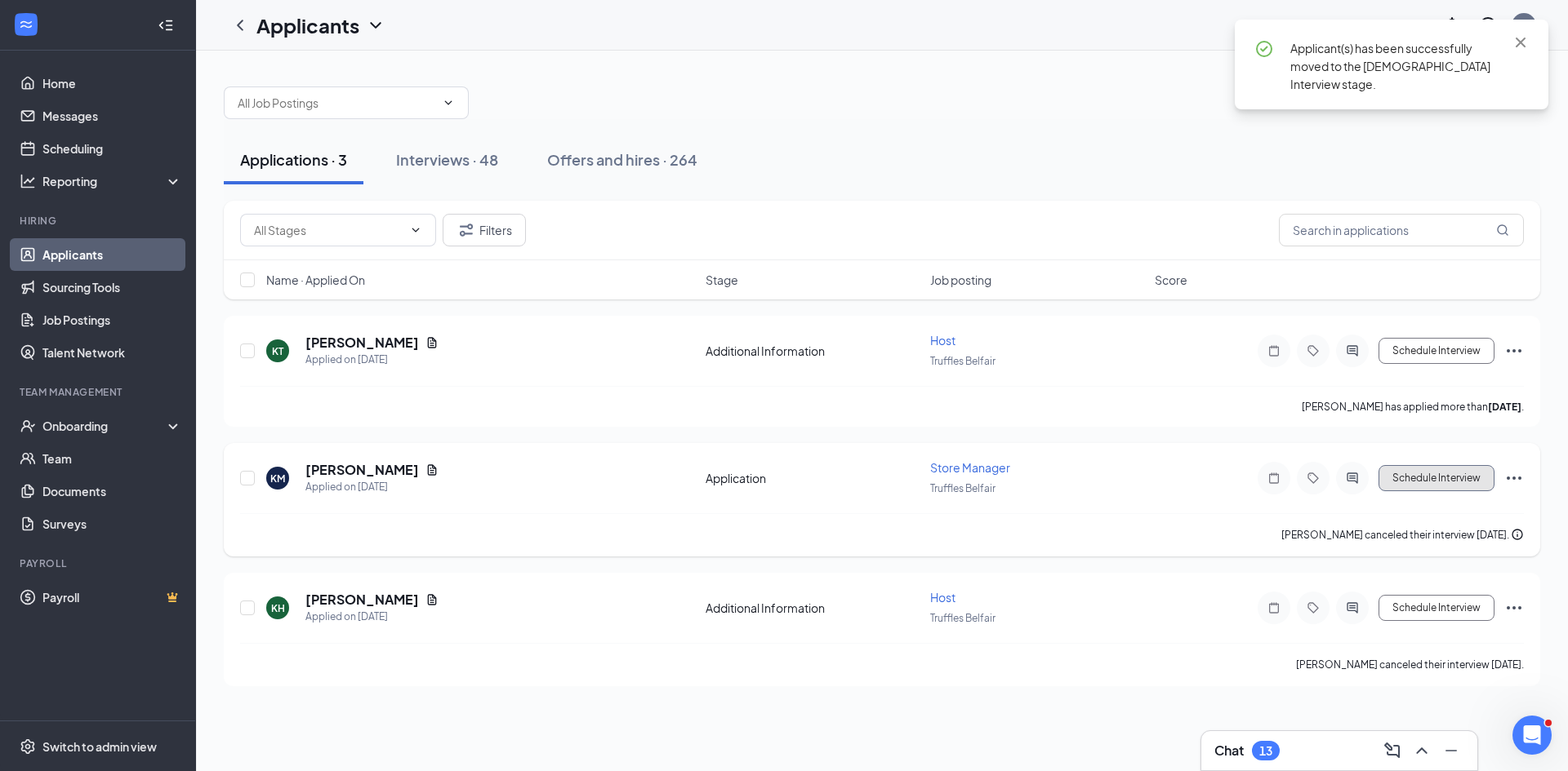
click at [1414, 470] on button "Schedule Interview" at bounding box center [1436, 478] width 116 height 26
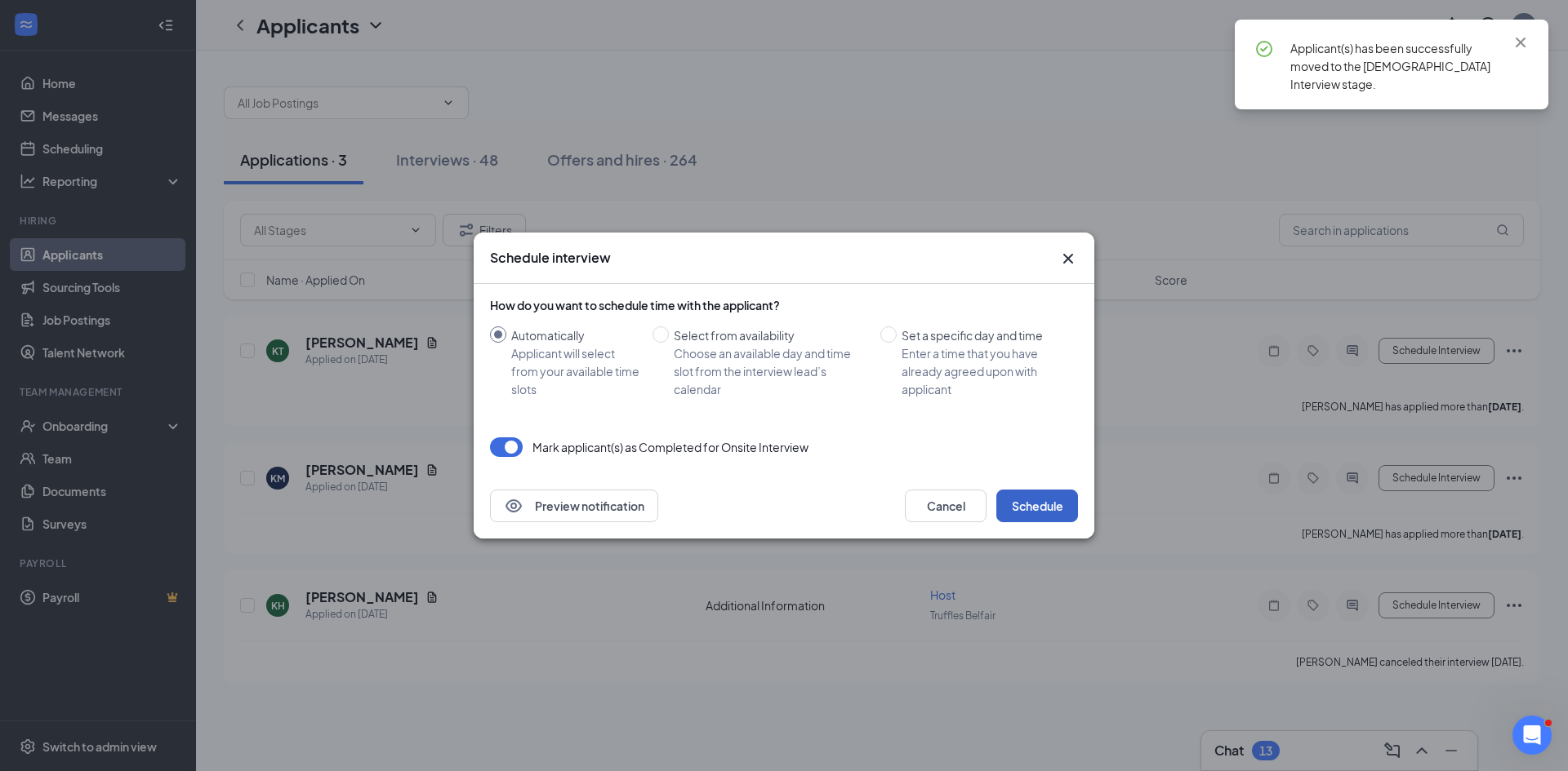
click at [1055, 503] on button "Schedule" at bounding box center [1037, 506] width 82 height 33
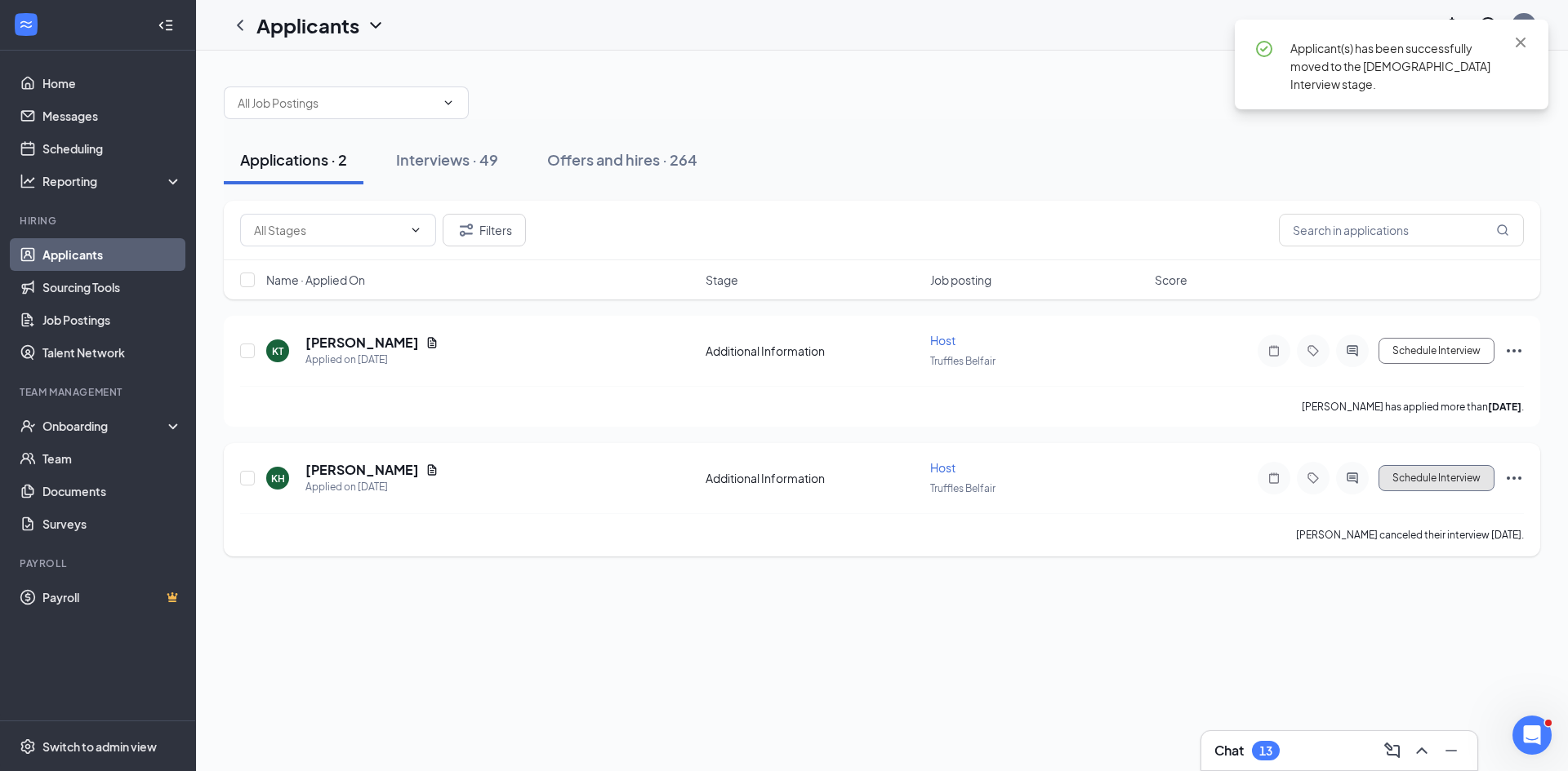
click at [1438, 467] on button "Schedule Interview" at bounding box center [1436, 478] width 116 height 26
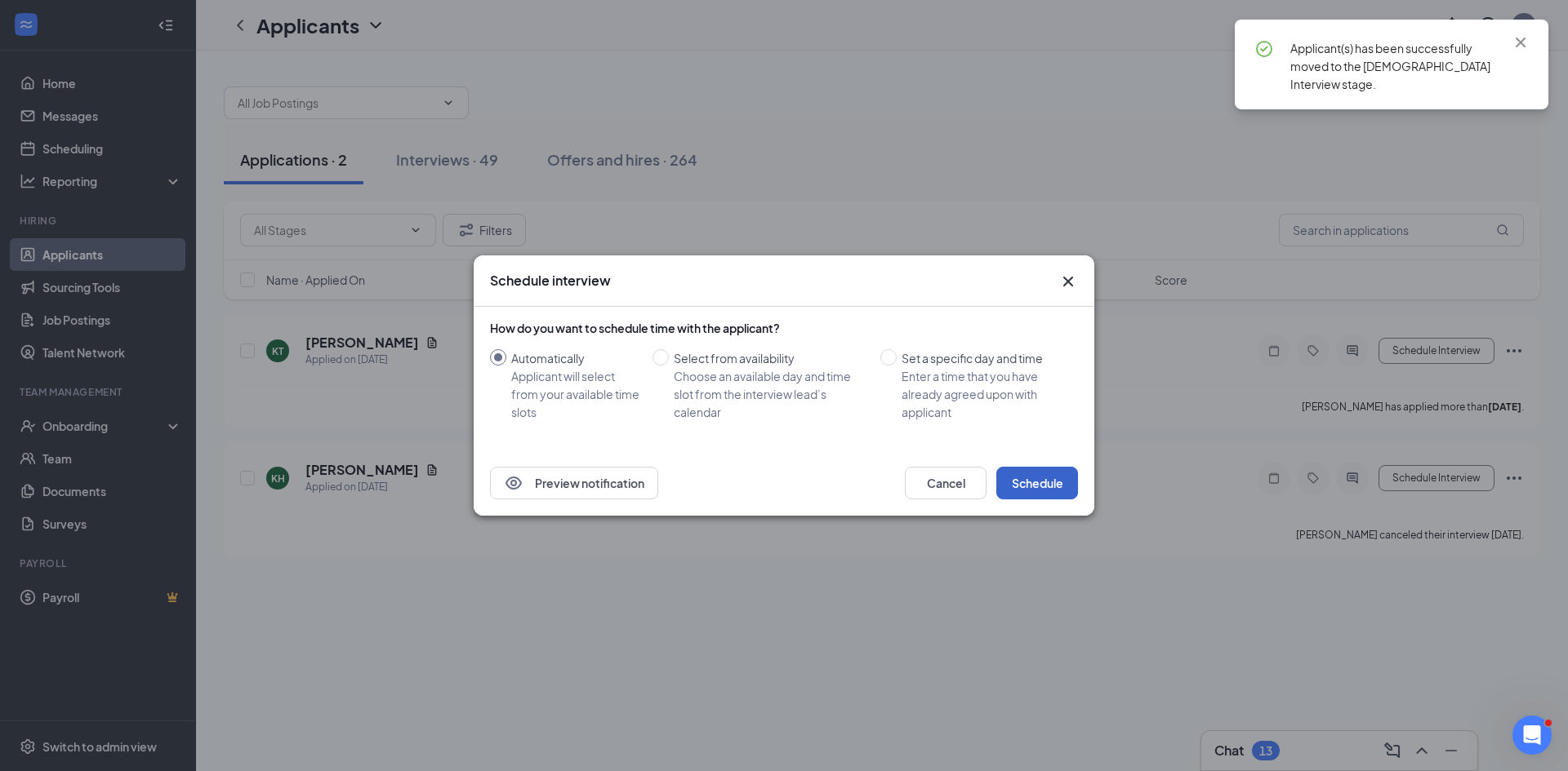
click at [1007, 472] on button "Schedule" at bounding box center [1037, 483] width 82 height 33
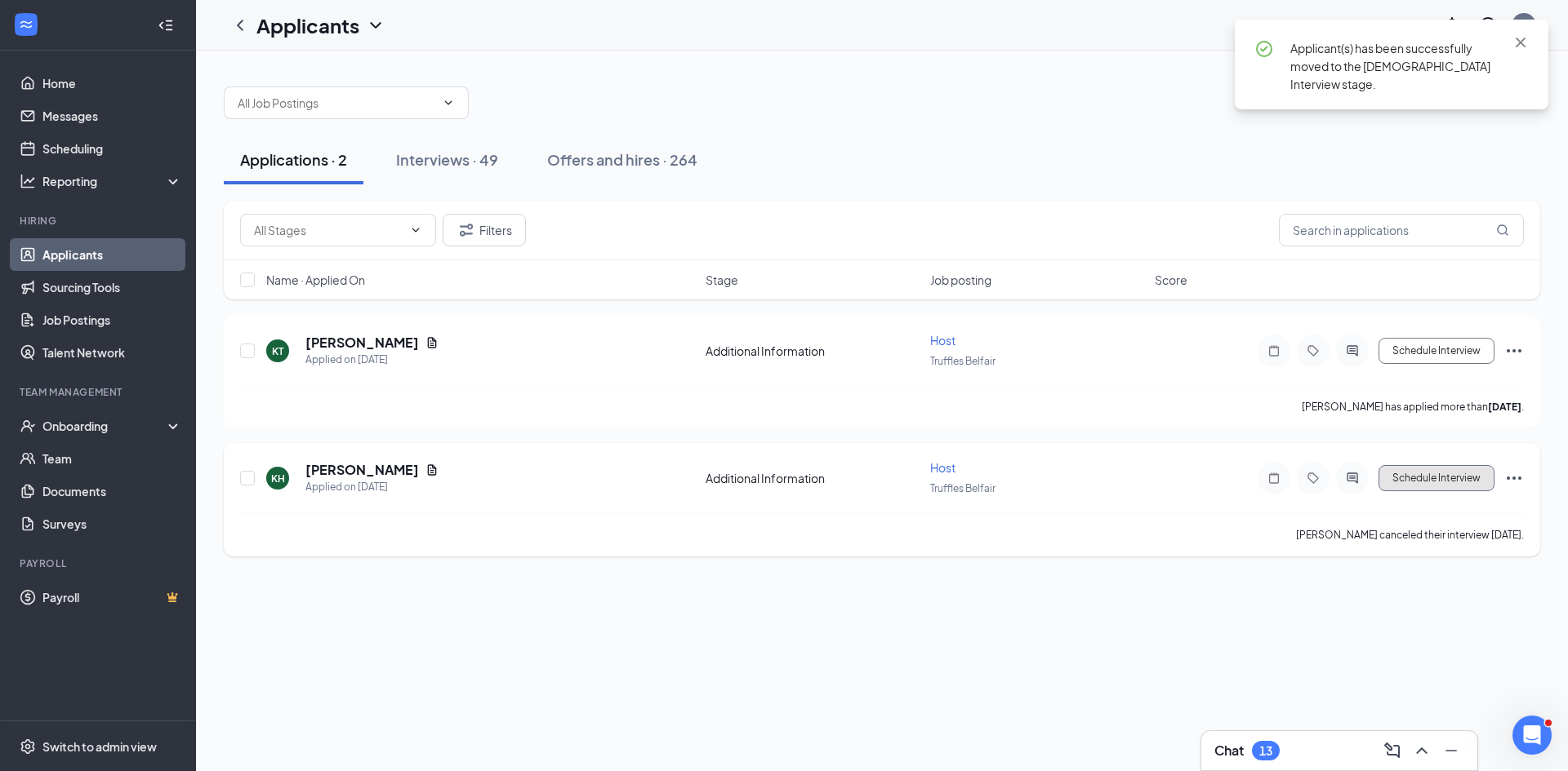
click at [1415, 474] on button "Schedule Interview" at bounding box center [1436, 478] width 116 height 26
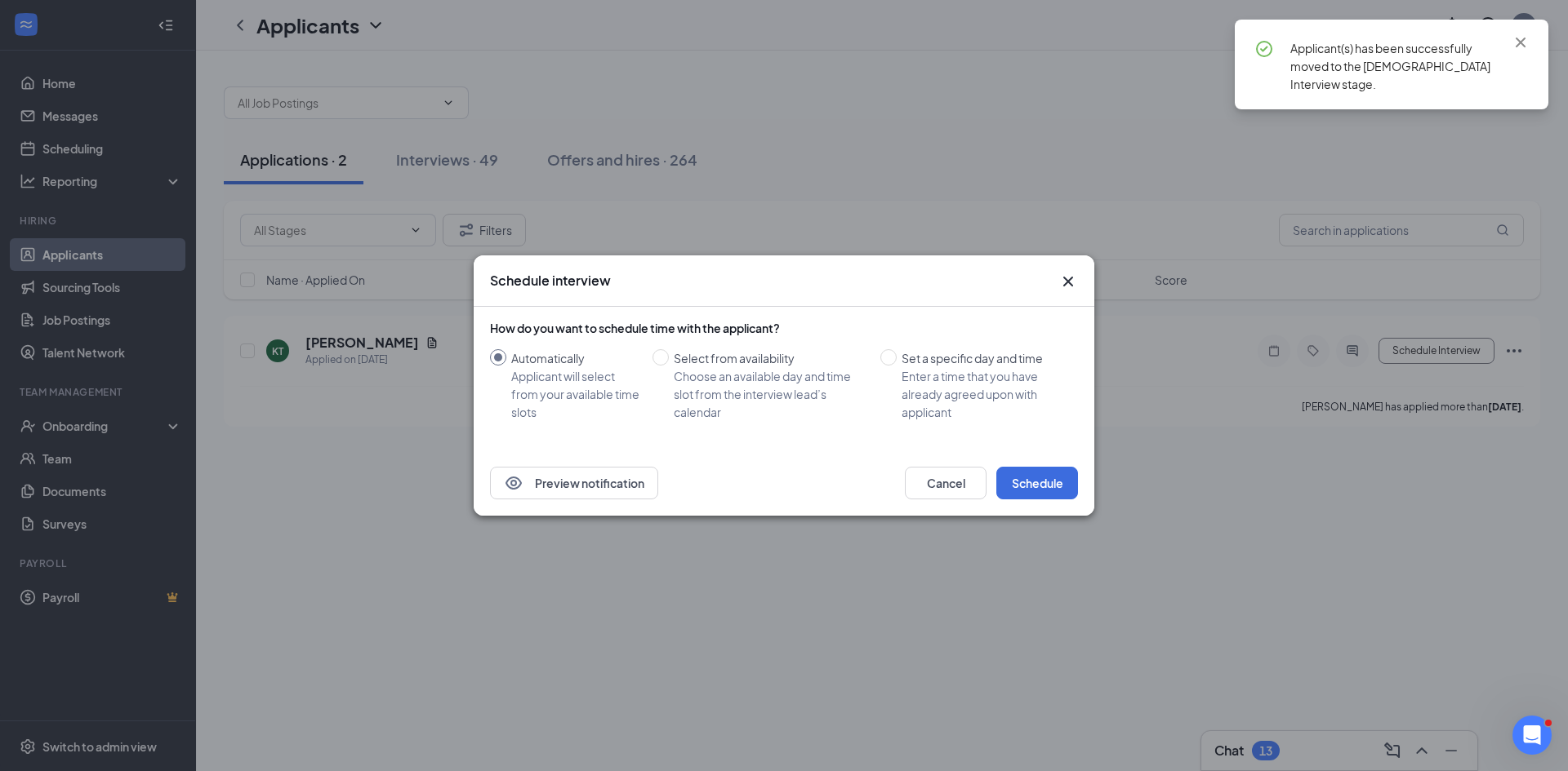
click at [994, 490] on div "Cancel Schedule" at bounding box center [991, 483] width 173 height 33
click at [1018, 487] on button "Schedule" at bounding box center [1037, 483] width 82 height 33
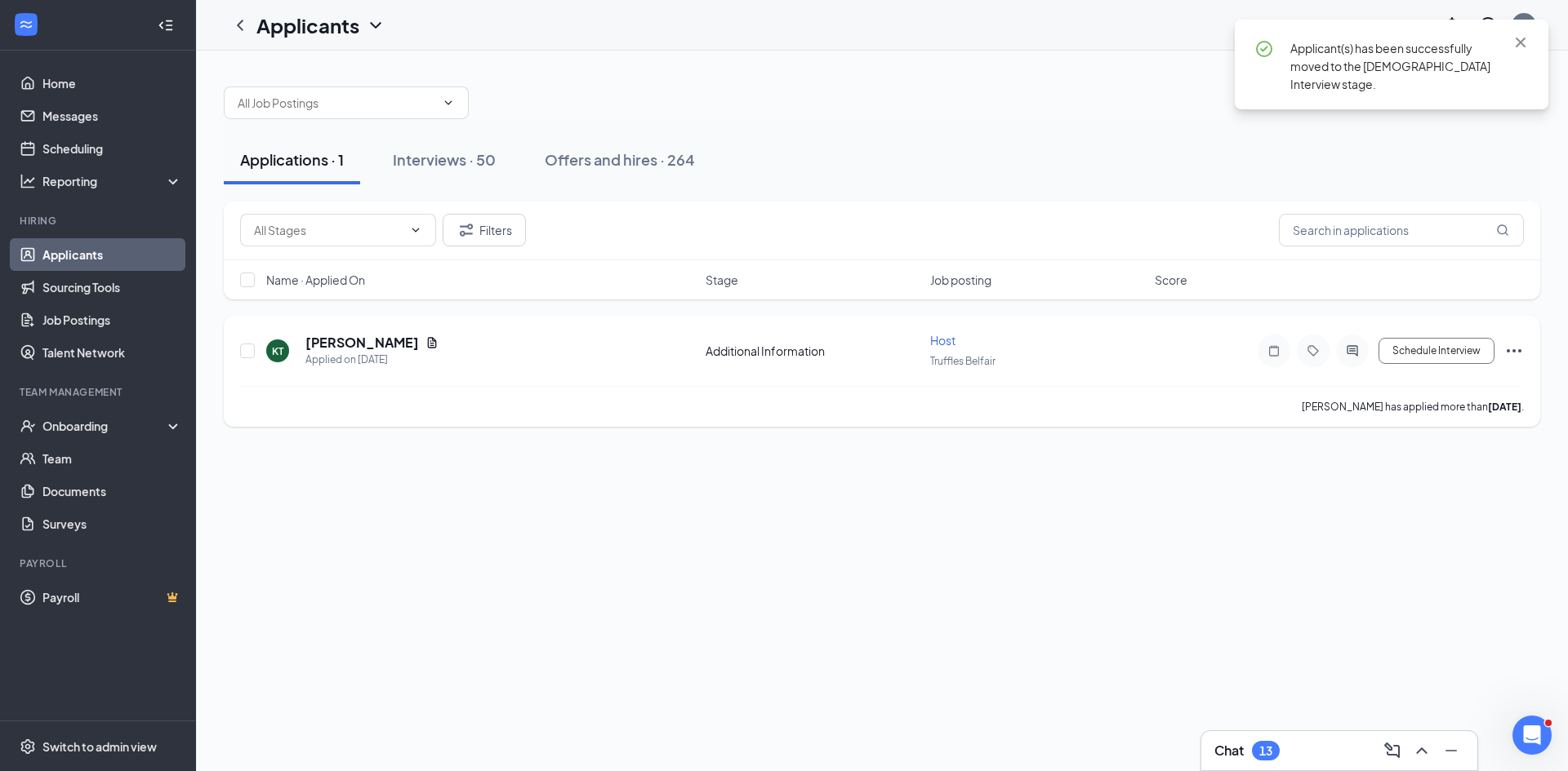
click at [1471, 367] on div "Schedule Interview" at bounding box center [1376, 351] width 294 height 33
click at [1401, 359] on button "Schedule Interview" at bounding box center [1436, 351] width 116 height 26
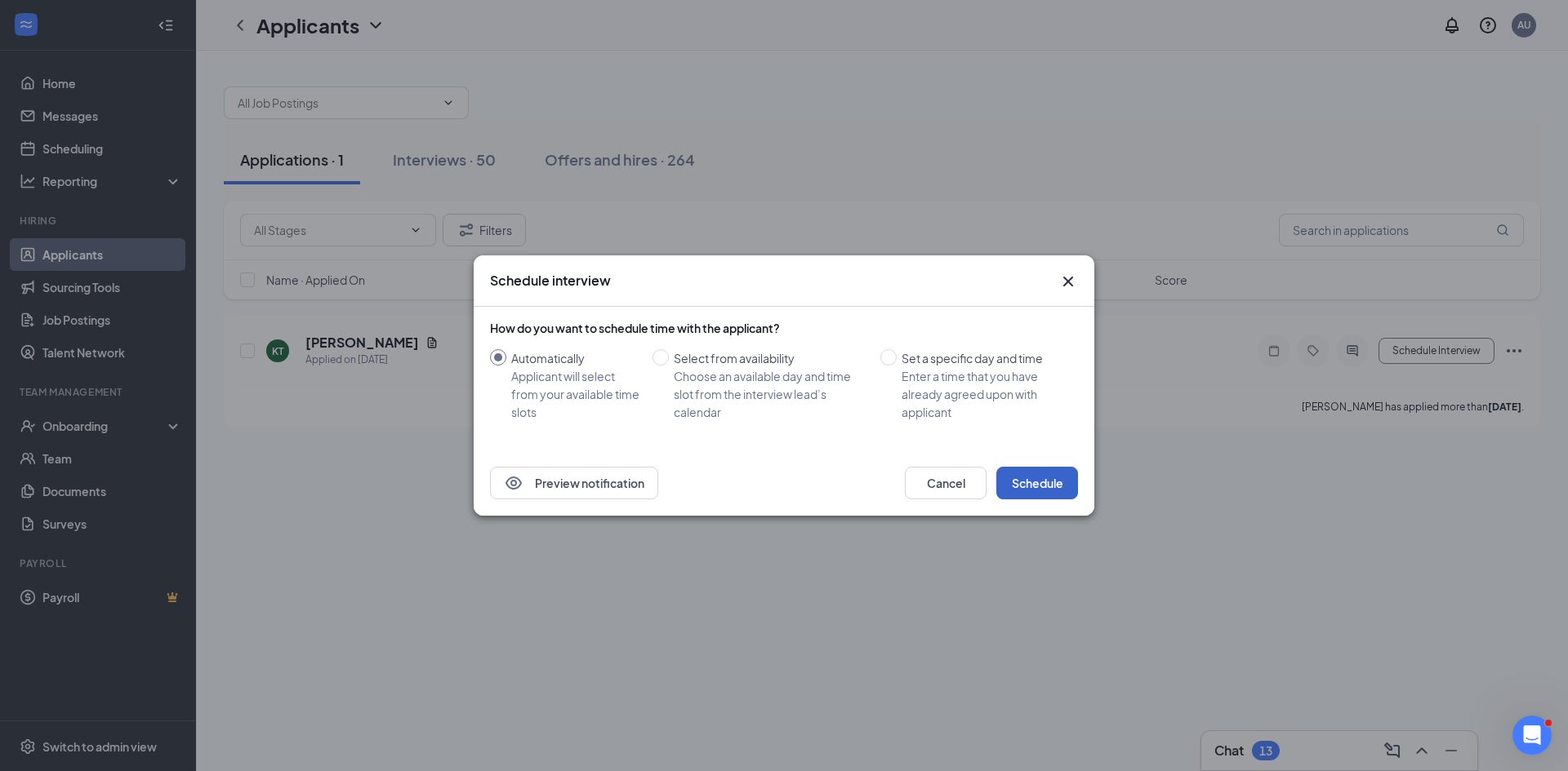
click at [1028, 484] on button "Schedule" at bounding box center [1037, 483] width 82 height 33
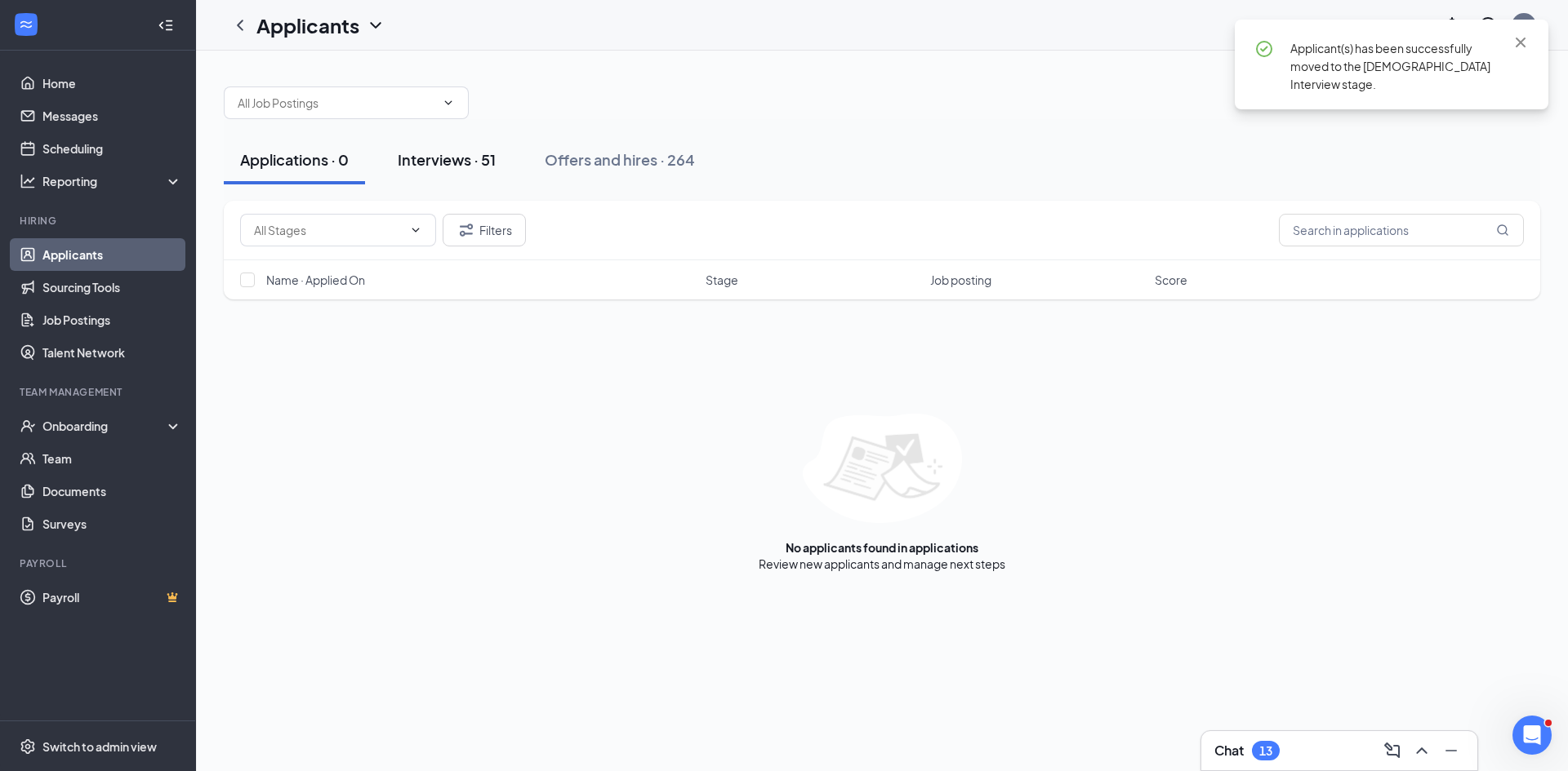
click at [468, 156] on div "Interviews · 51" at bounding box center [447, 160] width 98 height 20
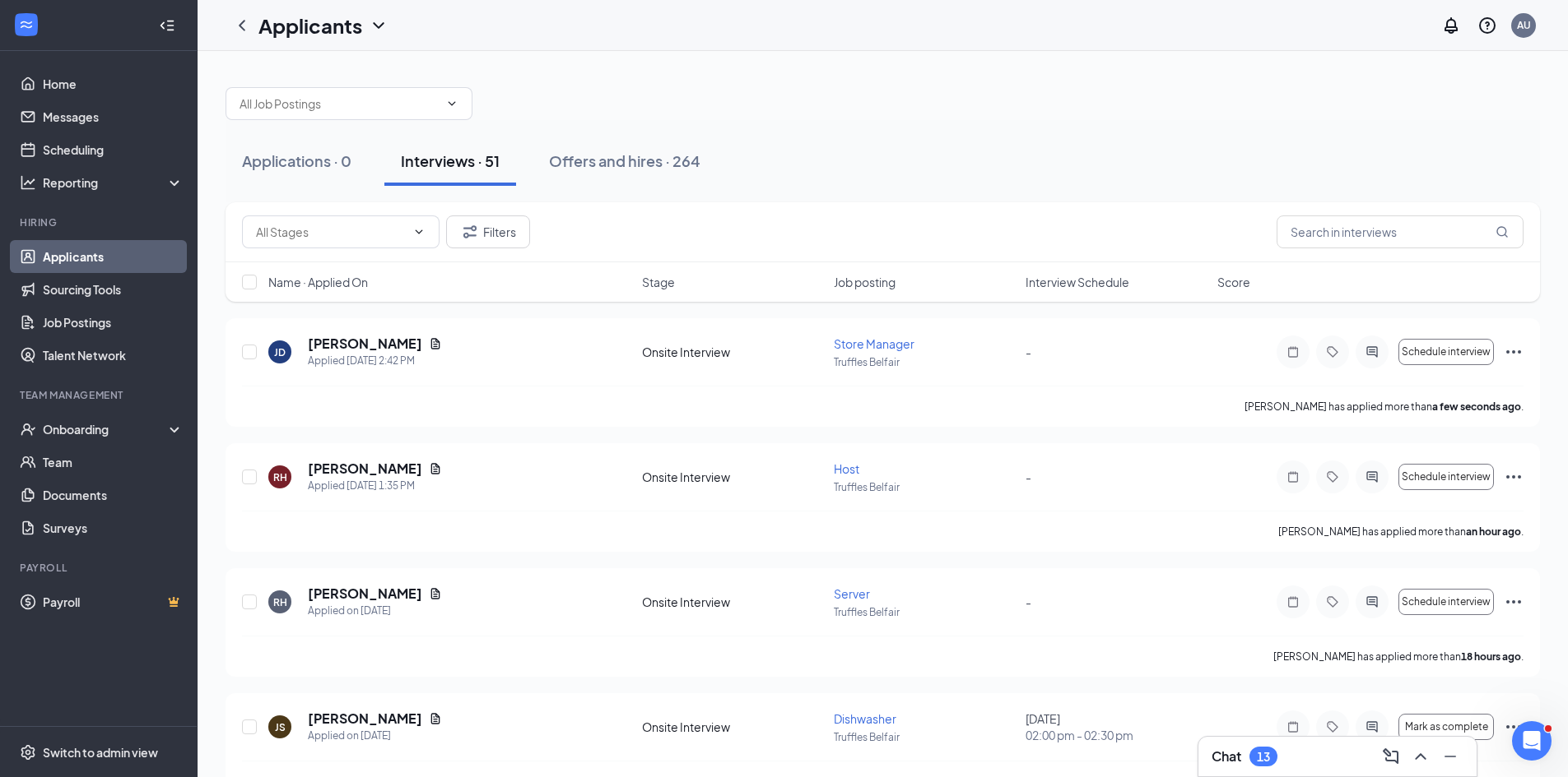
click at [1068, 279] on span "Interview Schedule" at bounding box center [1078, 282] width 104 height 16
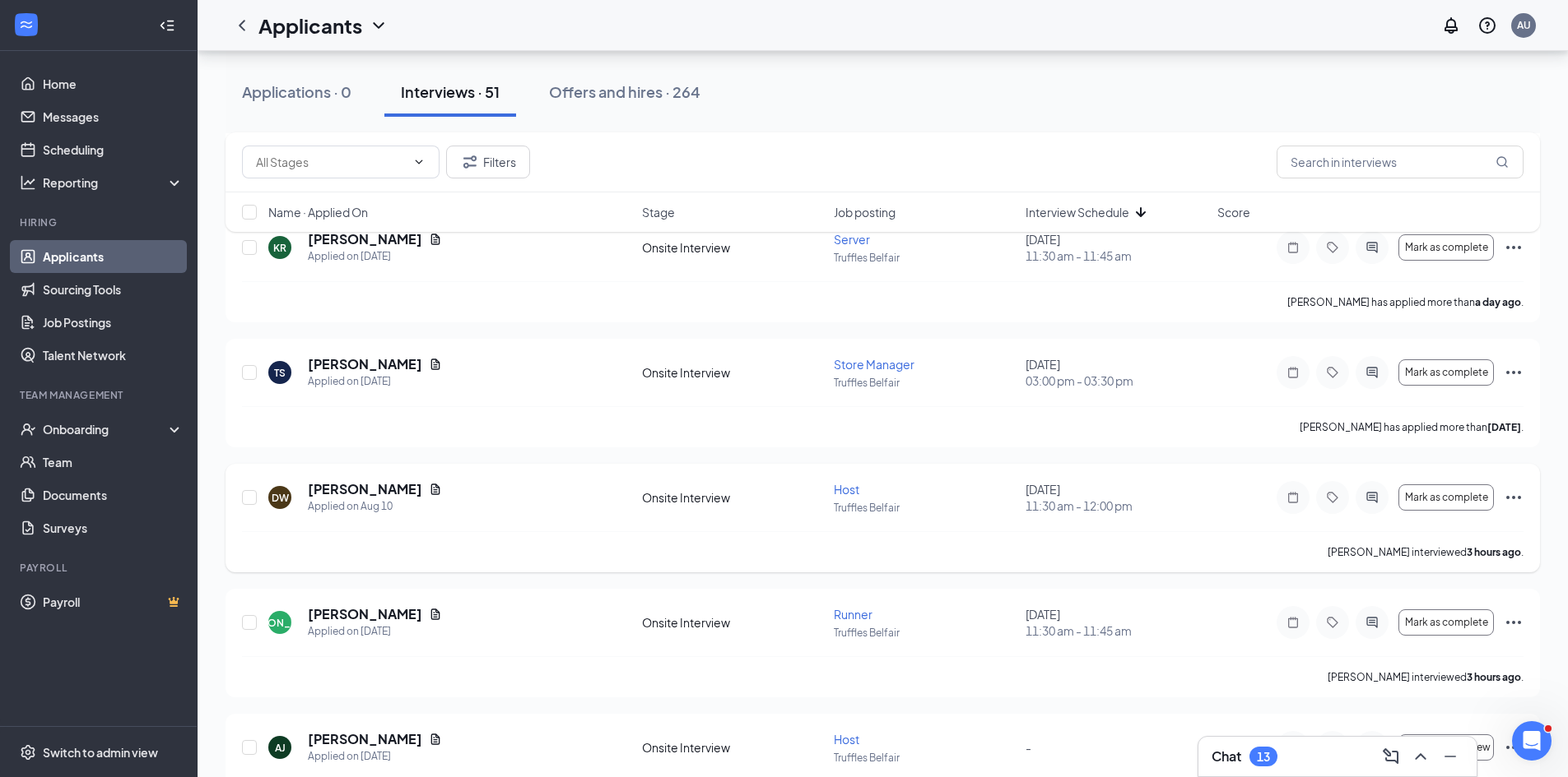
scroll to position [1123, 0]
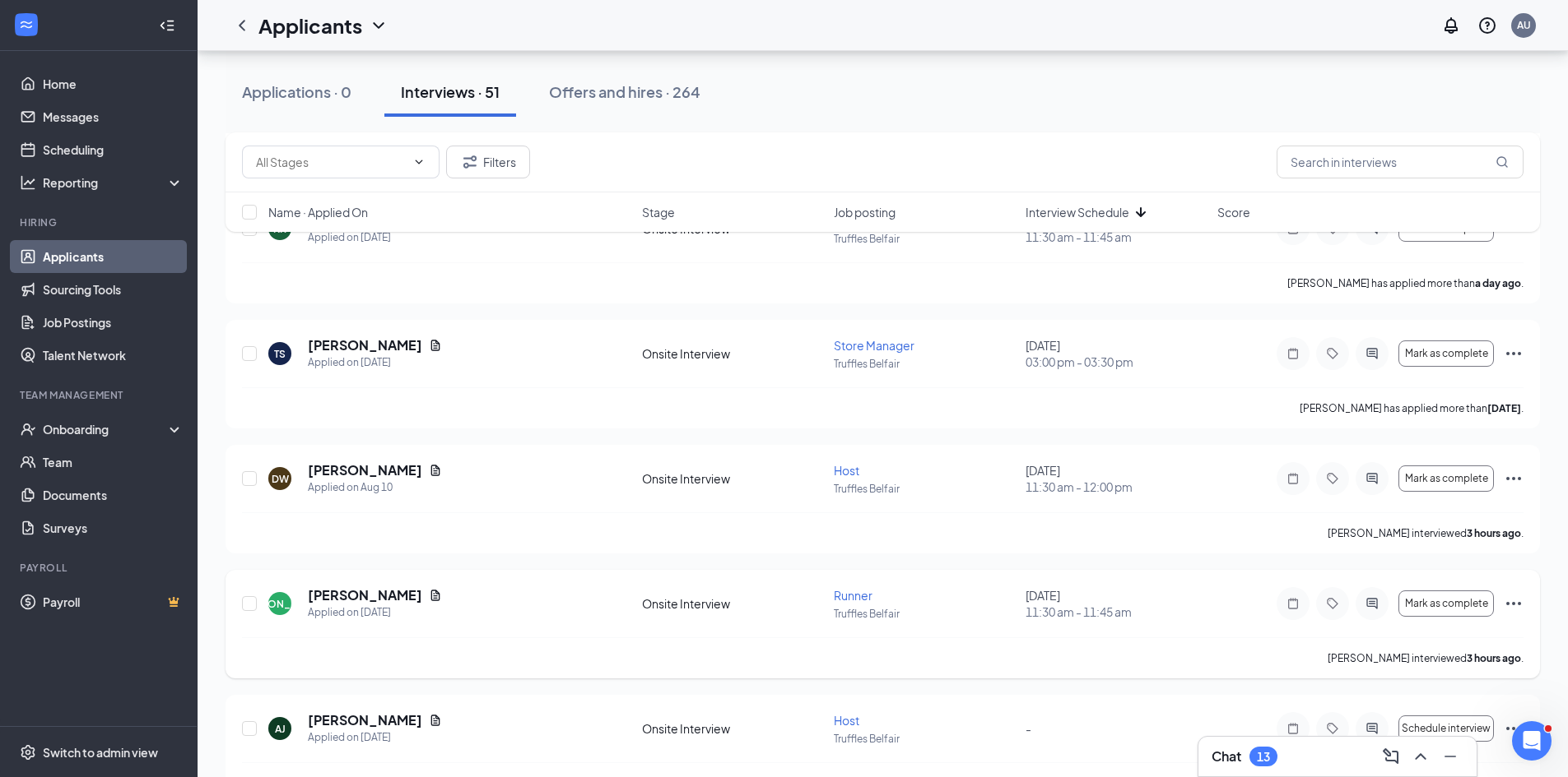
click at [1507, 609] on icon "Ellipses" at bounding box center [1514, 604] width 20 height 20
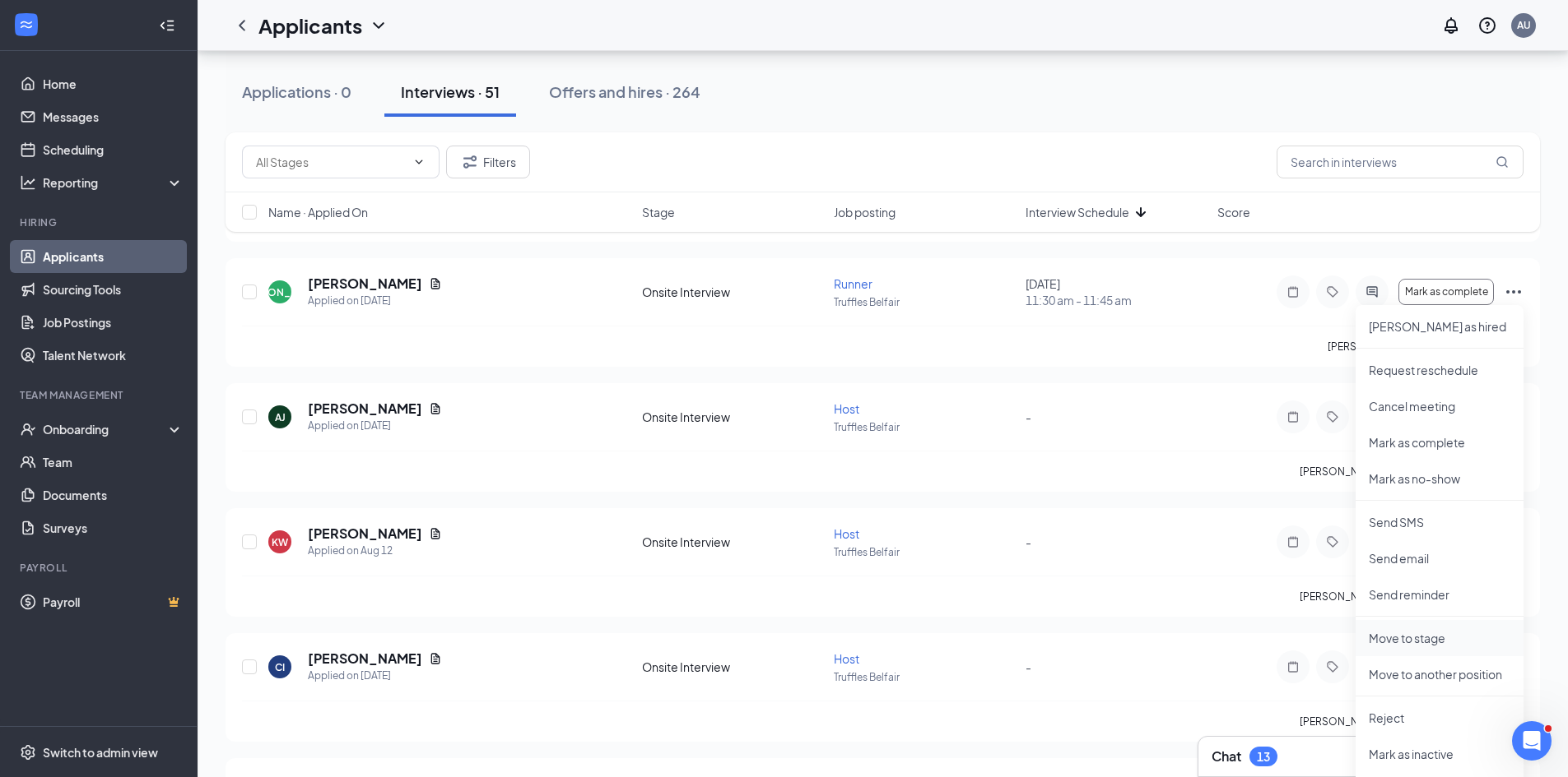
scroll to position [1535, 0]
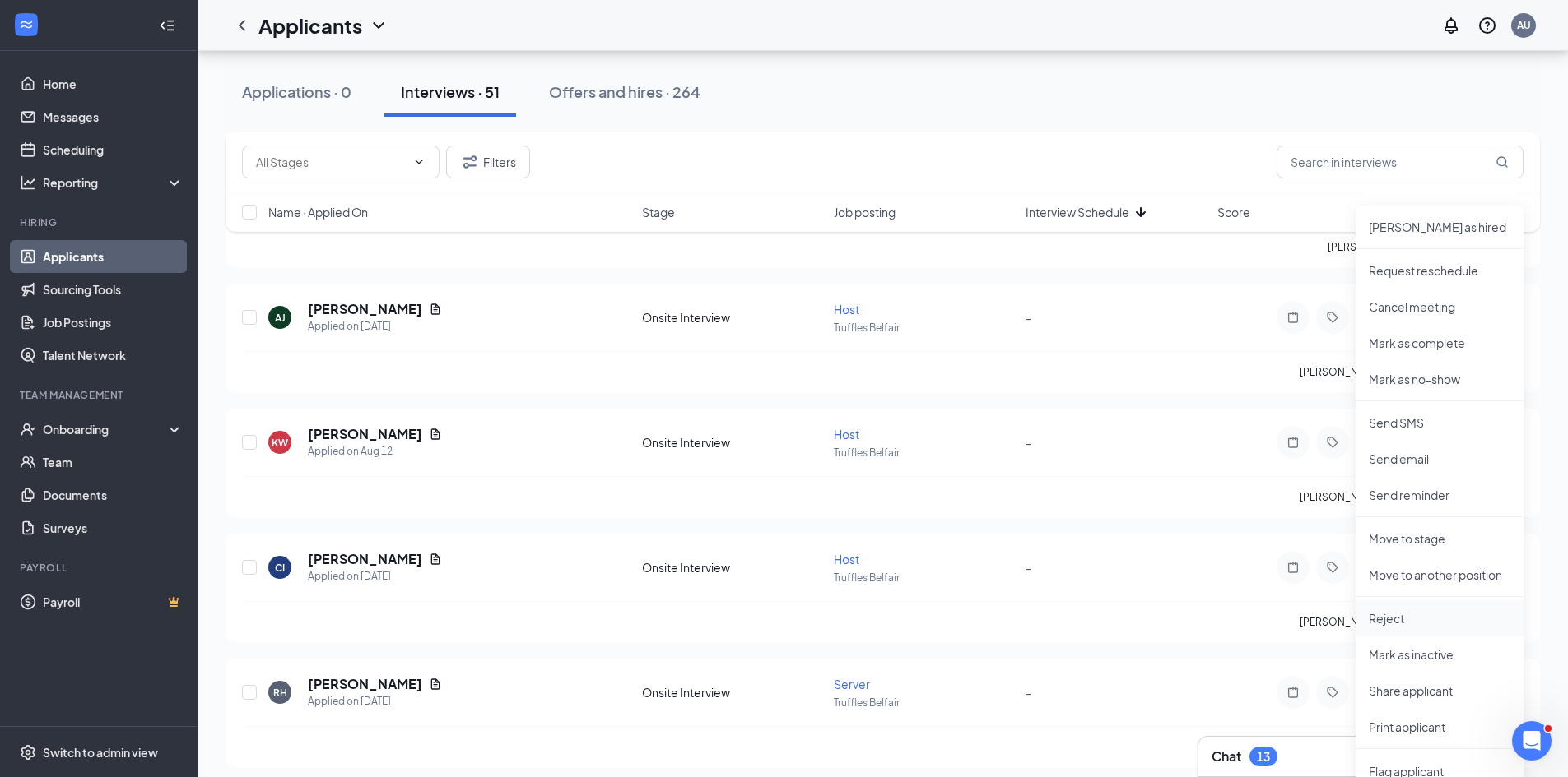
click at [1411, 624] on p "Reject" at bounding box center [1439, 619] width 142 height 16
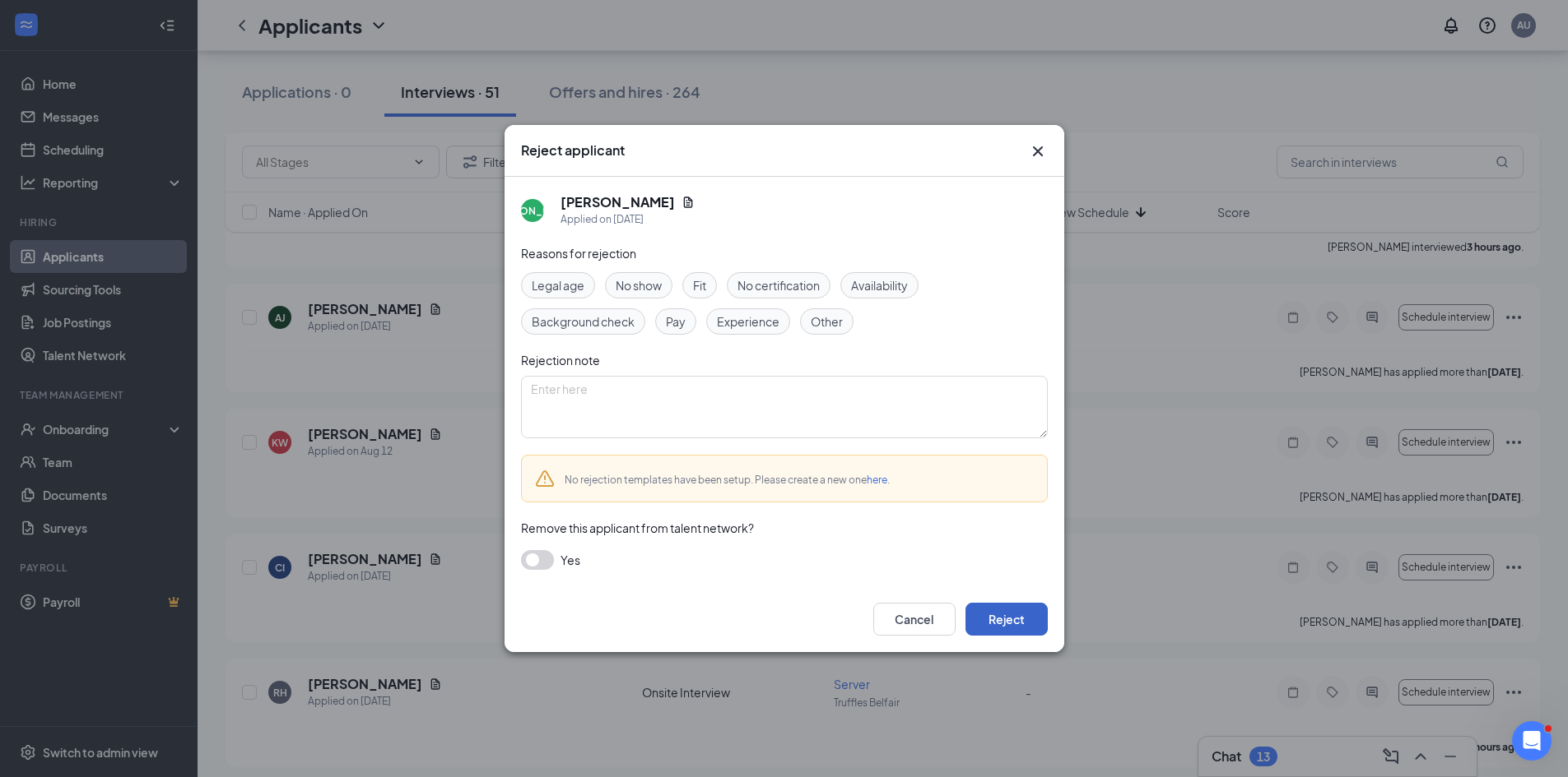
click at [1002, 622] on button "Reject" at bounding box center [1007, 619] width 83 height 33
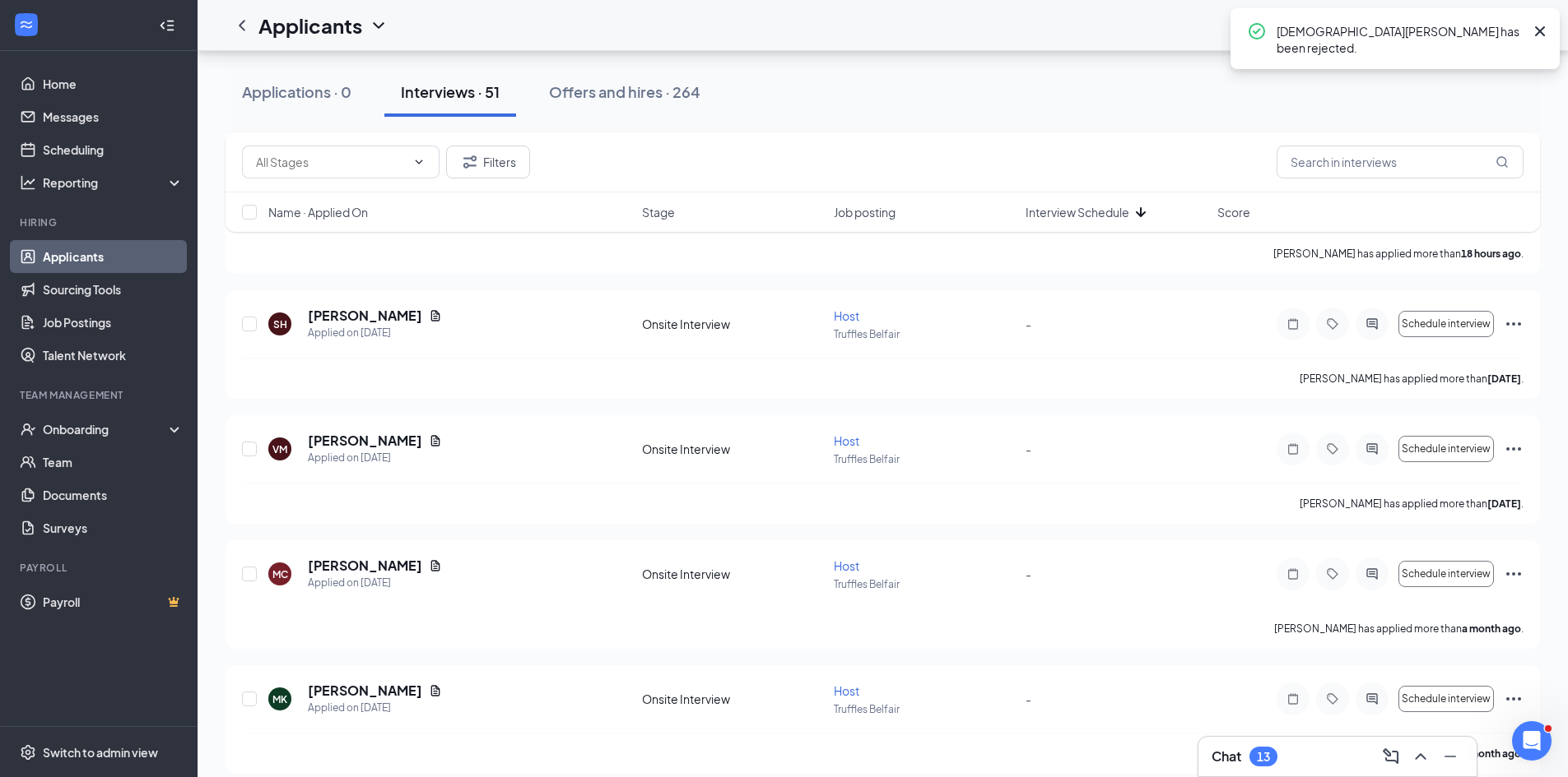
scroll to position [2522, 0]
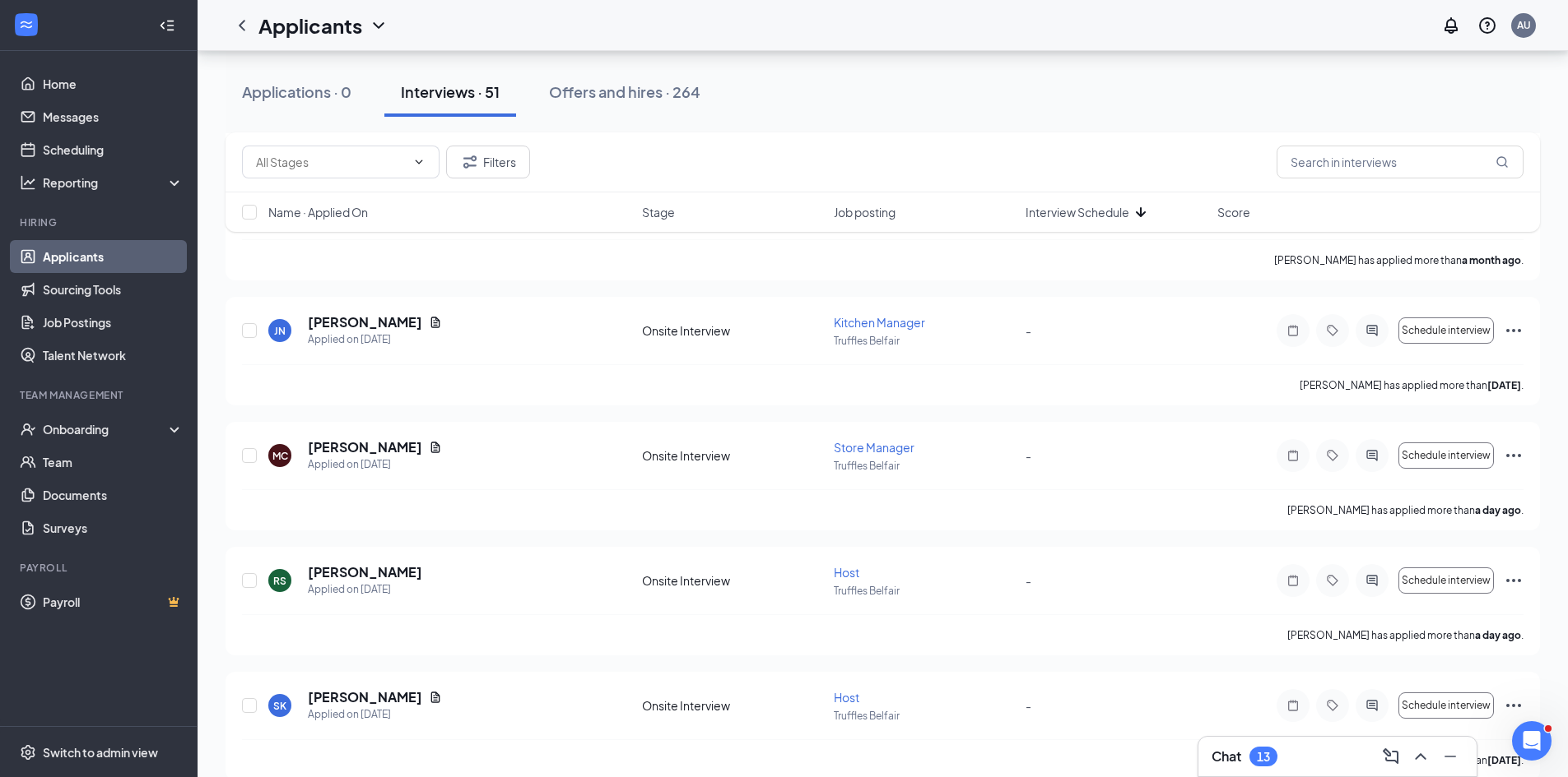
click at [1052, 214] on span "Interview Schedule" at bounding box center [1078, 212] width 104 height 16
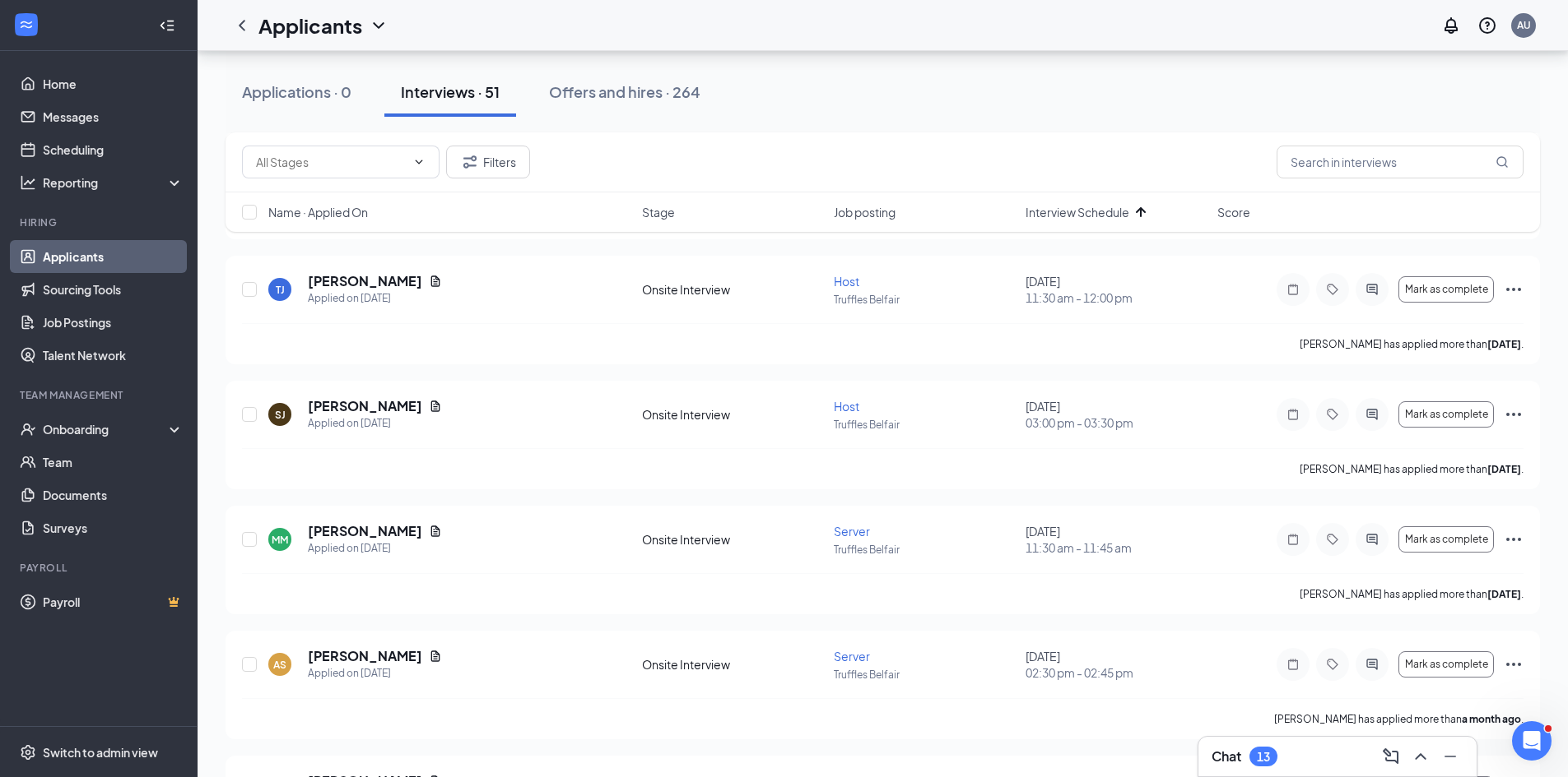
scroll to position [465, 0]
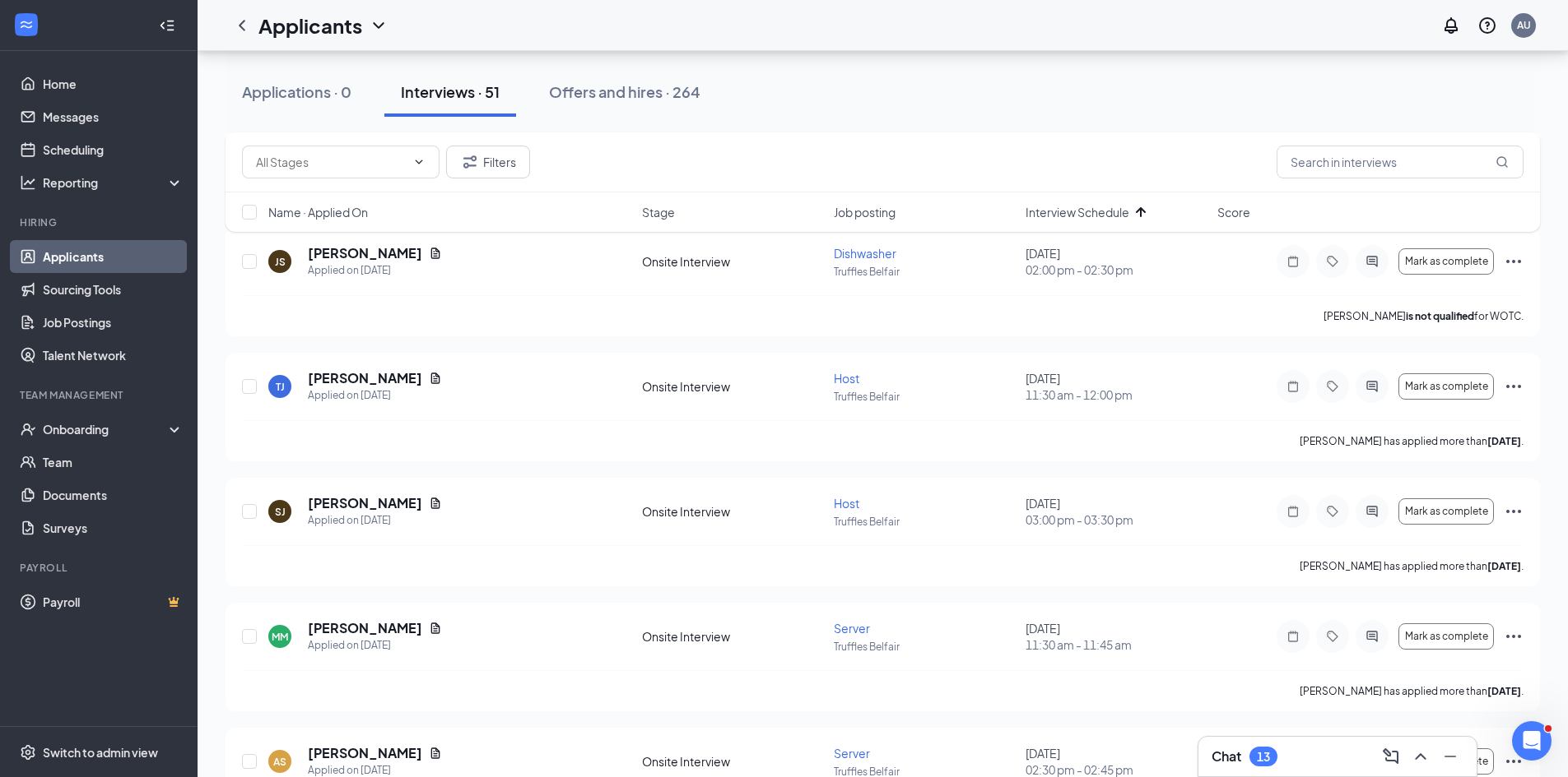
click at [1094, 219] on span "Interview Schedule" at bounding box center [1078, 212] width 104 height 16
click at [1079, 209] on span "Interview Schedule" at bounding box center [1078, 212] width 104 height 16
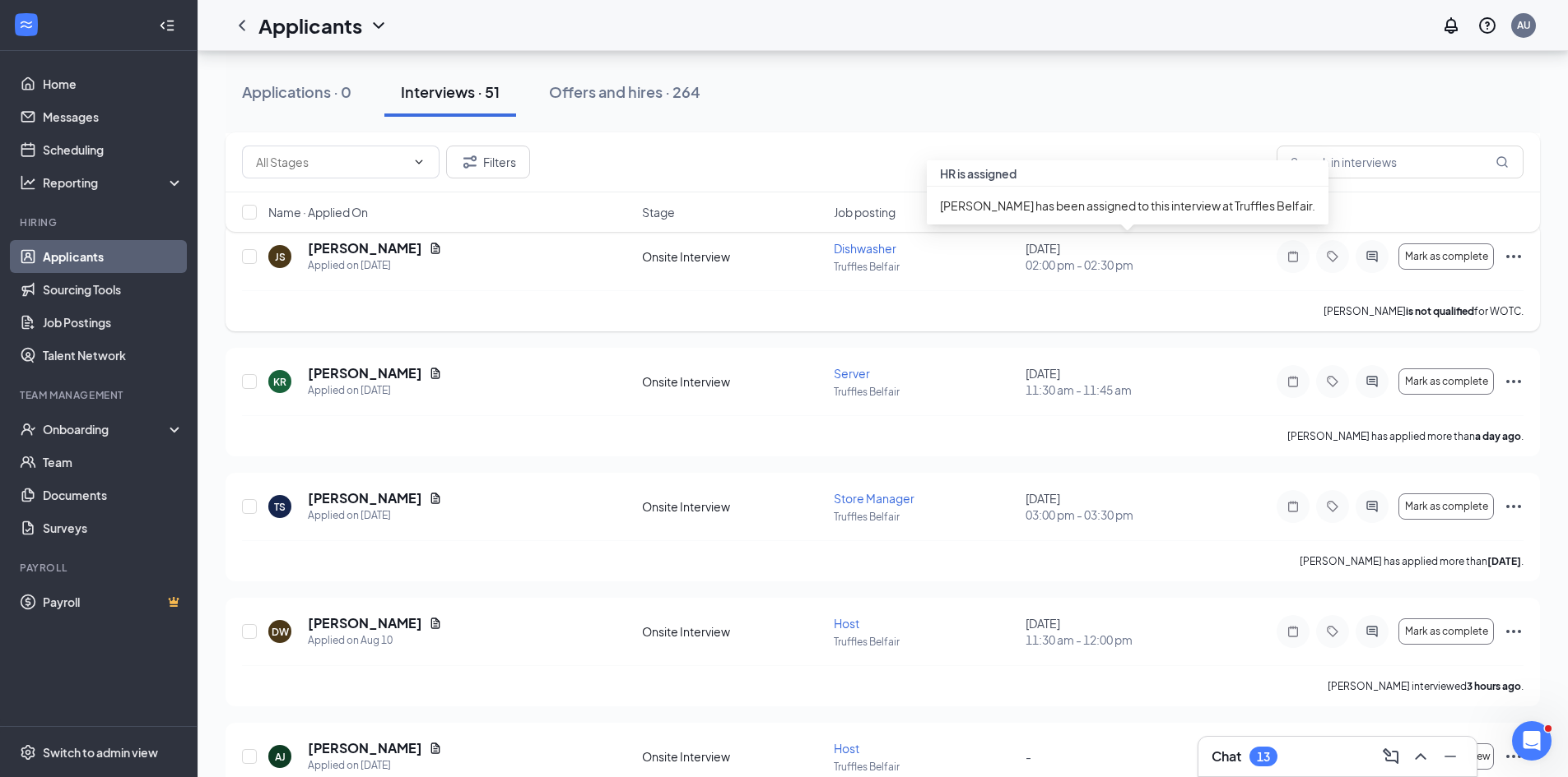
scroll to position [1042, 0]
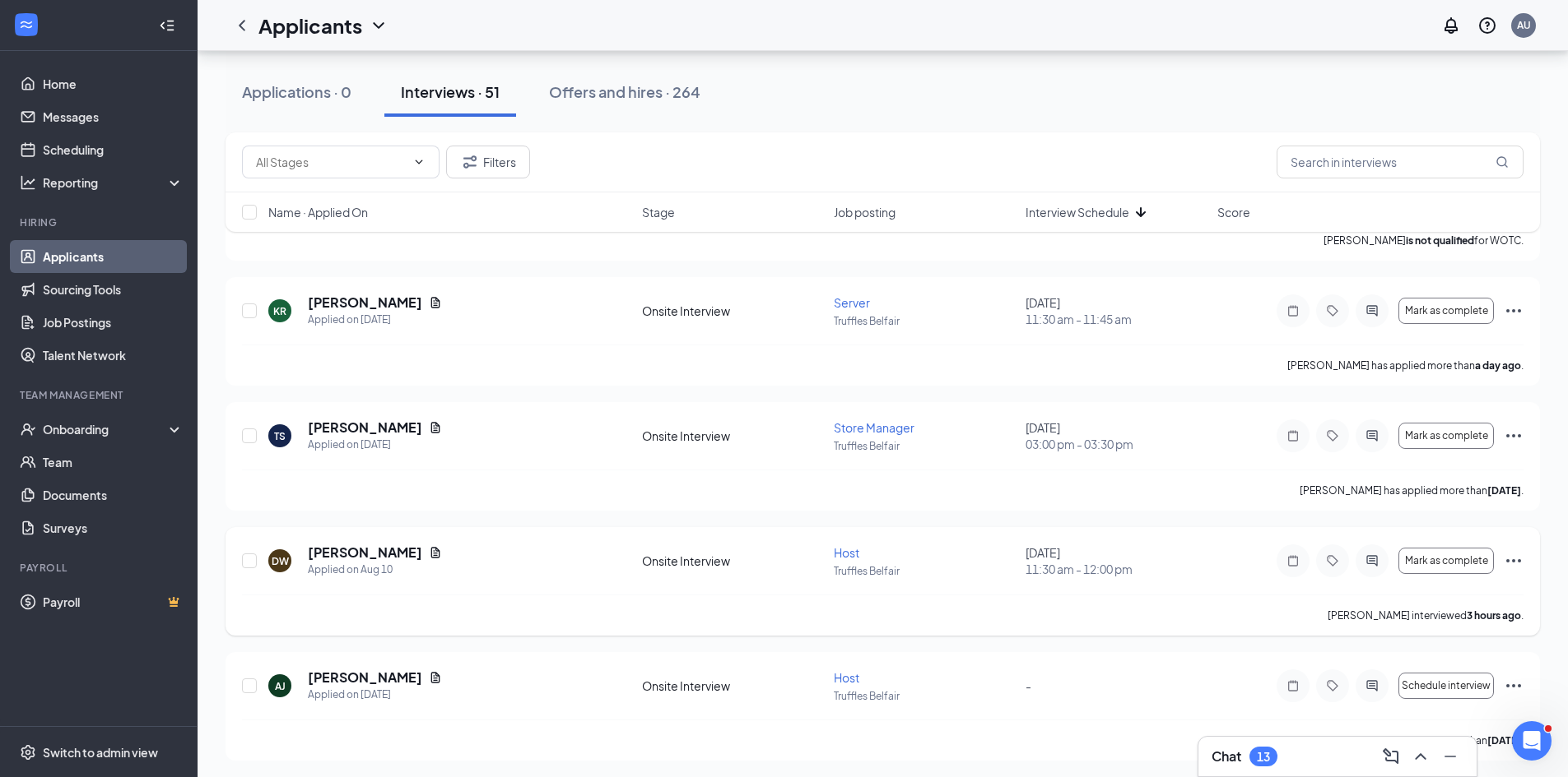
click at [1515, 568] on icon "Ellipses" at bounding box center [1514, 561] width 20 height 20
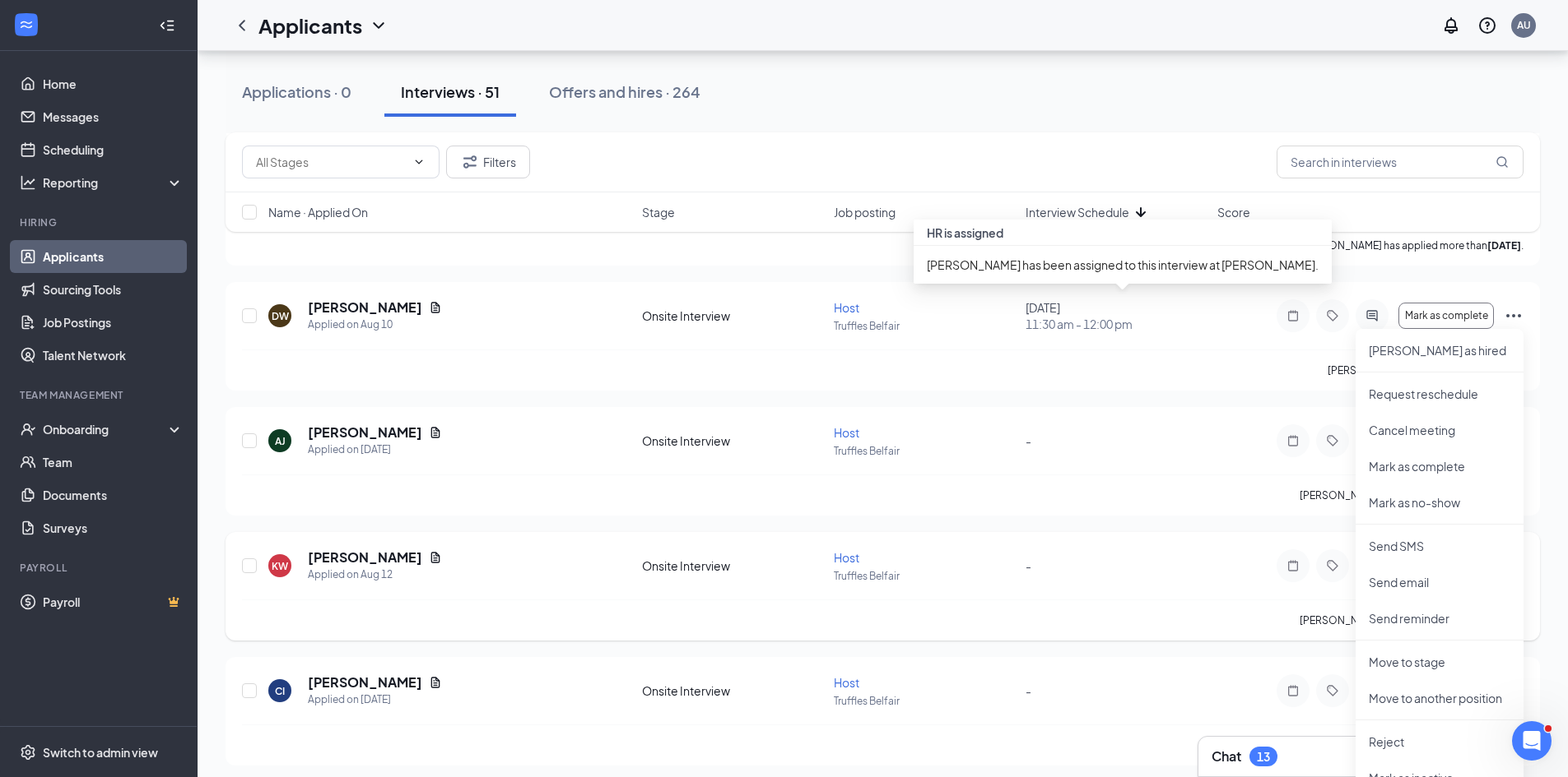
scroll to position [1288, 0]
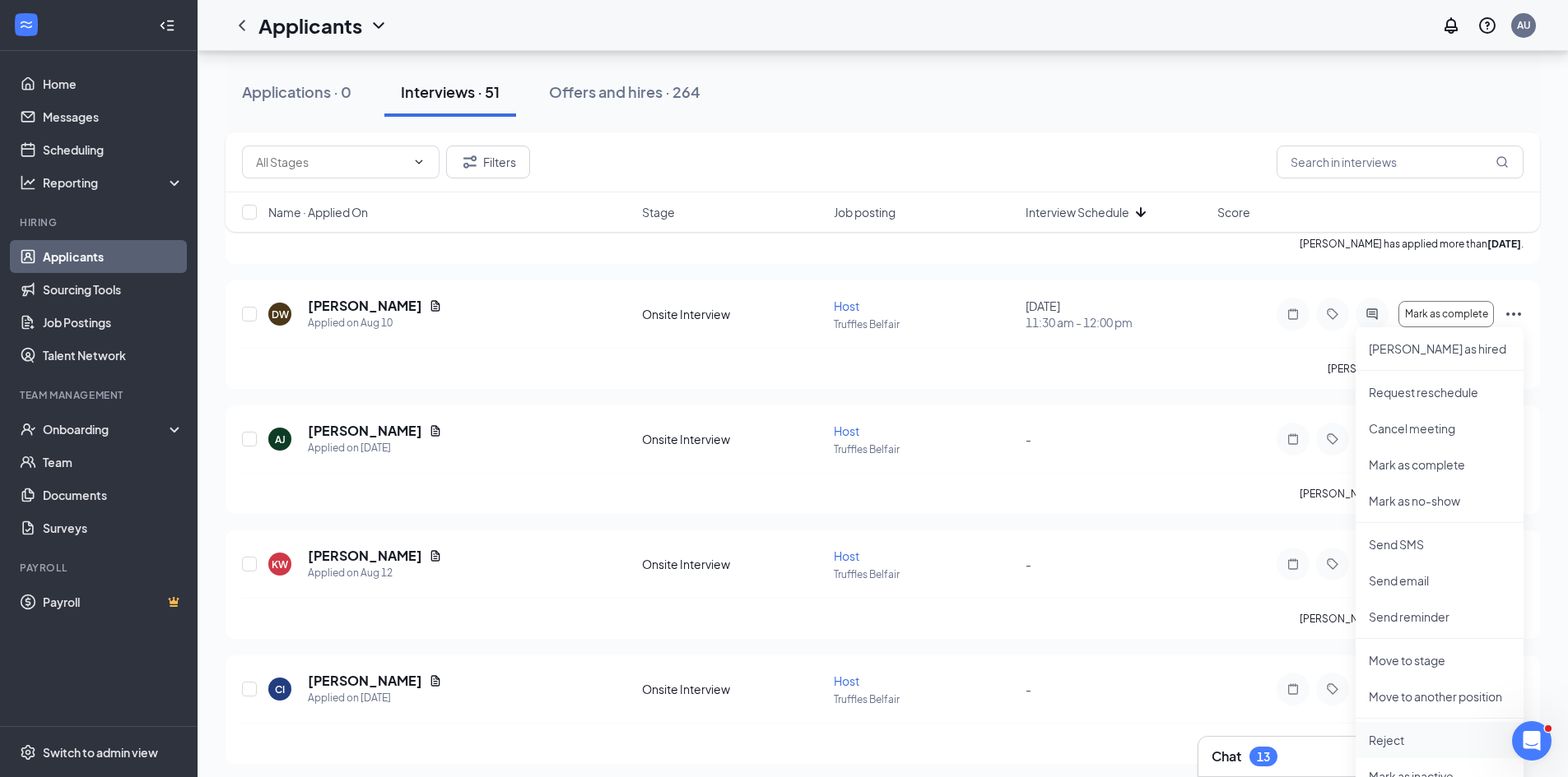
click at [1425, 739] on p "Reject" at bounding box center [1439, 741] width 142 height 16
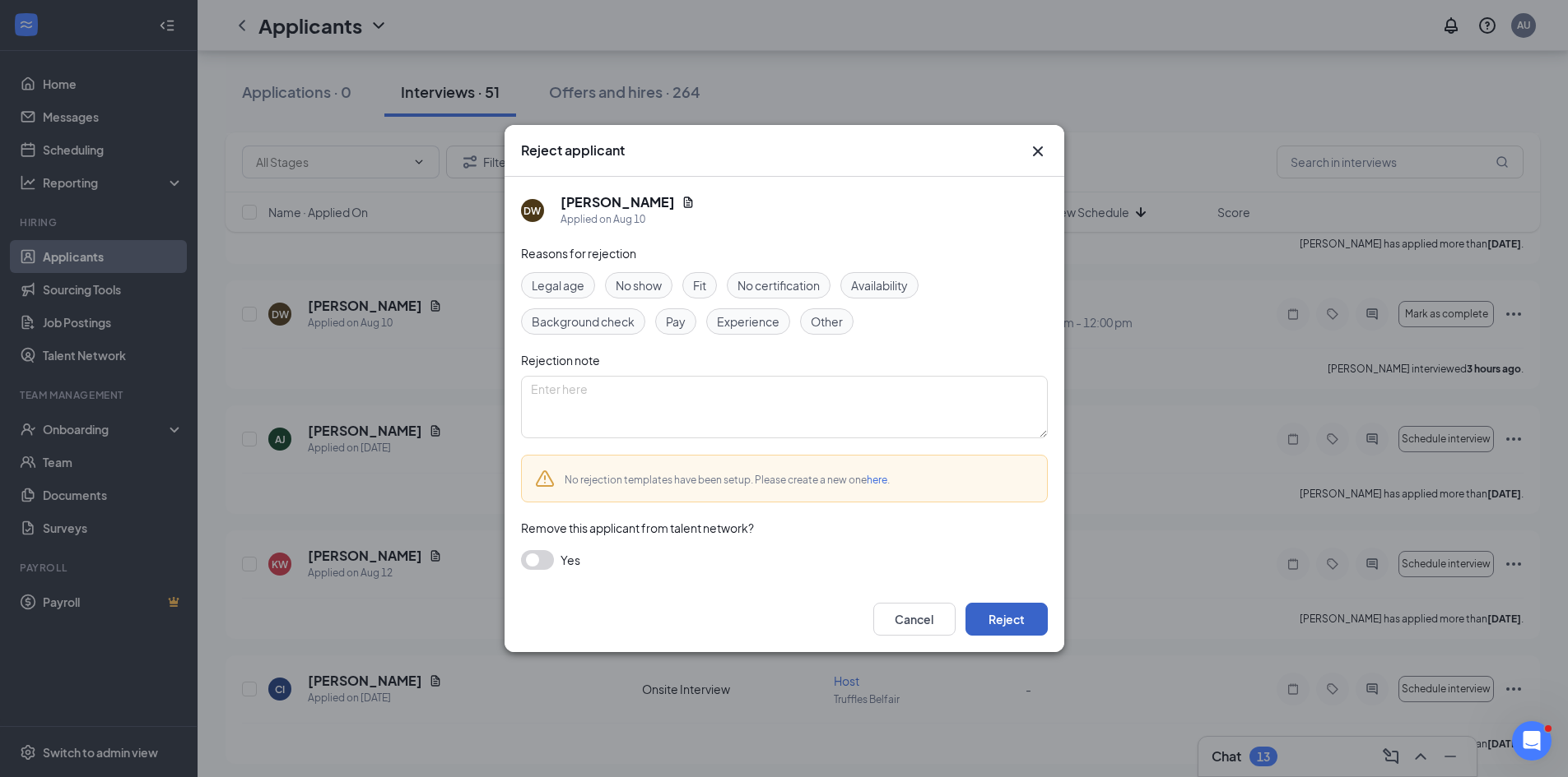
click at [1008, 617] on button "Reject" at bounding box center [1007, 619] width 83 height 33
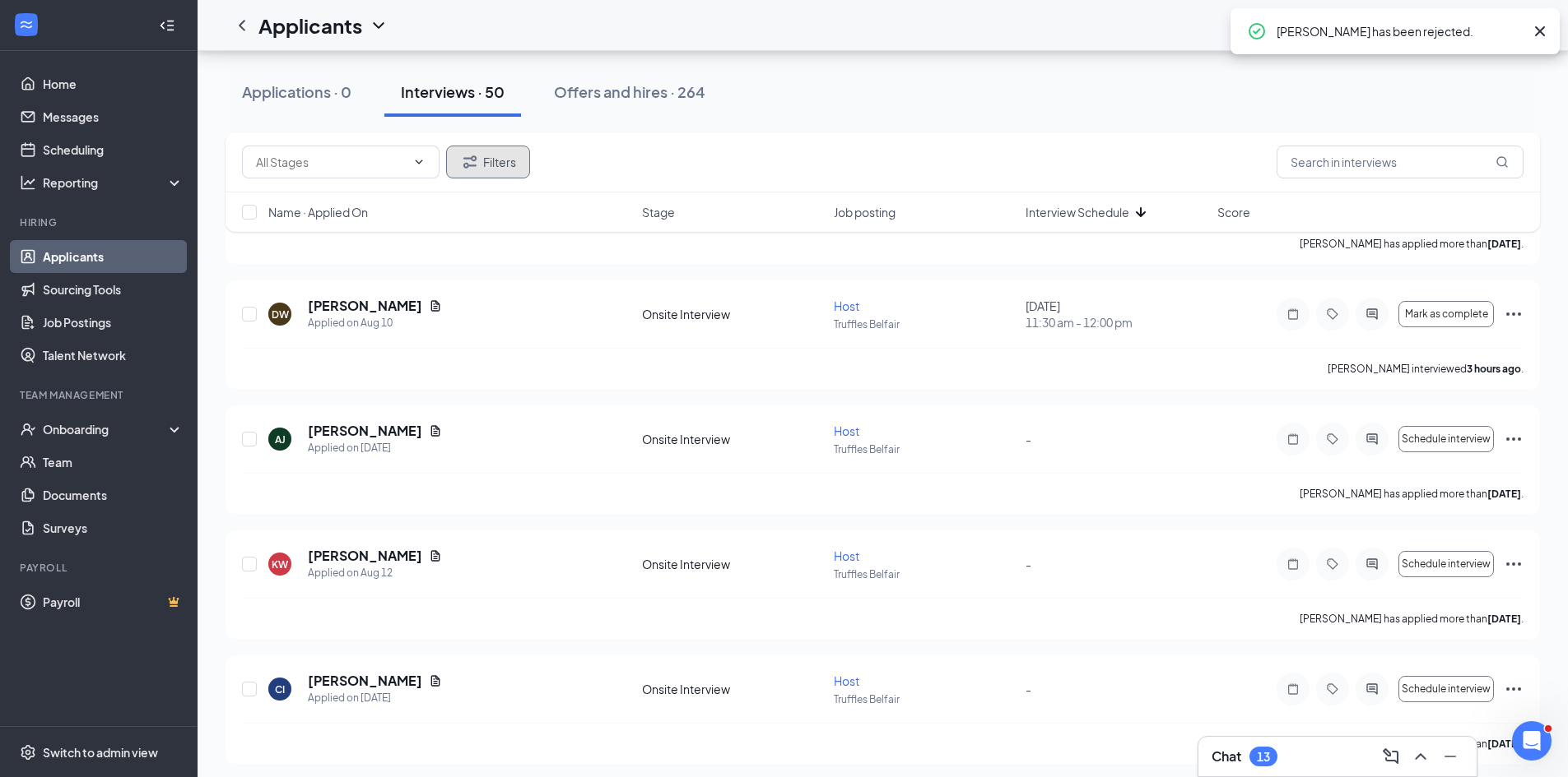
click at [508, 161] on button "Filters" at bounding box center [489, 162] width 84 height 33
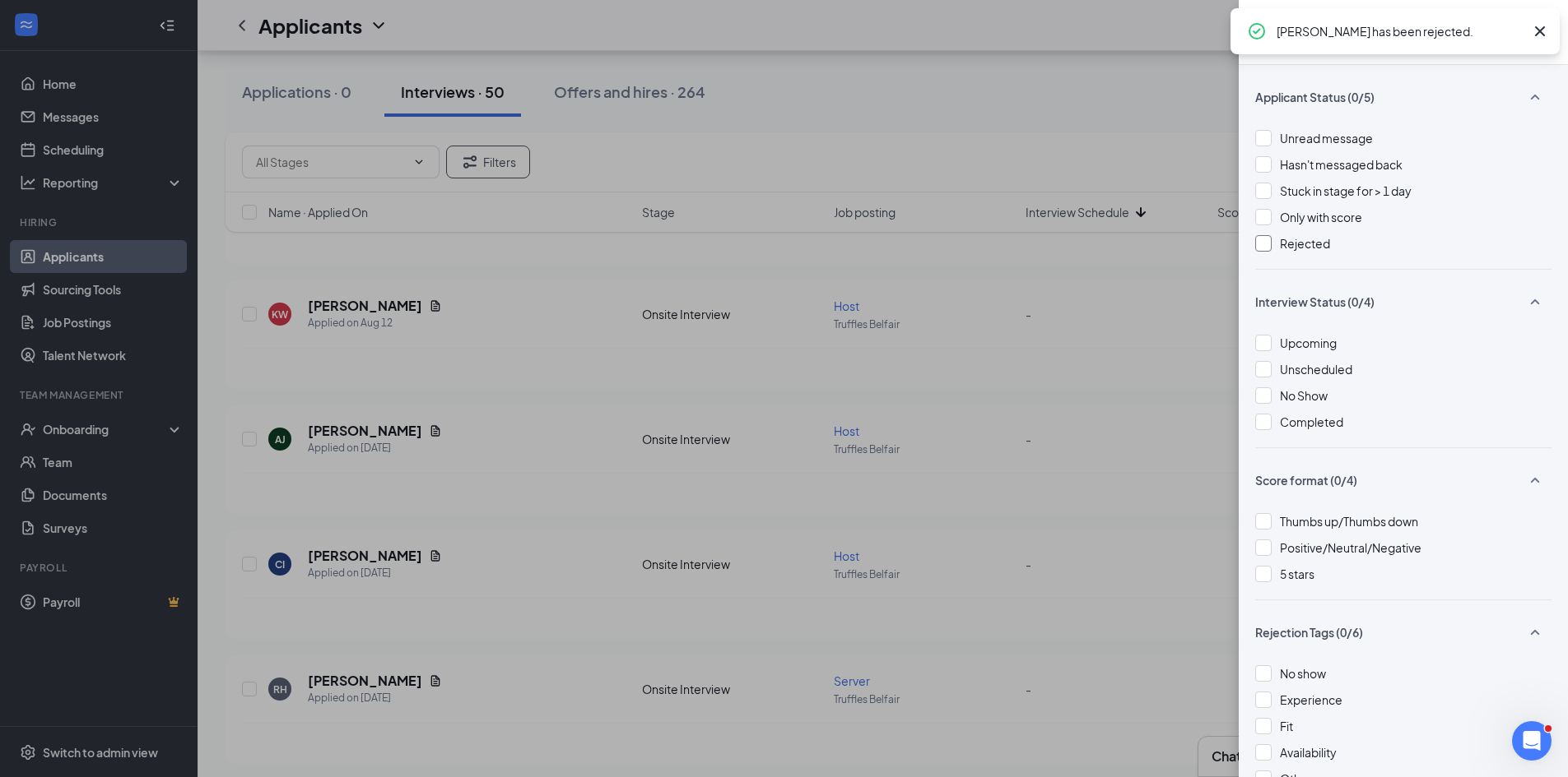
click at [1268, 235] on div at bounding box center [1263, 243] width 17 height 16
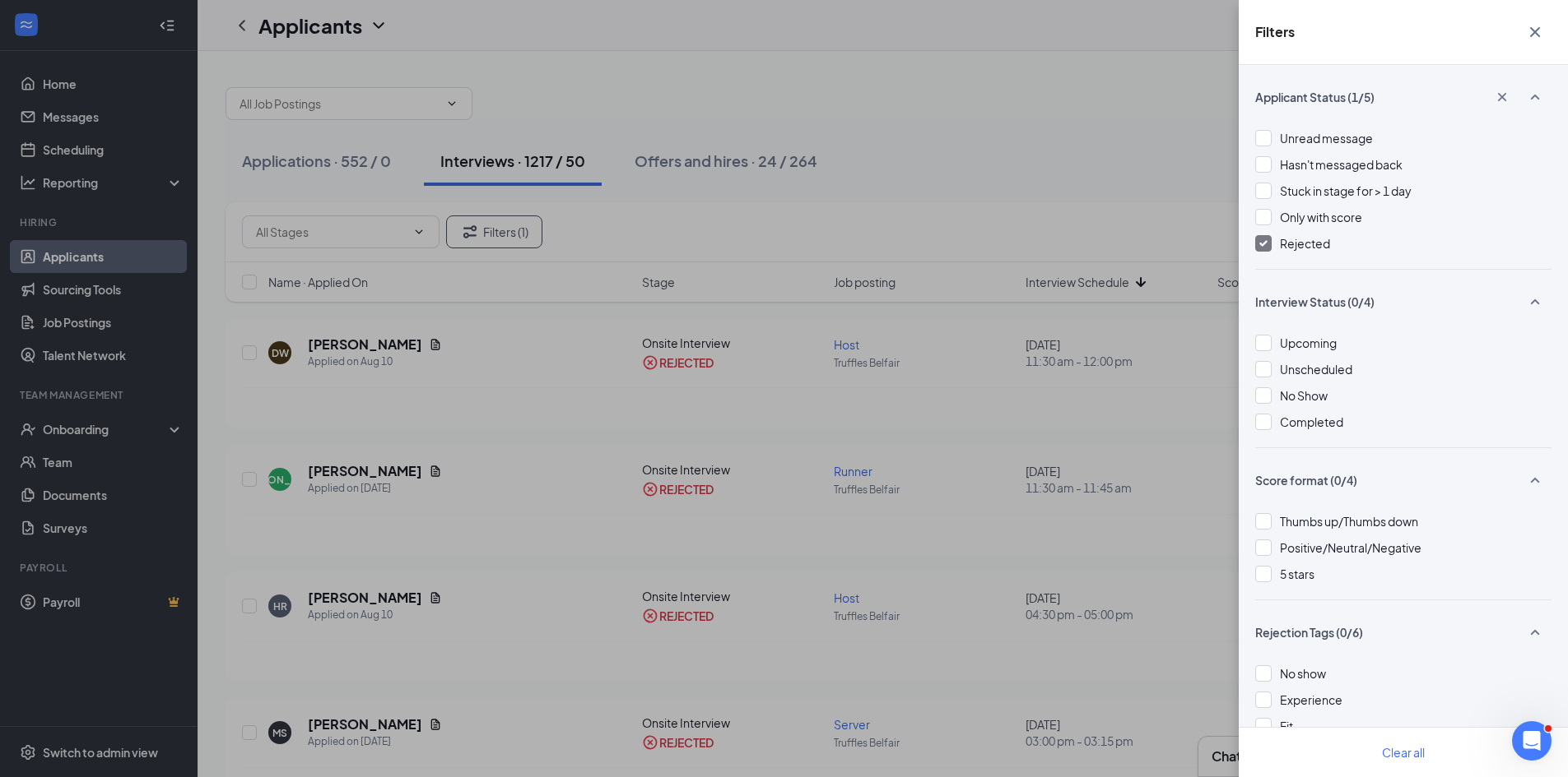
click at [1195, 190] on div "Filters Applicant Status (1/5) Unread message Hasn't messaged back Stuck in sta…" at bounding box center [784, 388] width 1568 height 777
click at [1535, 35] on icon "Cross" at bounding box center [1535, 32] width 20 height 20
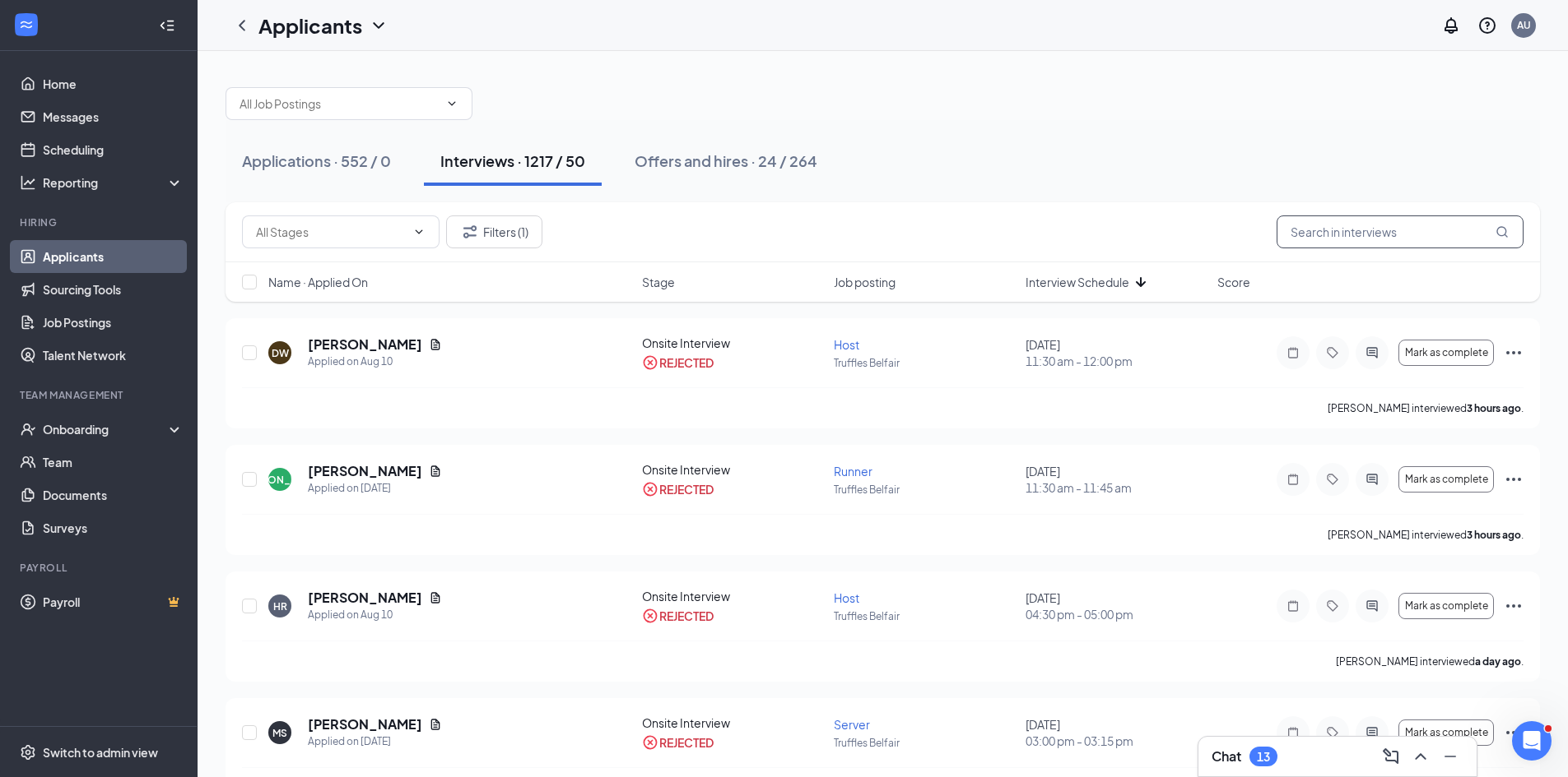
click at [1371, 228] on input "text" at bounding box center [1400, 232] width 247 height 33
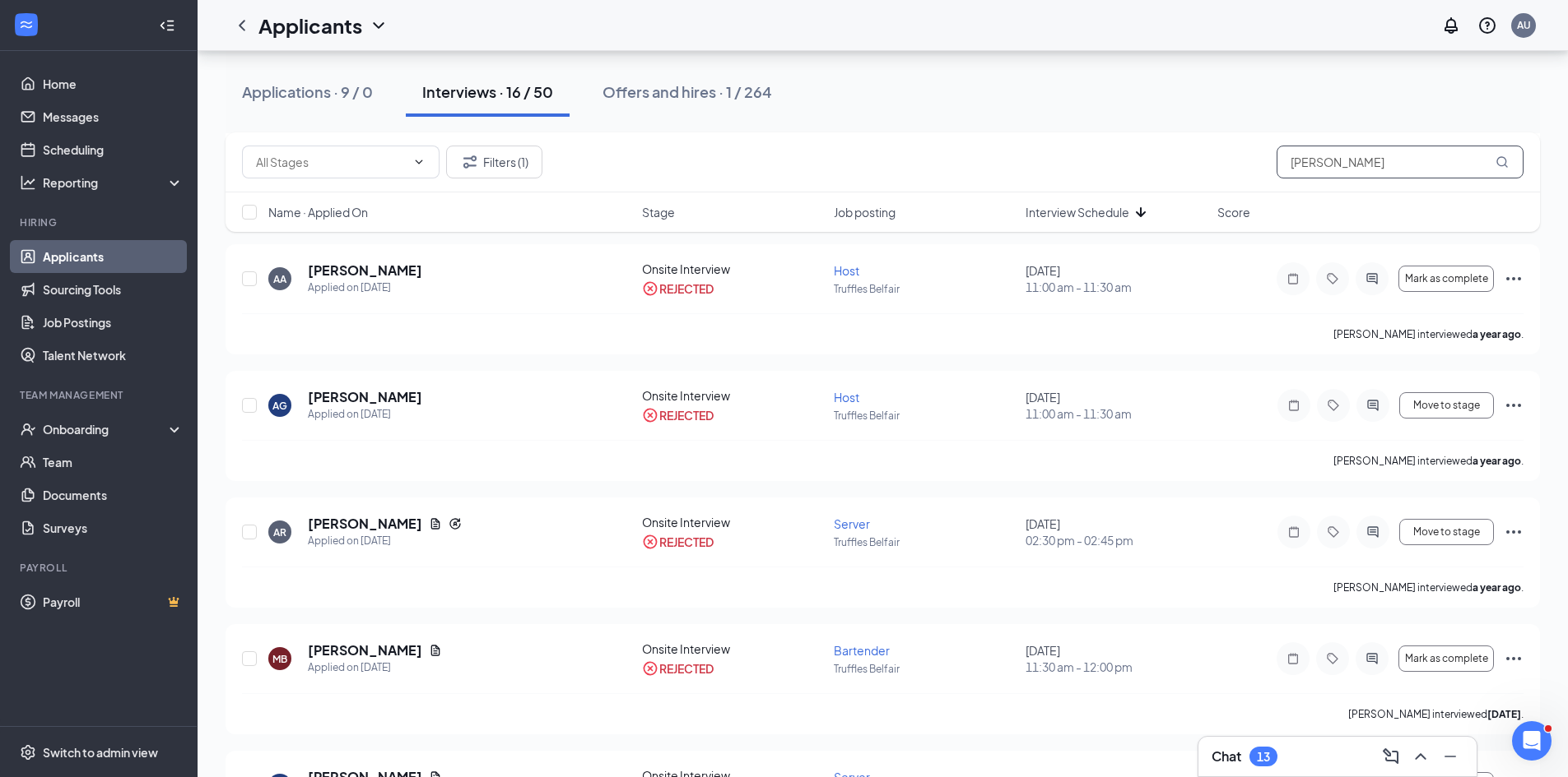
scroll to position [1234, 0]
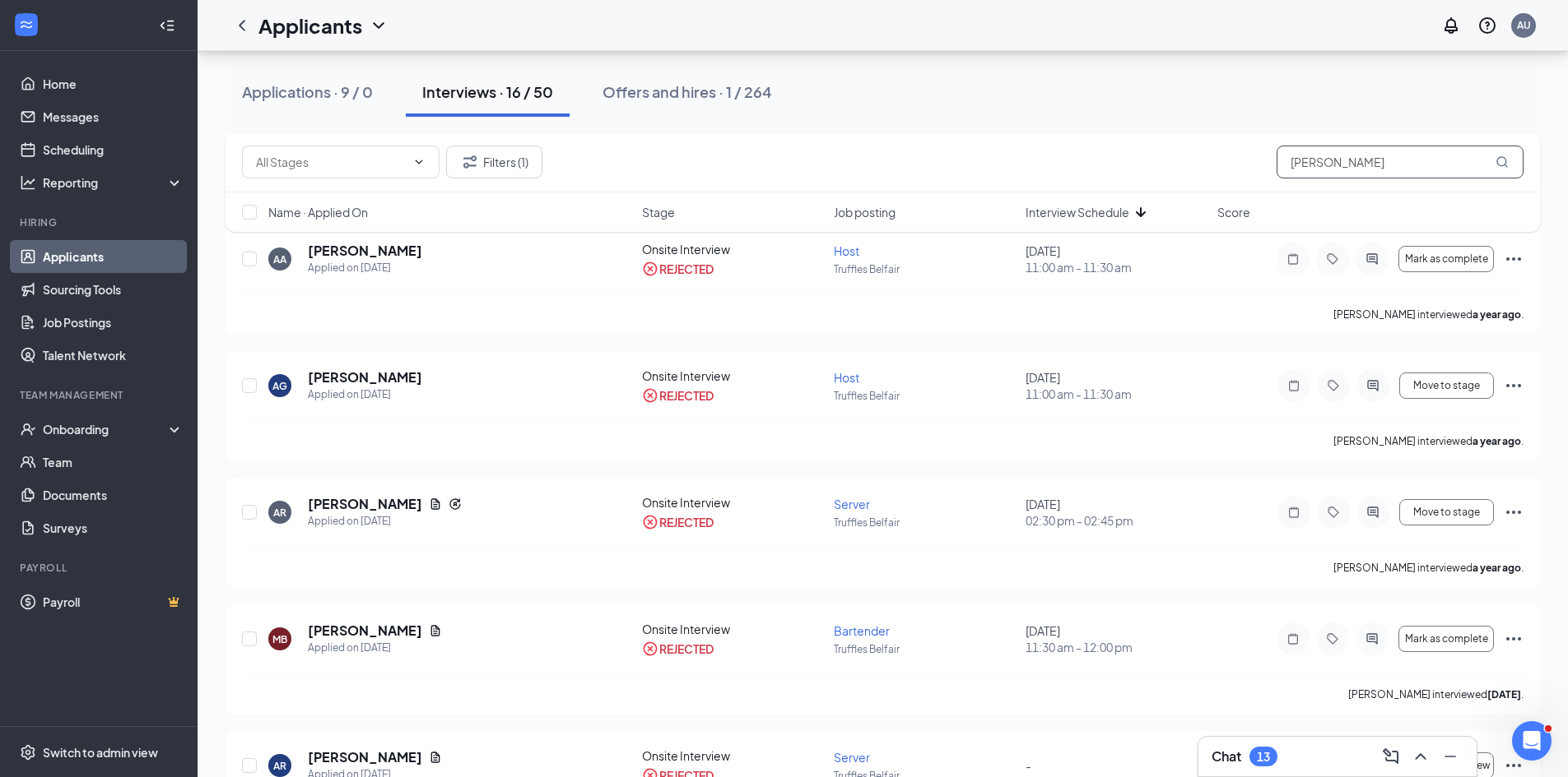
drag, startPoint x: 1361, startPoint y: 169, endPoint x: 1007, endPoint y: 167, distance: 354.0
click at [1039, 210] on div "Filters (1) [PERSON_NAME] Name · Applied On Stage Job posting Interview Schedul…" at bounding box center [882, 182] width 1315 height 100
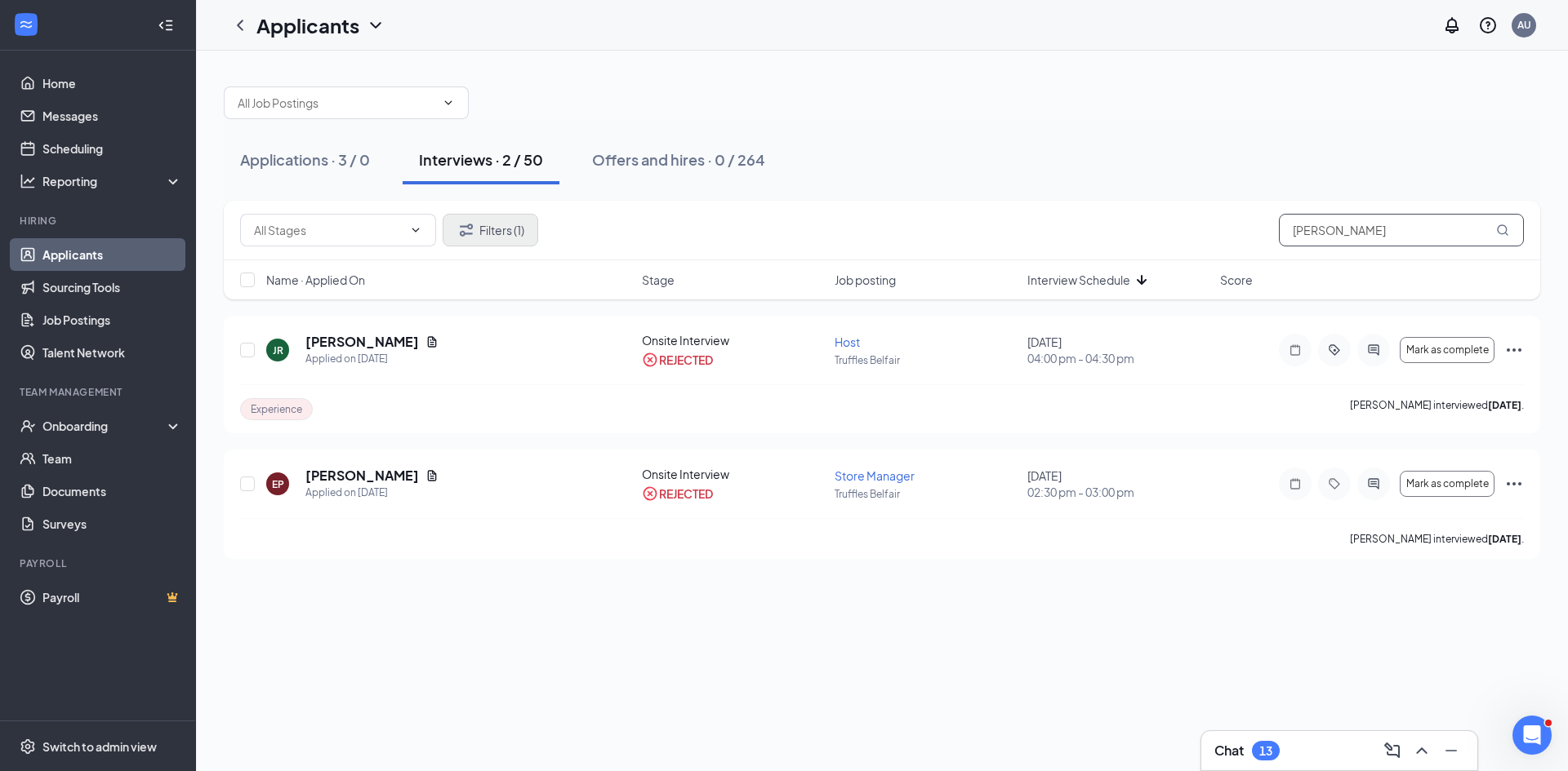
type input "[PERSON_NAME]"
click at [465, 219] on button "Filters (1)" at bounding box center [490, 230] width 96 height 33
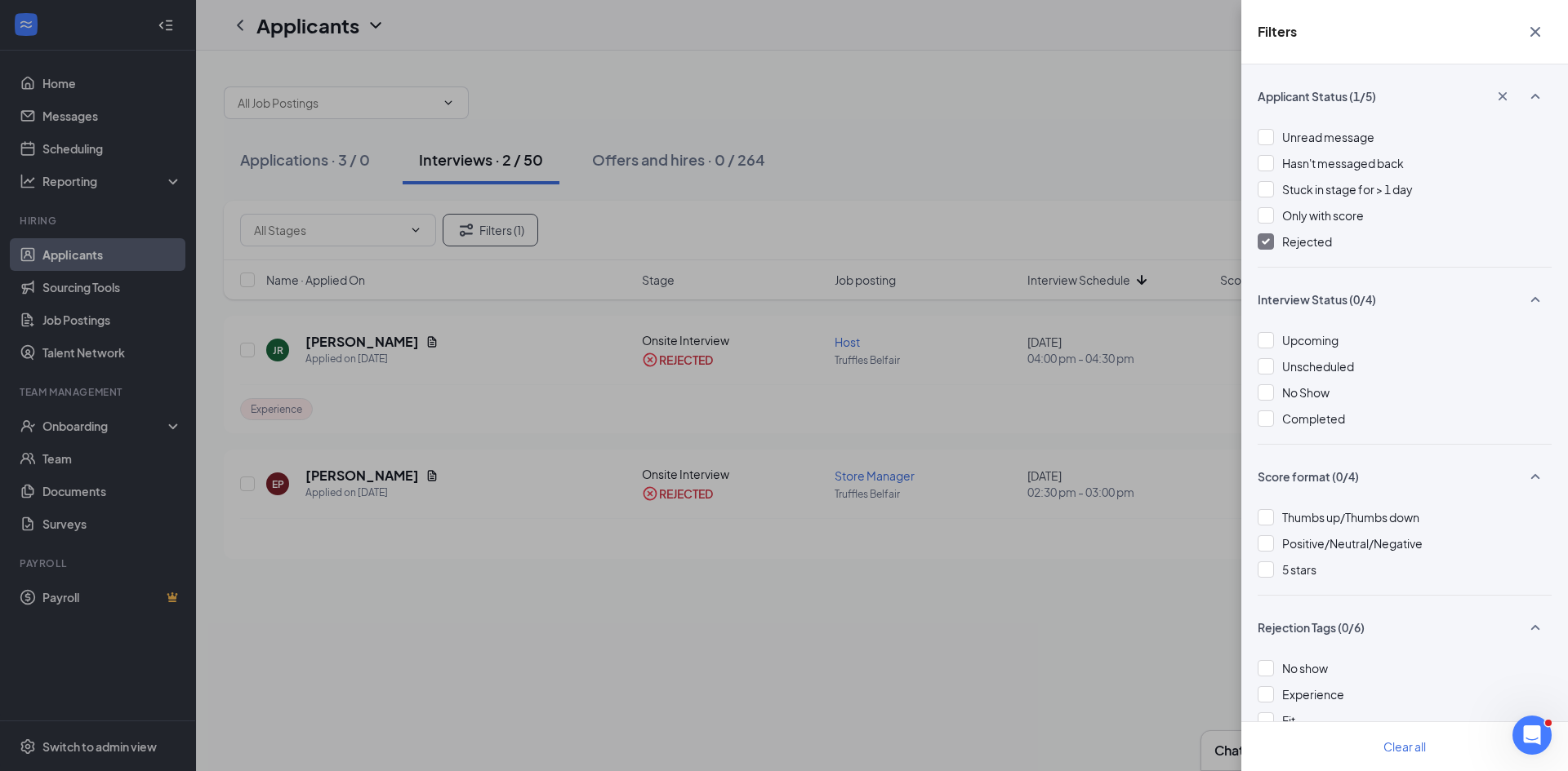
click at [1269, 240] on img at bounding box center [1266, 241] width 8 height 7
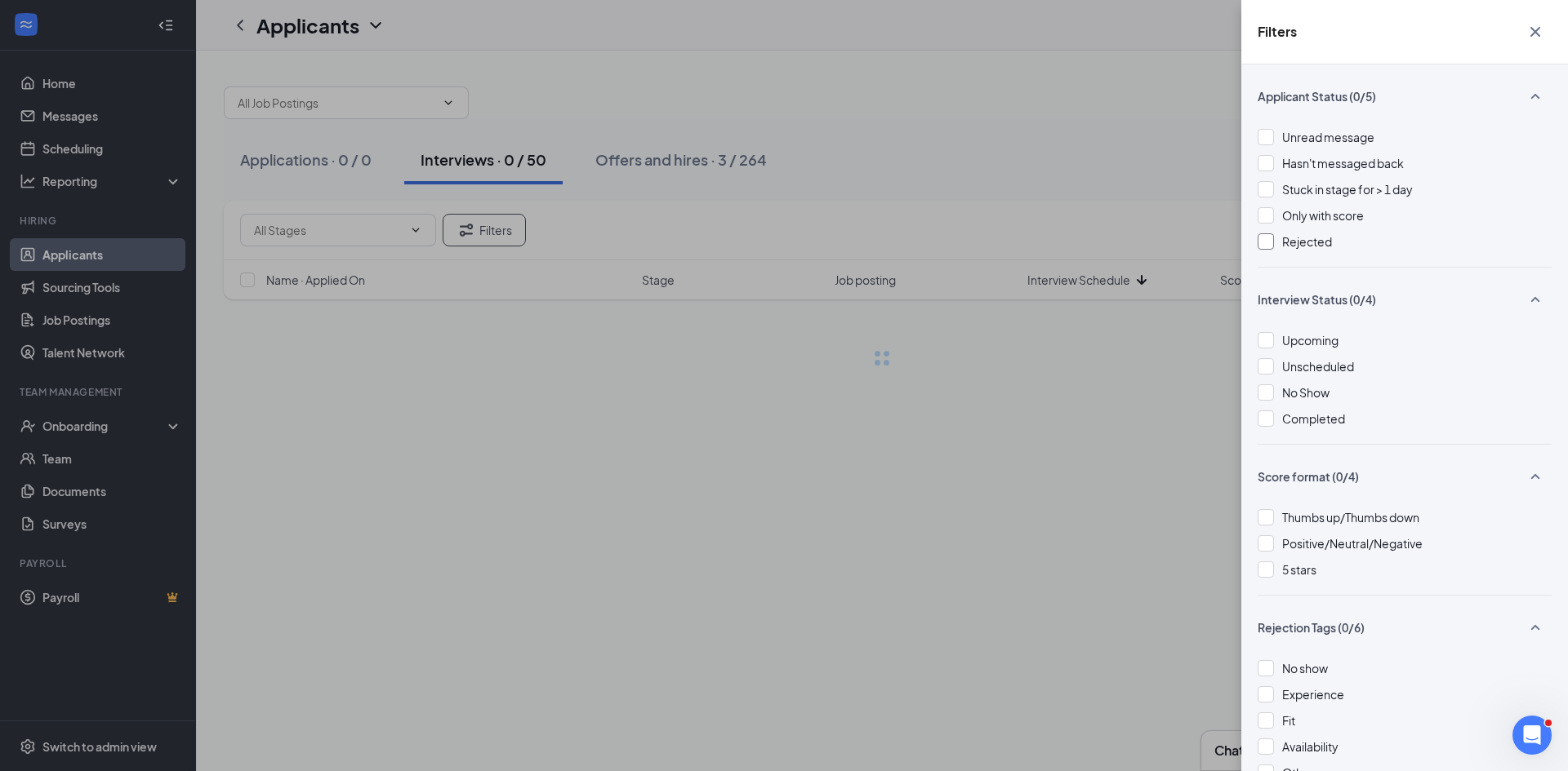
click at [817, 132] on div "Filters Applicant Status (0/5) Unread message Hasn't messaged back Stuck in sta…" at bounding box center [784, 386] width 1568 height 771
click at [1536, 28] on icon "Cross" at bounding box center [1535, 32] width 20 height 20
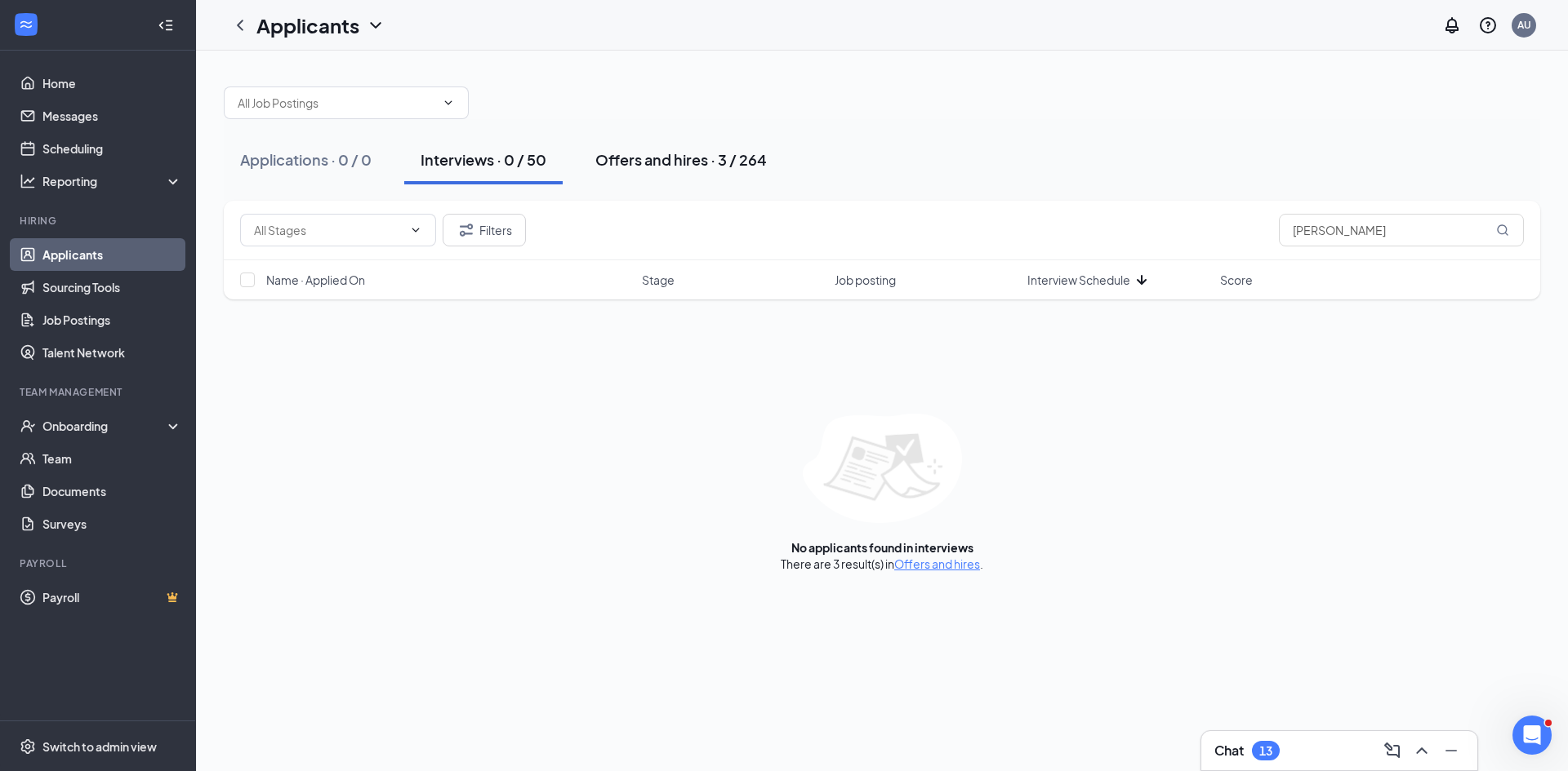
click at [591, 156] on button "Offers and hires · 3 / 264" at bounding box center [680, 160] width 204 height 49
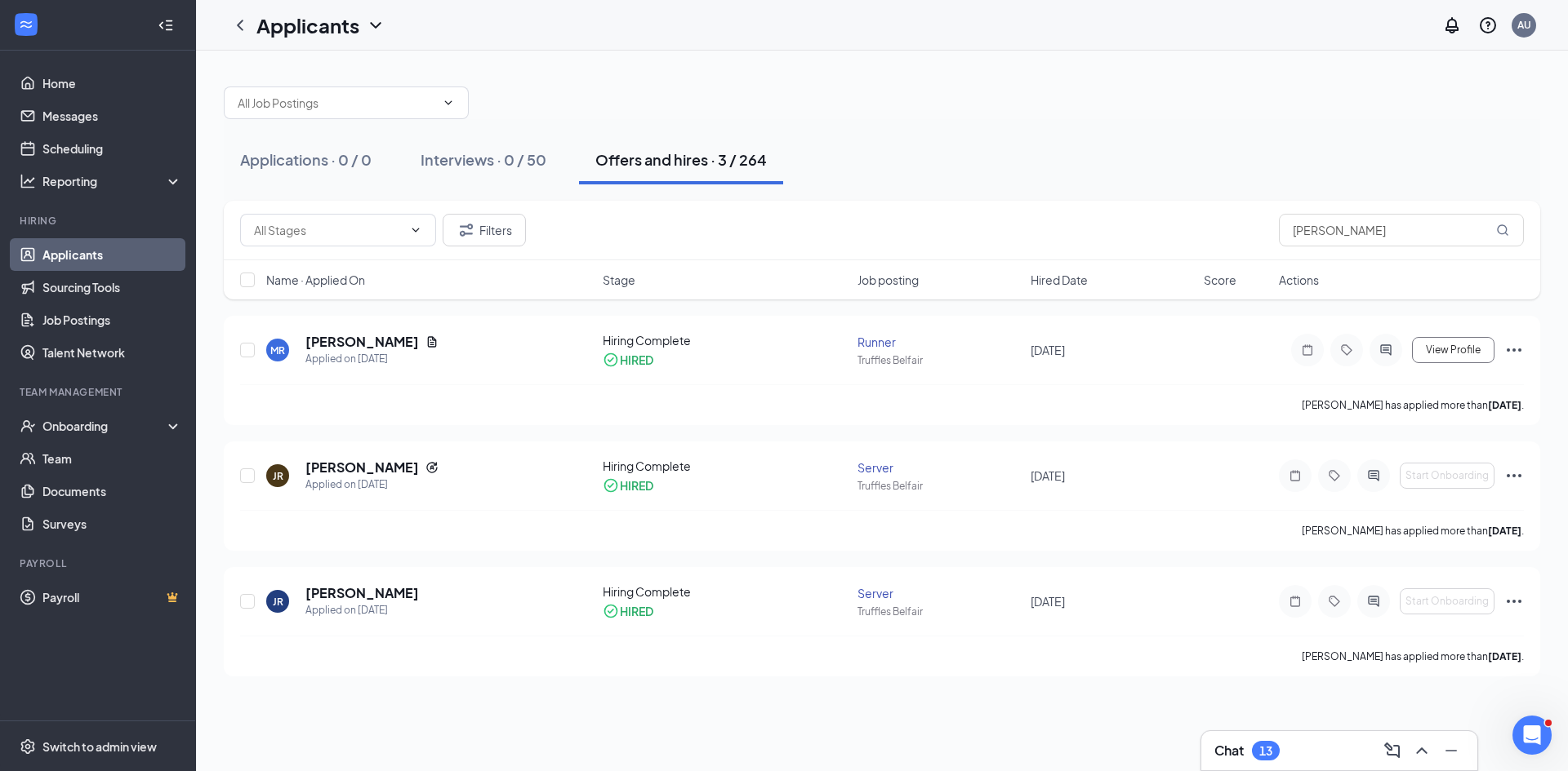
click at [1018, 0] on html "Home Messages Scheduling Reporting Hiring Applicants Sourcing Tools Job Posting…" at bounding box center [784, 386] width 1568 height 771
